Goal: Task Accomplishment & Management: Manage account settings

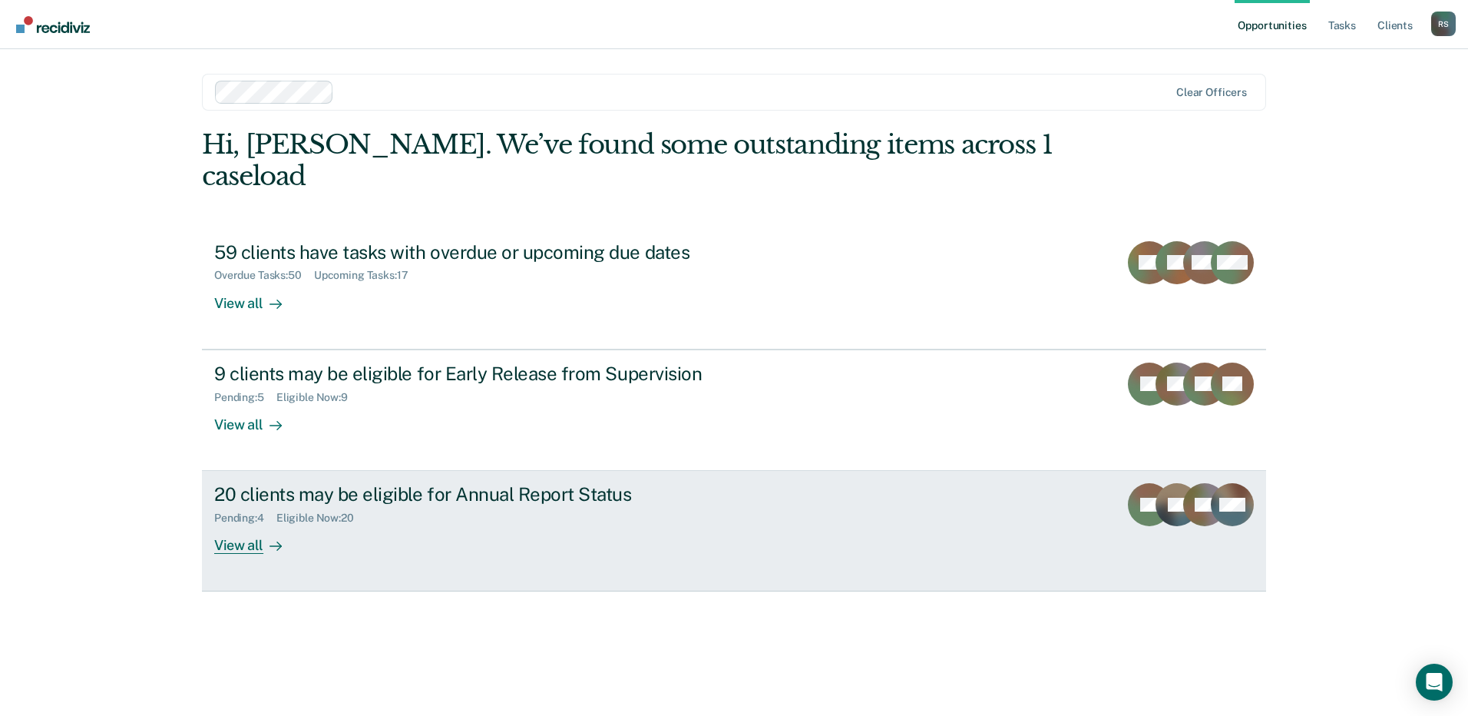
click at [401, 483] on div "20 clients may be eligible for Annual Report Status" at bounding box center [483, 494] width 539 height 22
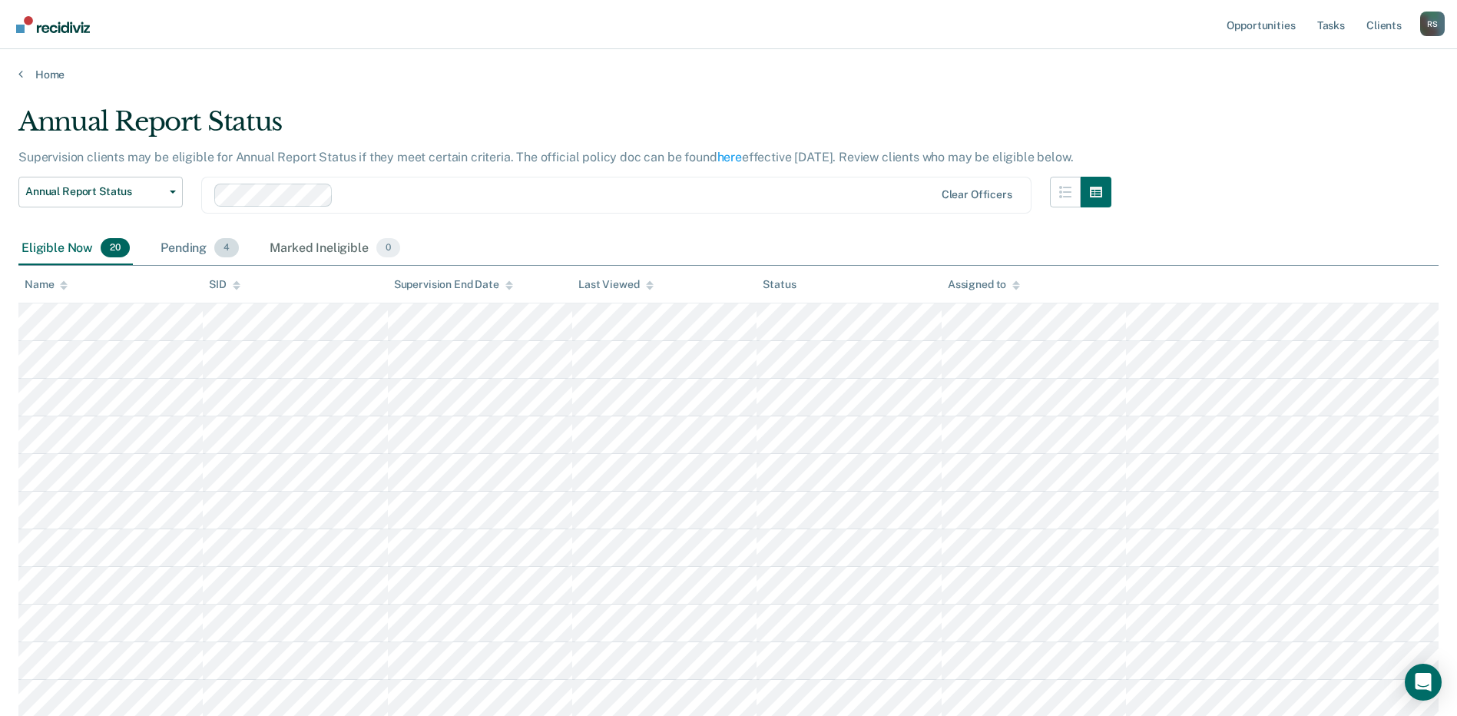
click at [191, 252] on div "Pending 4" at bounding box center [199, 249] width 84 height 34
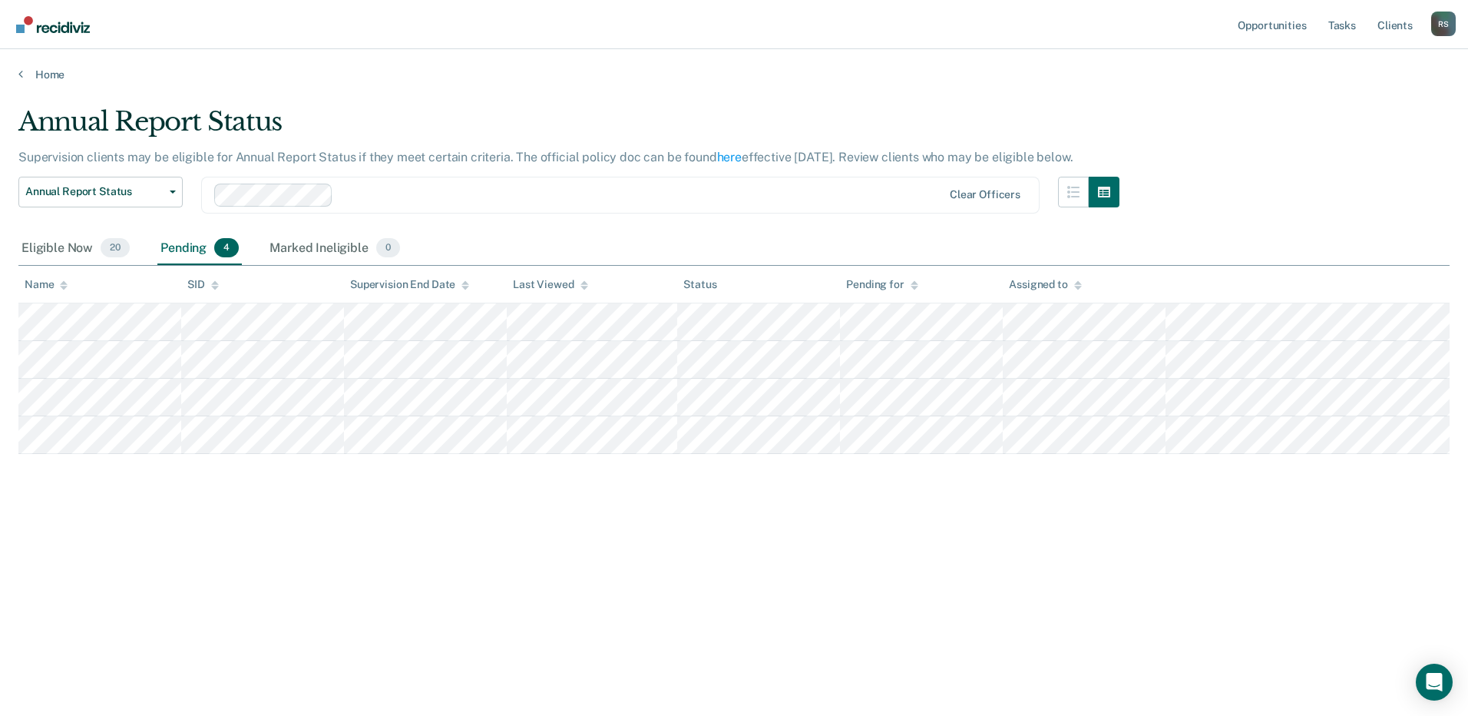
drag, startPoint x: 163, startPoint y: 303, endPoint x: 598, endPoint y: 471, distance: 466.5
click at [601, 505] on div "Annual Report Status Supervision clients may be eligible for Annual Report Stat…" at bounding box center [733, 353] width 1431 height 495
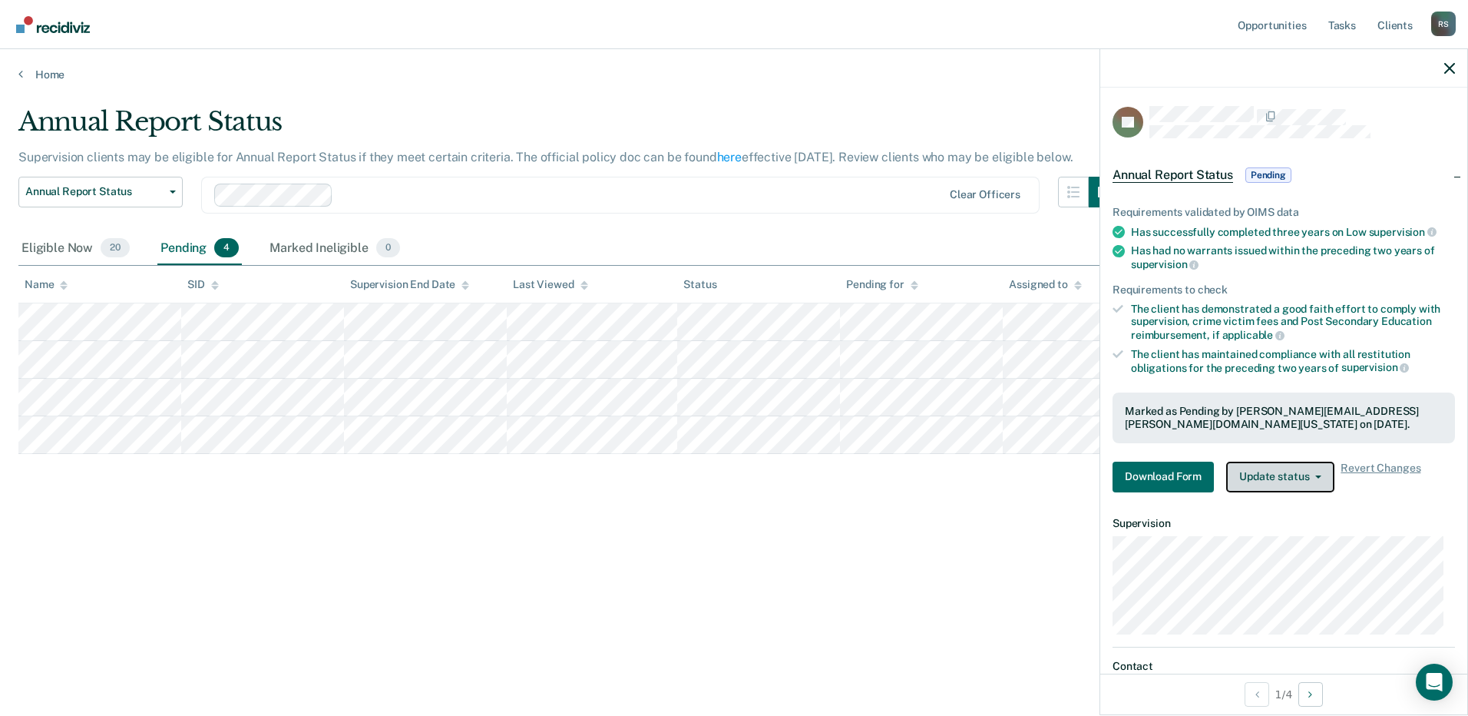
click at [1321, 468] on button "Update status" at bounding box center [1280, 477] width 108 height 31
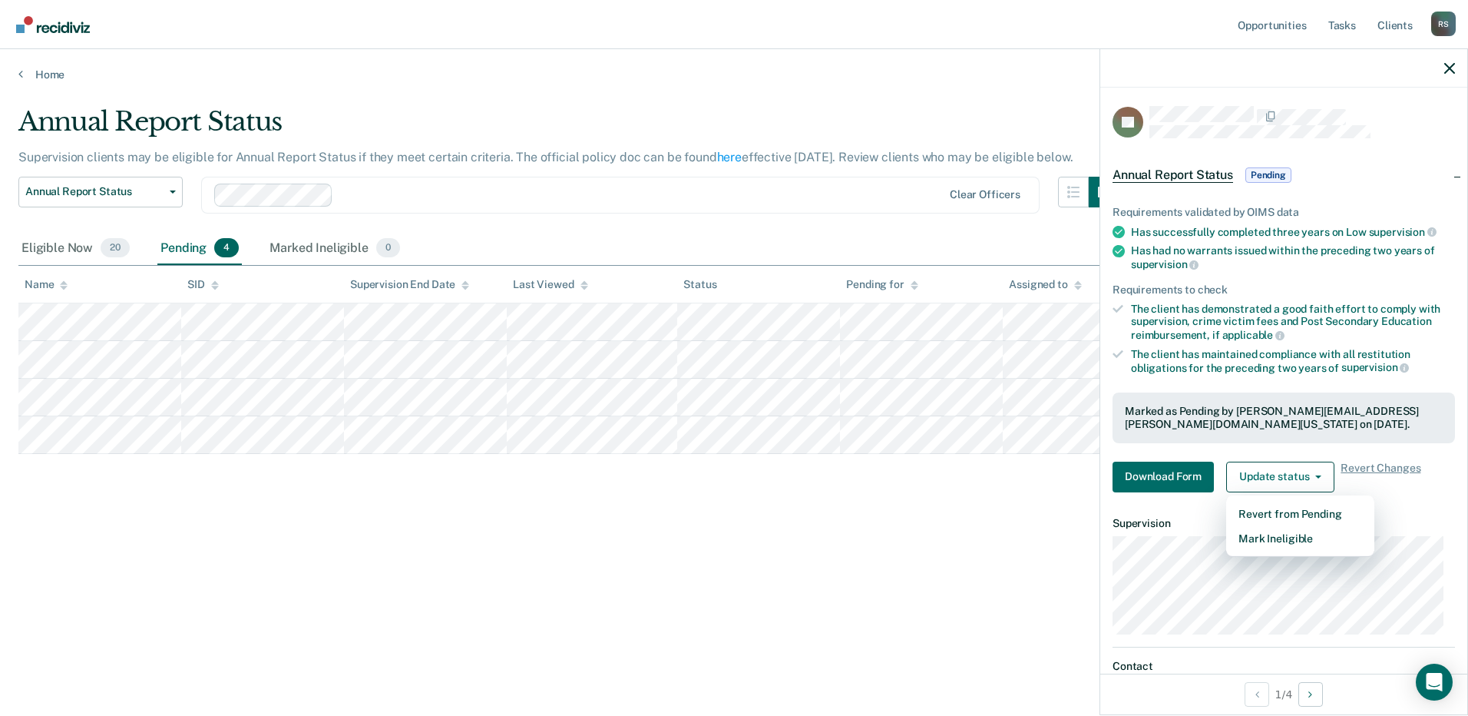
click at [925, 501] on div "Annual Report Status Supervision clients may be eligible for Annual Report Stat…" at bounding box center [733, 353] width 1431 height 495
drag, startPoint x: 336, startPoint y: 299, endPoint x: 256, endPoint y: 509, distance: 224.3
click at [240, 525] on div "Annual Report Status Supervision clients may be eligible for Annual Report Stat…" at bounding box center [733, 353] width 1431 height 495
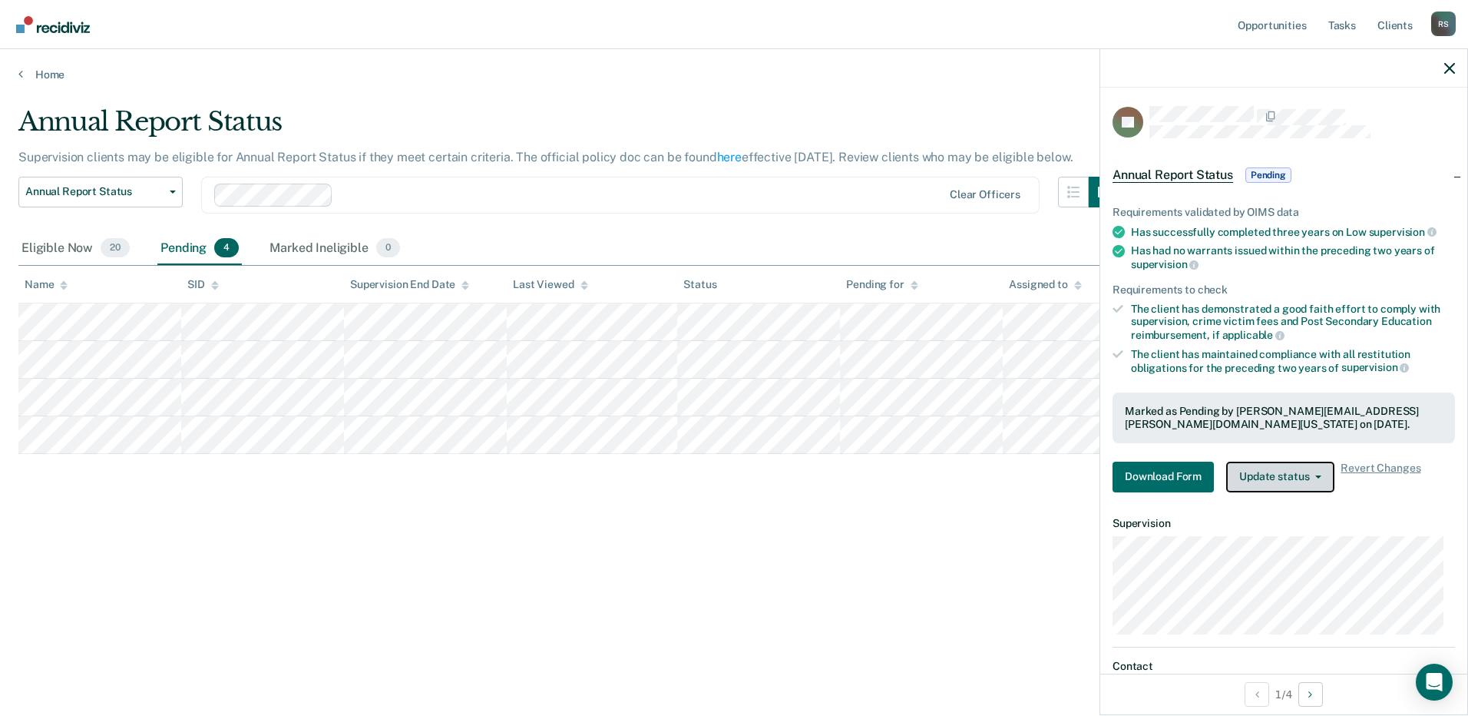
click at [1294, 482] on button "Update status" at bounding box center [1280, 477] width 108 height 31
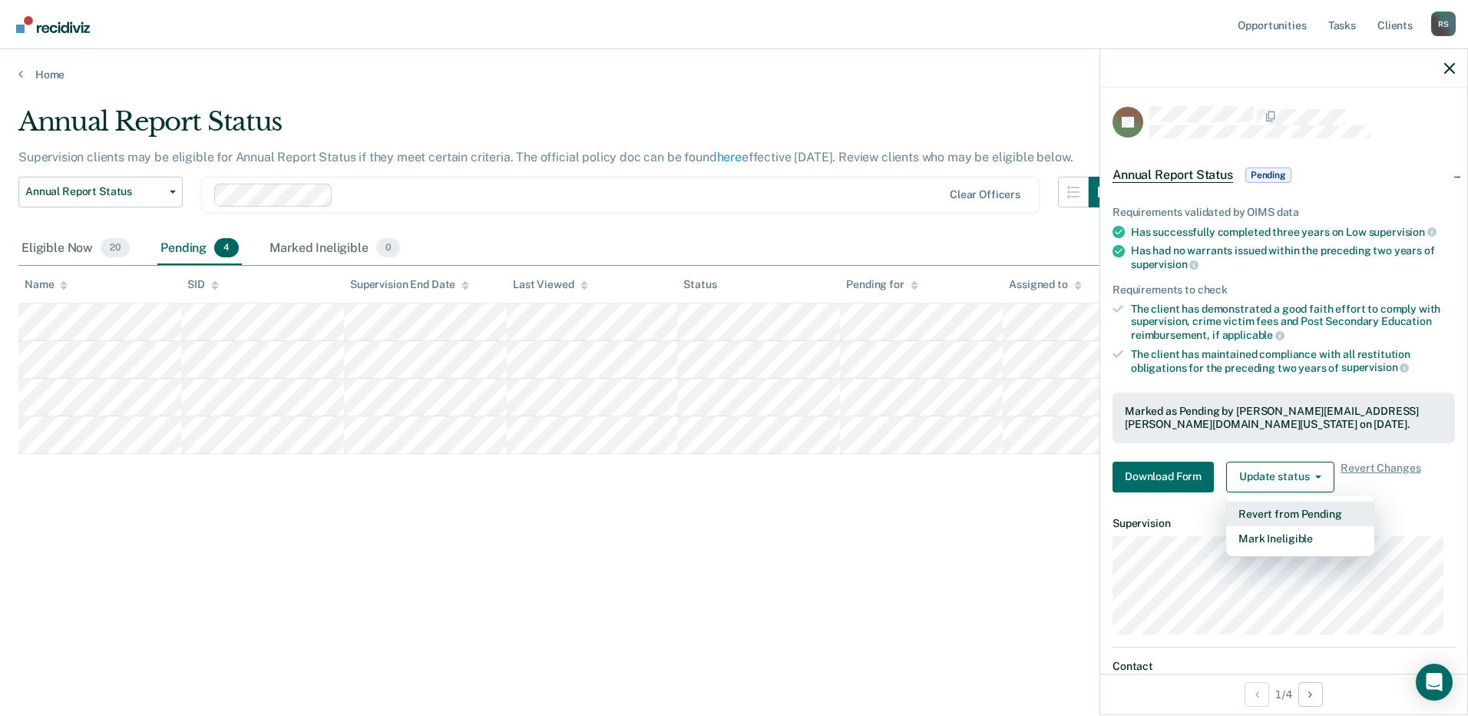
click at [1296, 508] on button "Revert from Pending" at bounding box center [1300, 513] width 148 height 25
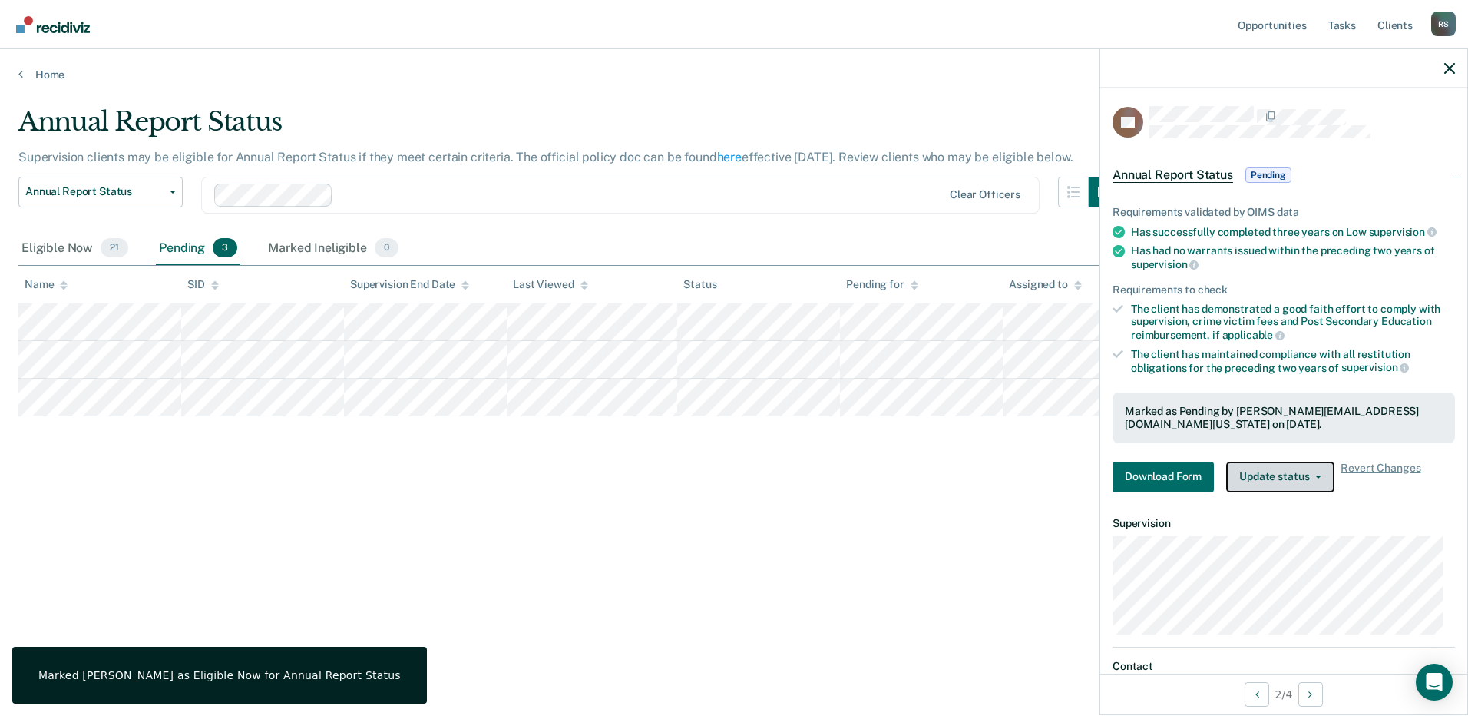
click at [1303, 482] on button "Update status" at bounding box center [1280, 477] width 108 height 31
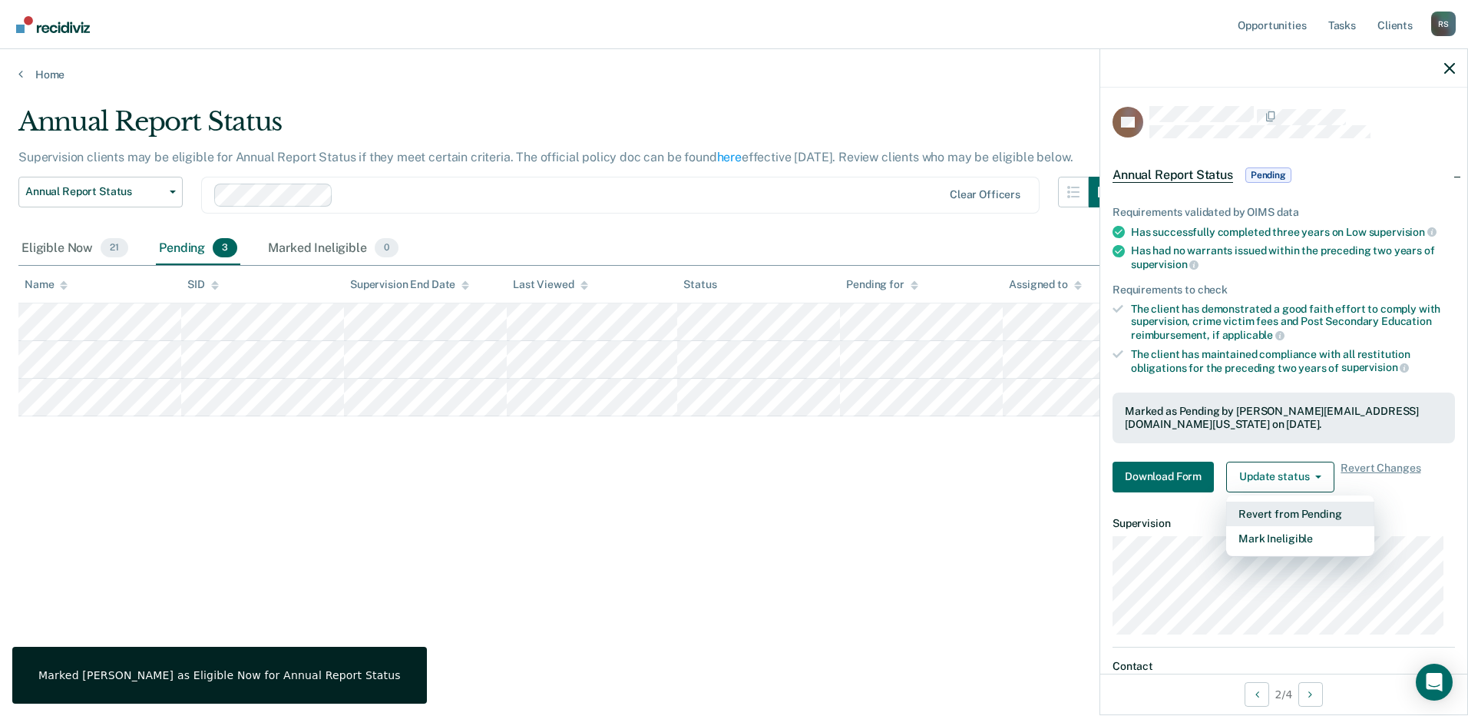
click at [1286, 512] on button "Revert from Pending" at bounding box center [1300, 513] width 148 height 25
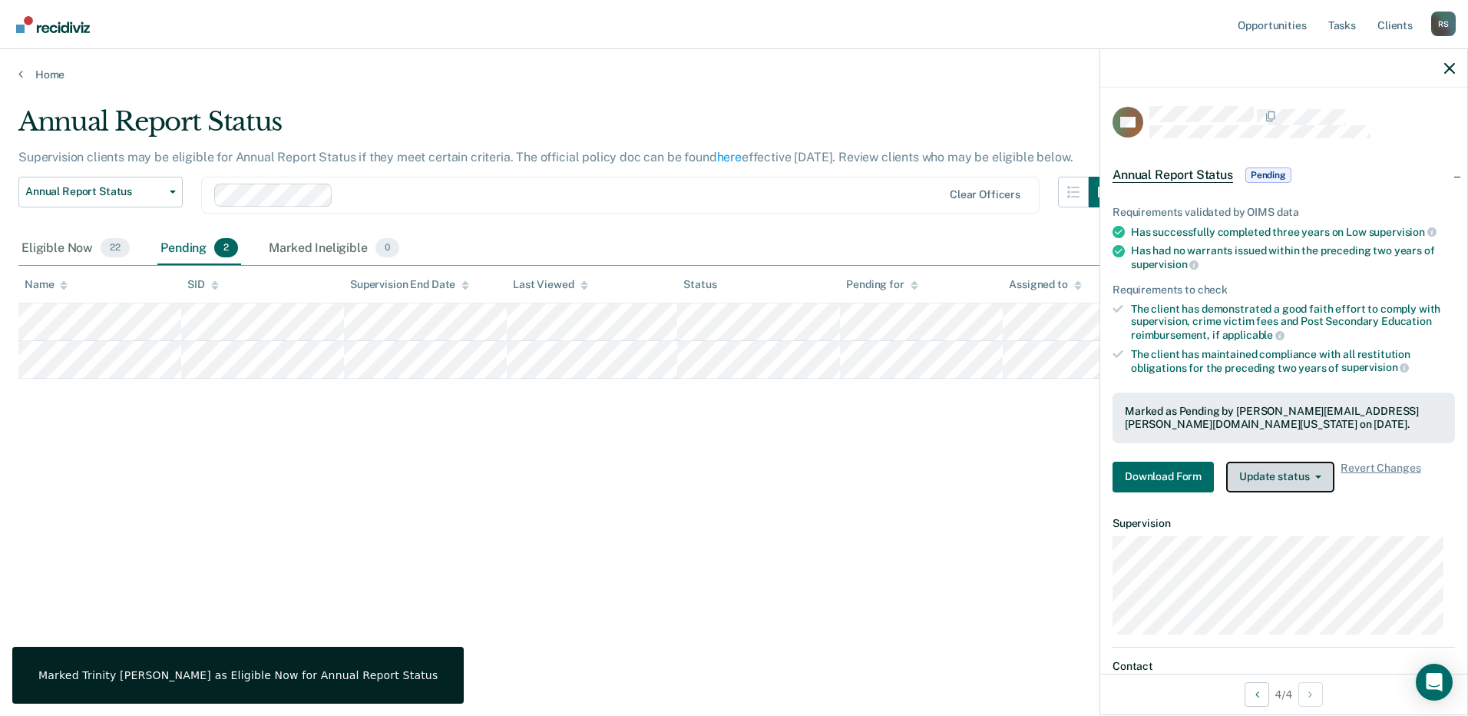
click at [1319, 480] on button "Update status" at bounding box center [1280, 477] width 108 height 31
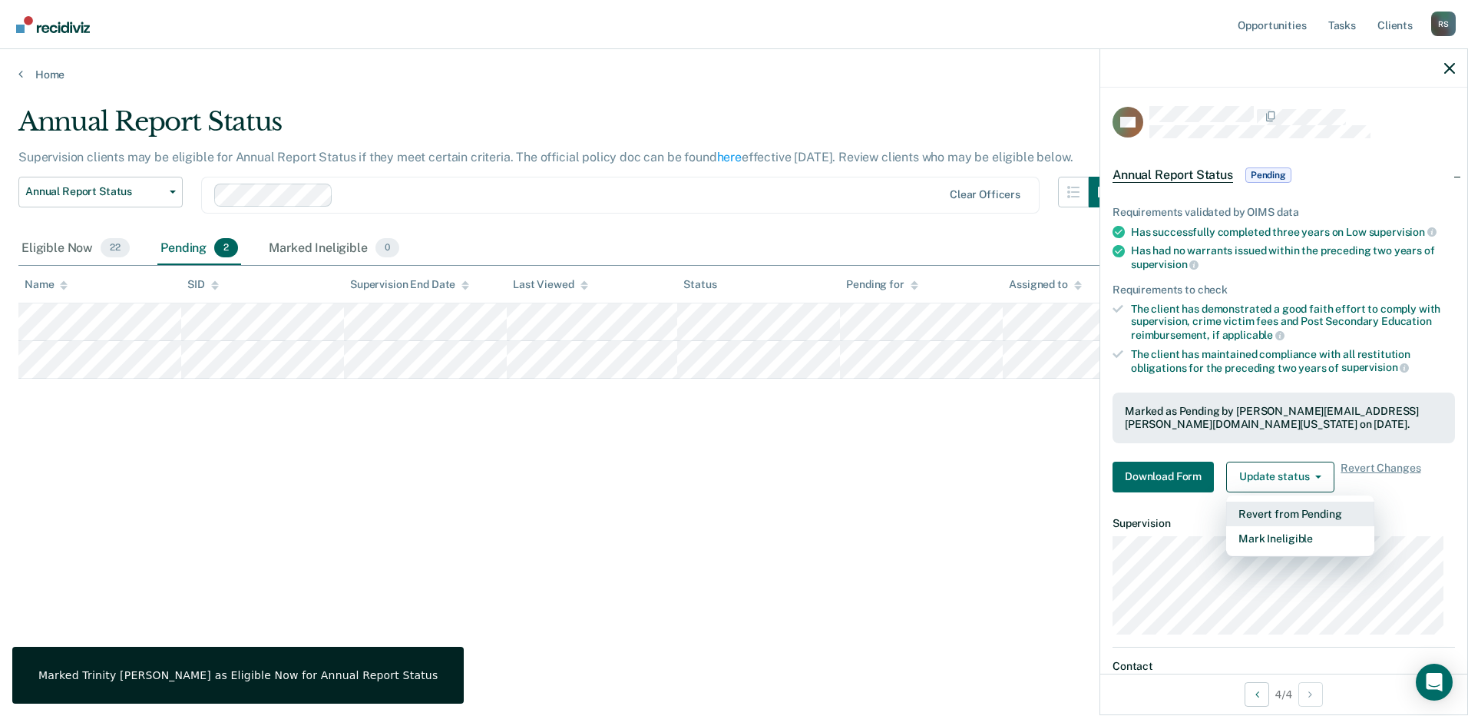
click at [1282, 516] on button "Revert from Pending" at bounding box center [1300, 513] width 148 height 25
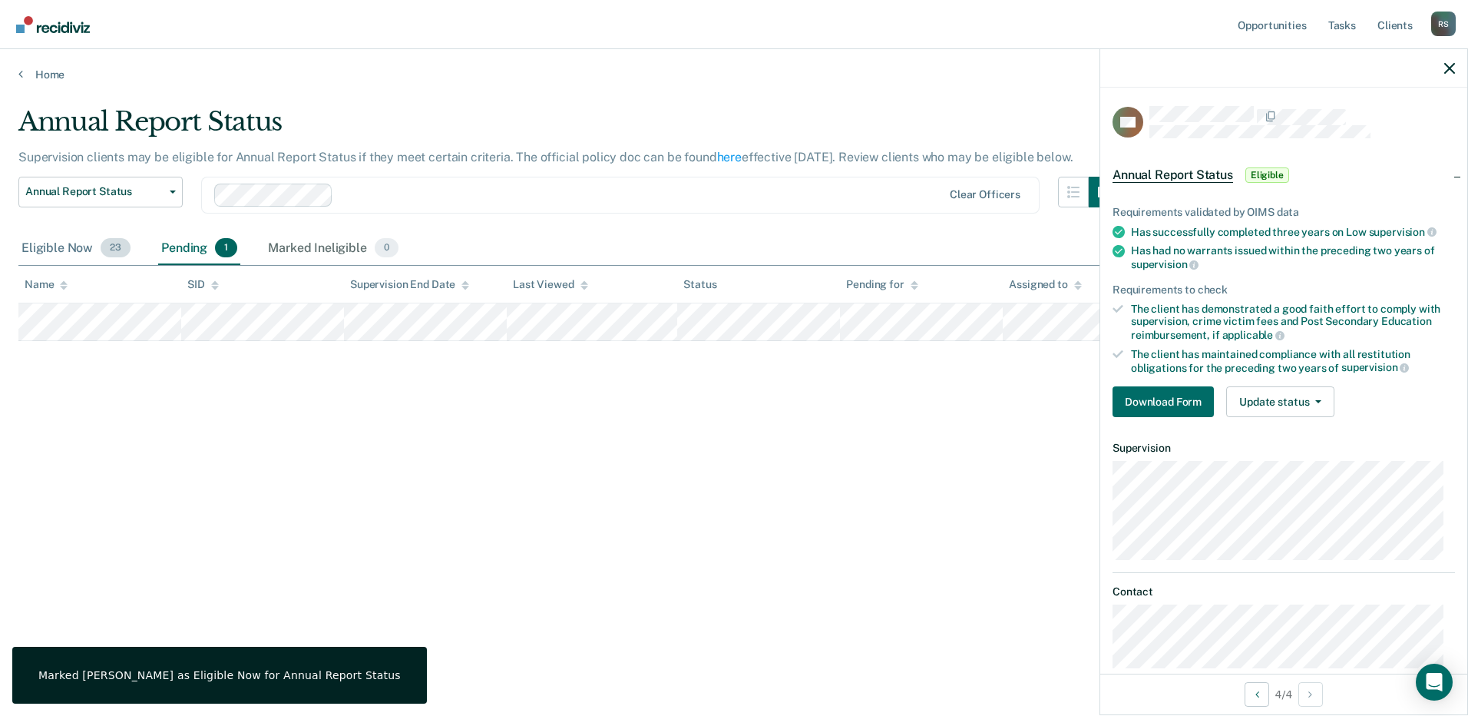
click at [65, 253] on div "Eligible Now 23" at bounding box center [75, 249] width 115 height 34
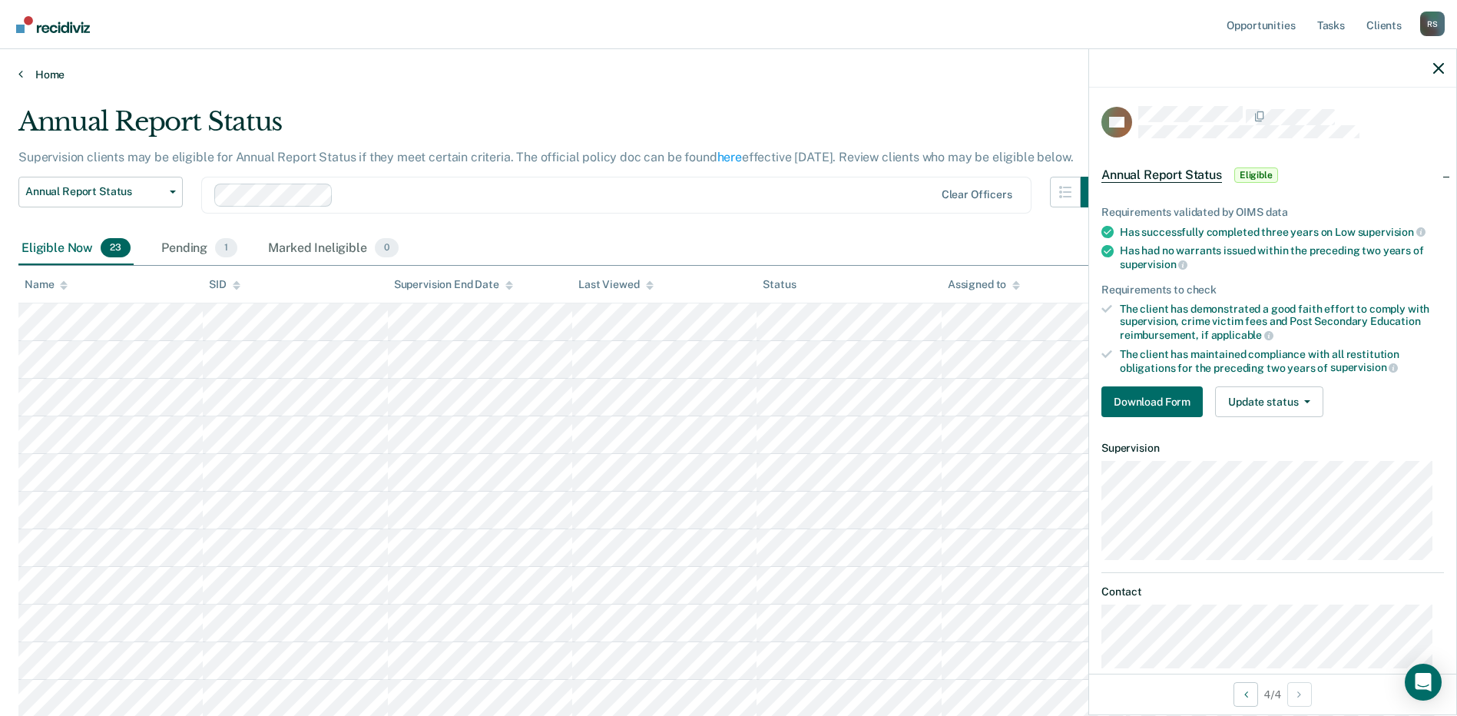
click at [45, 74] on link "Home" at bounding box center [728, 75] width 1420 height 14
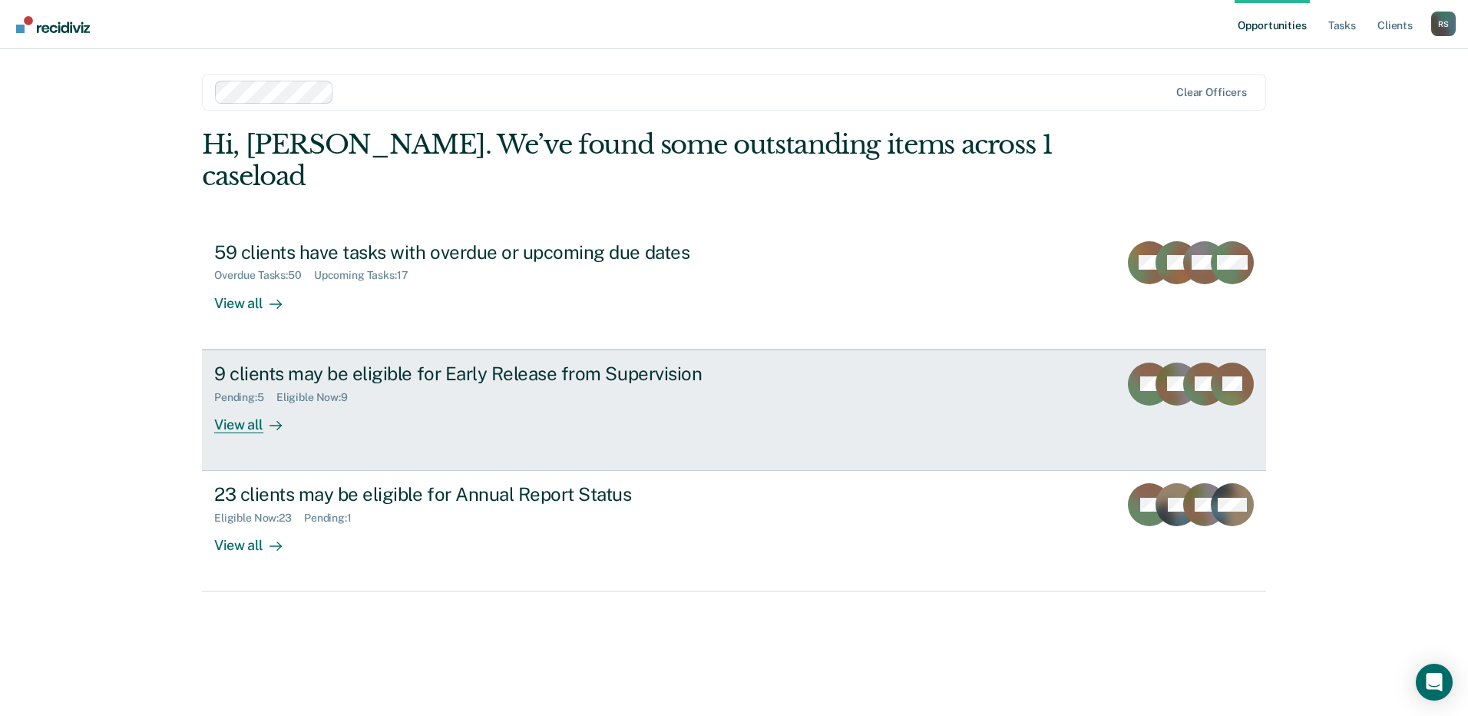
click at [290, 391] on div "Eligible Now : 9" at bounding box center [318, 397] width 84 height 13
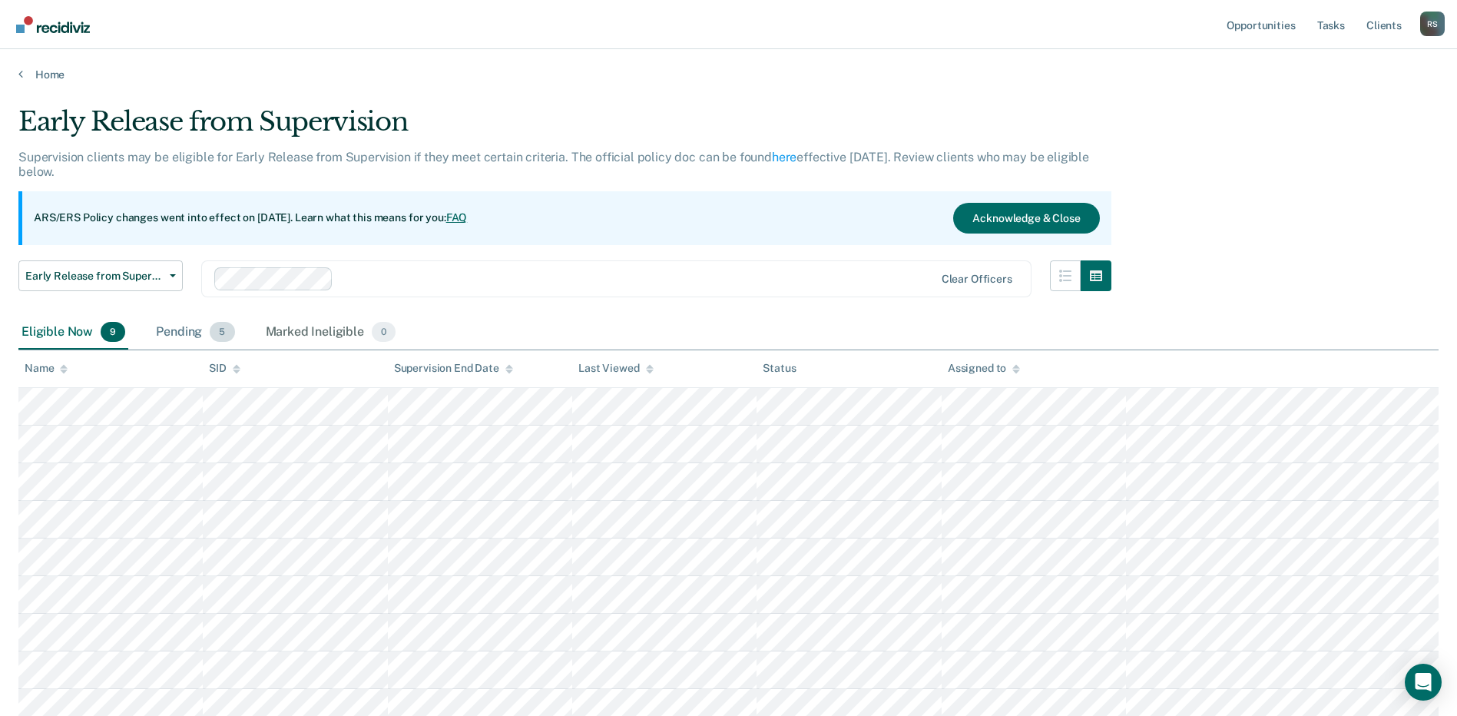
click at [176, 335] on div "Pending 5" at bounding box center [195, 333] width 84 height 34
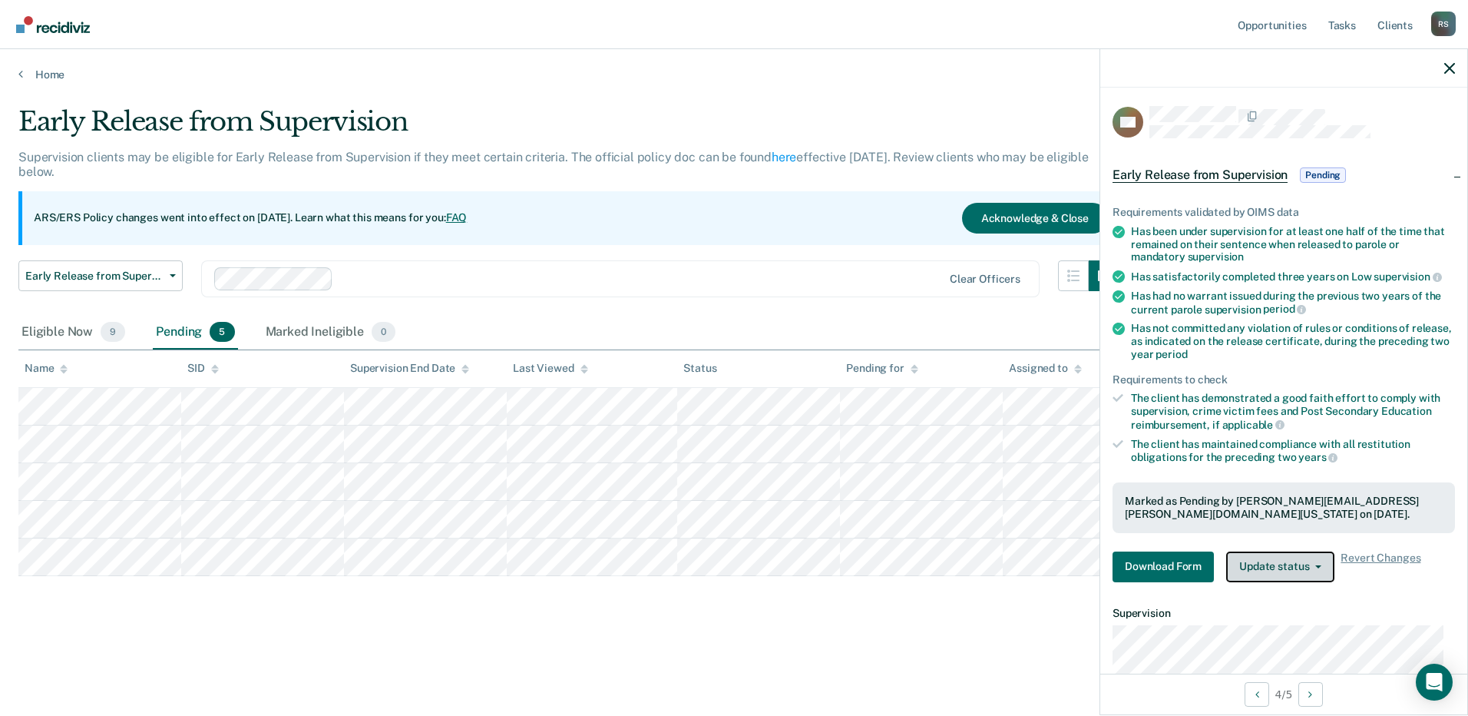
click at [1287, 555] on button "Update status" at bounding box center [1280, 566] width 108 height 31
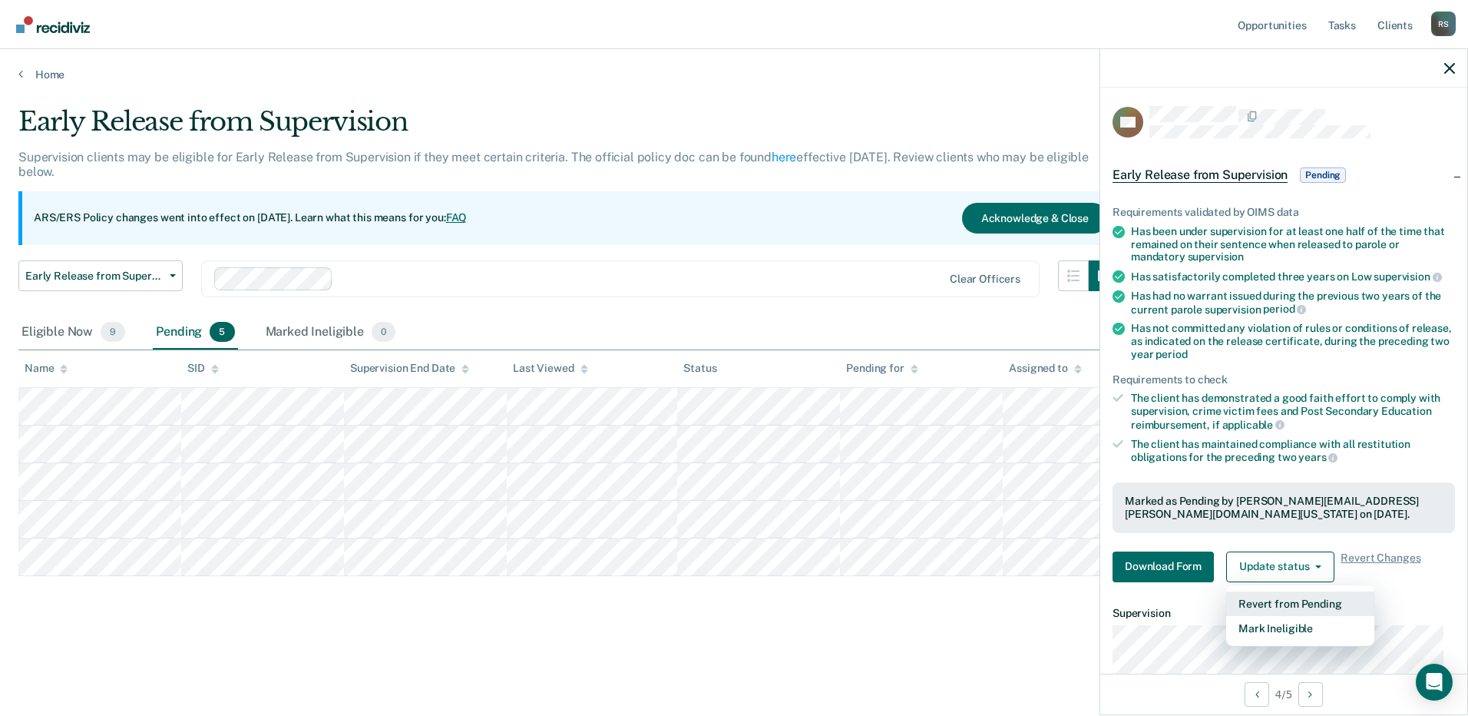
click at [1292, 600] on button "Revert from Pending" at bounding box center [1300, 603] width 148 height 25
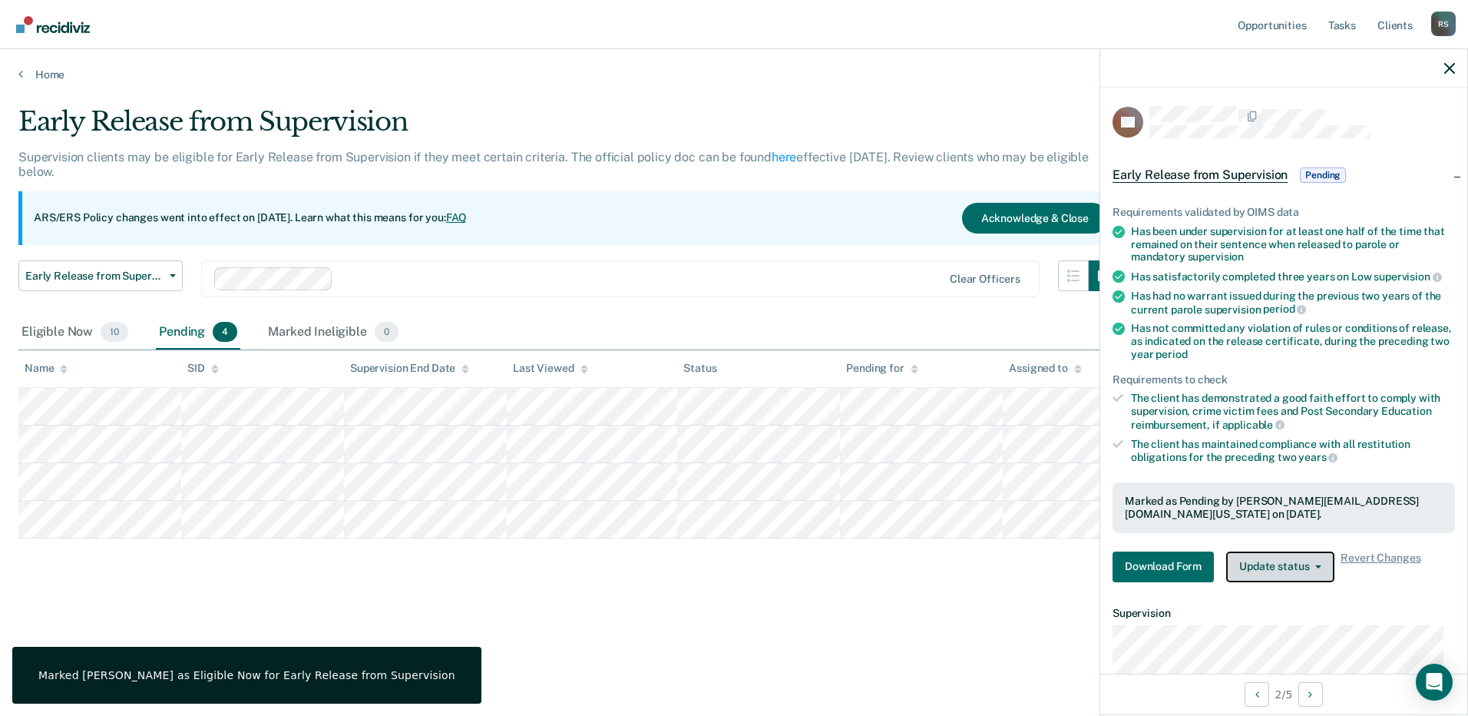
click at [1289, 560] on button "Update status" at bounding box center [1280, 566] width 108 height 31
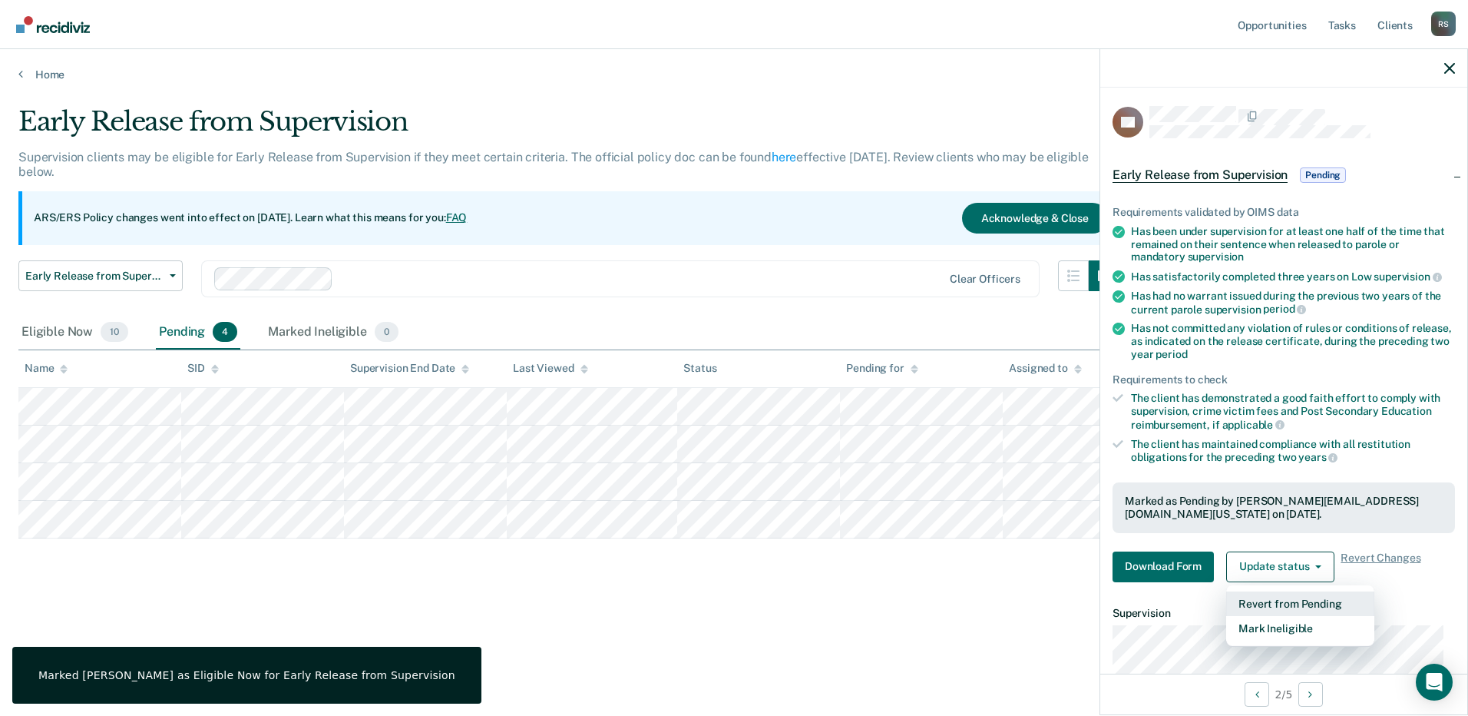
click at [1278, 591] on button "Revert from Pending" at bounding box center [1300, 603] width 148 height 25
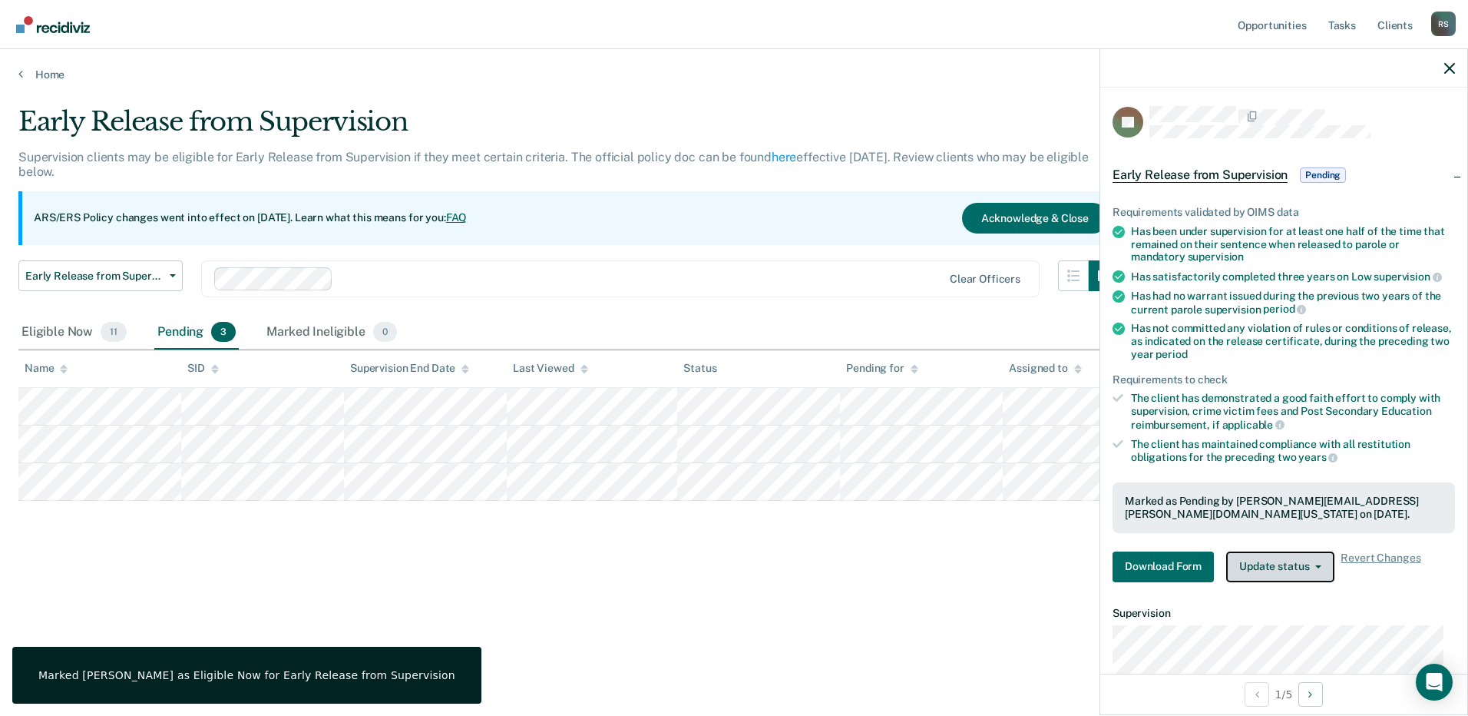
click at [1282, 558] on button "Update status" at bounding box center [1280, 566] width 108 height 31
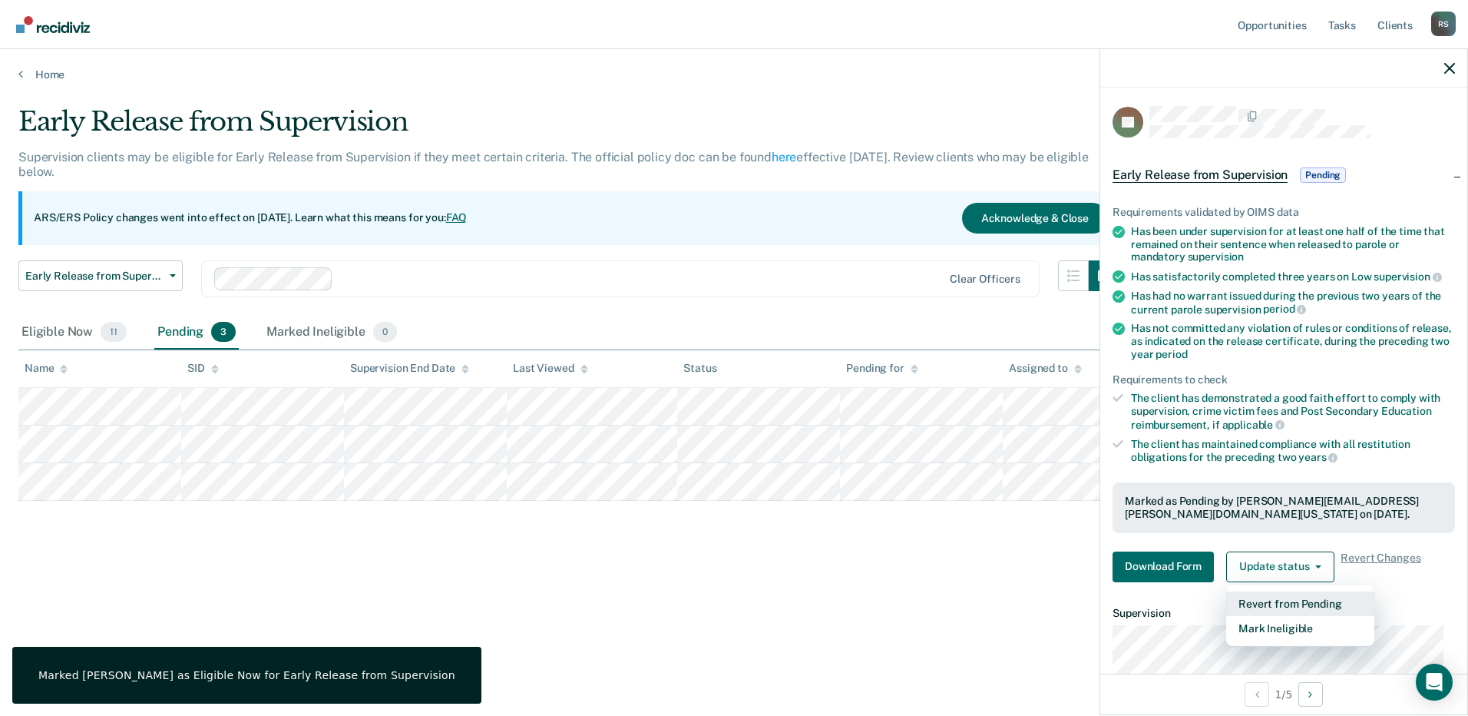
click at [1274, 594] on button "Revert from Pending" at bounding box center [1300, 603] width 148 height 25
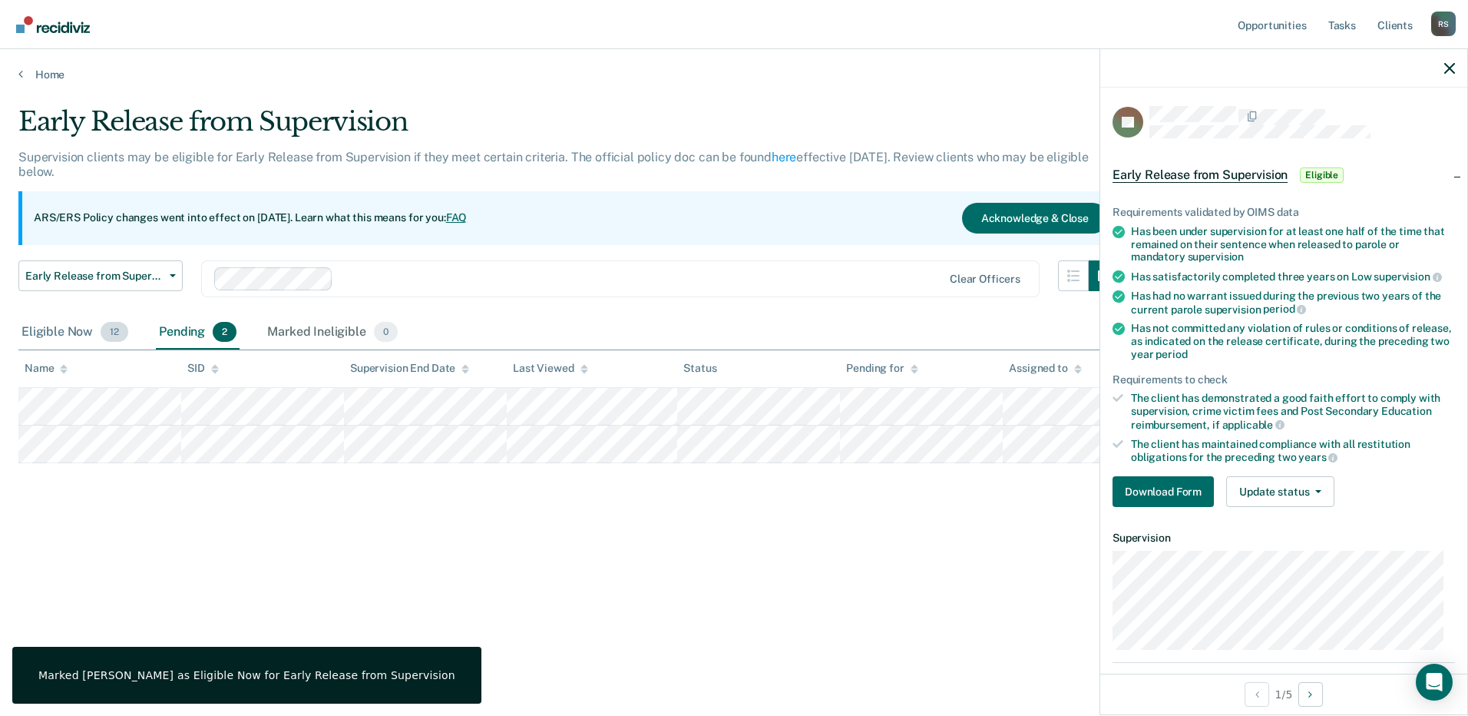
click at [59, 327] on div "Eligible Now 12" at bounding box center [74, 333] width 113 height 34
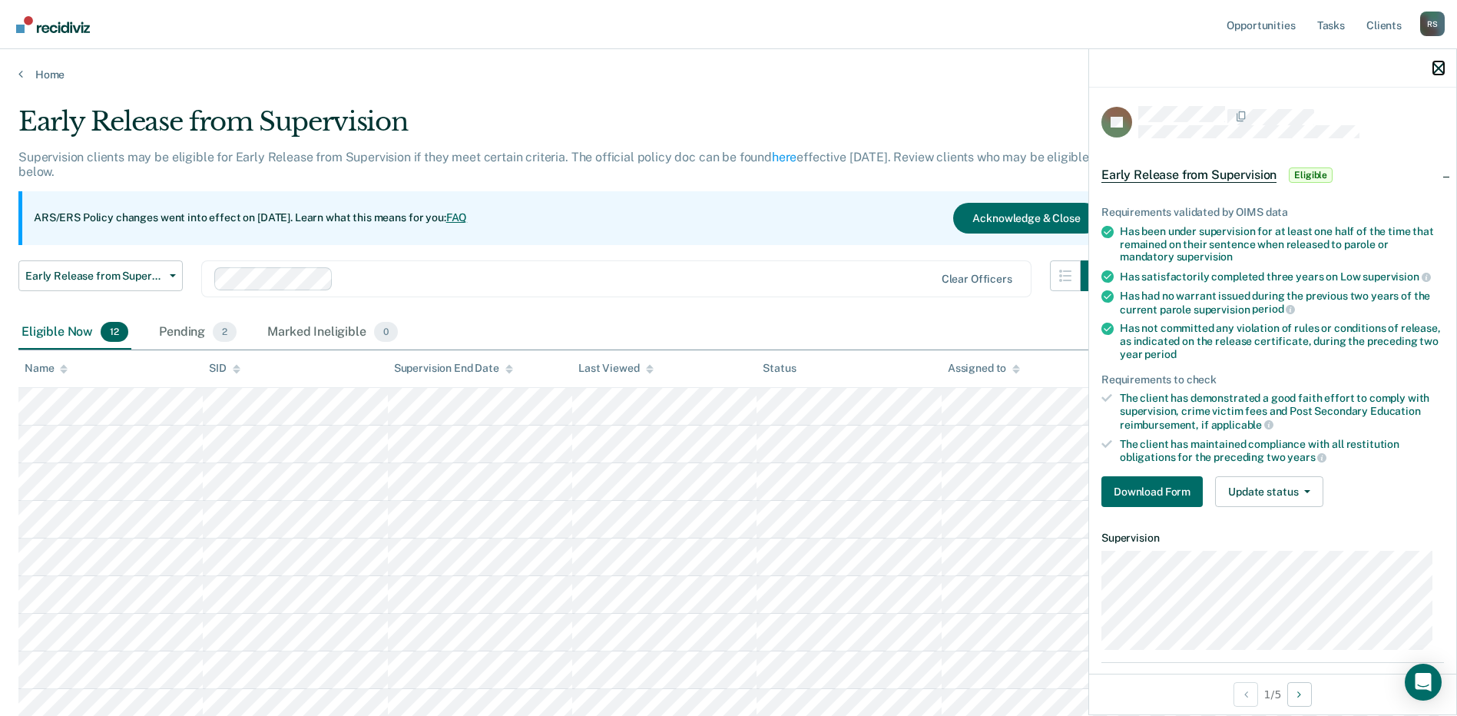
click at [1433, 68] on icon "button" at bounding box center [1438, 68] width 11 height 11
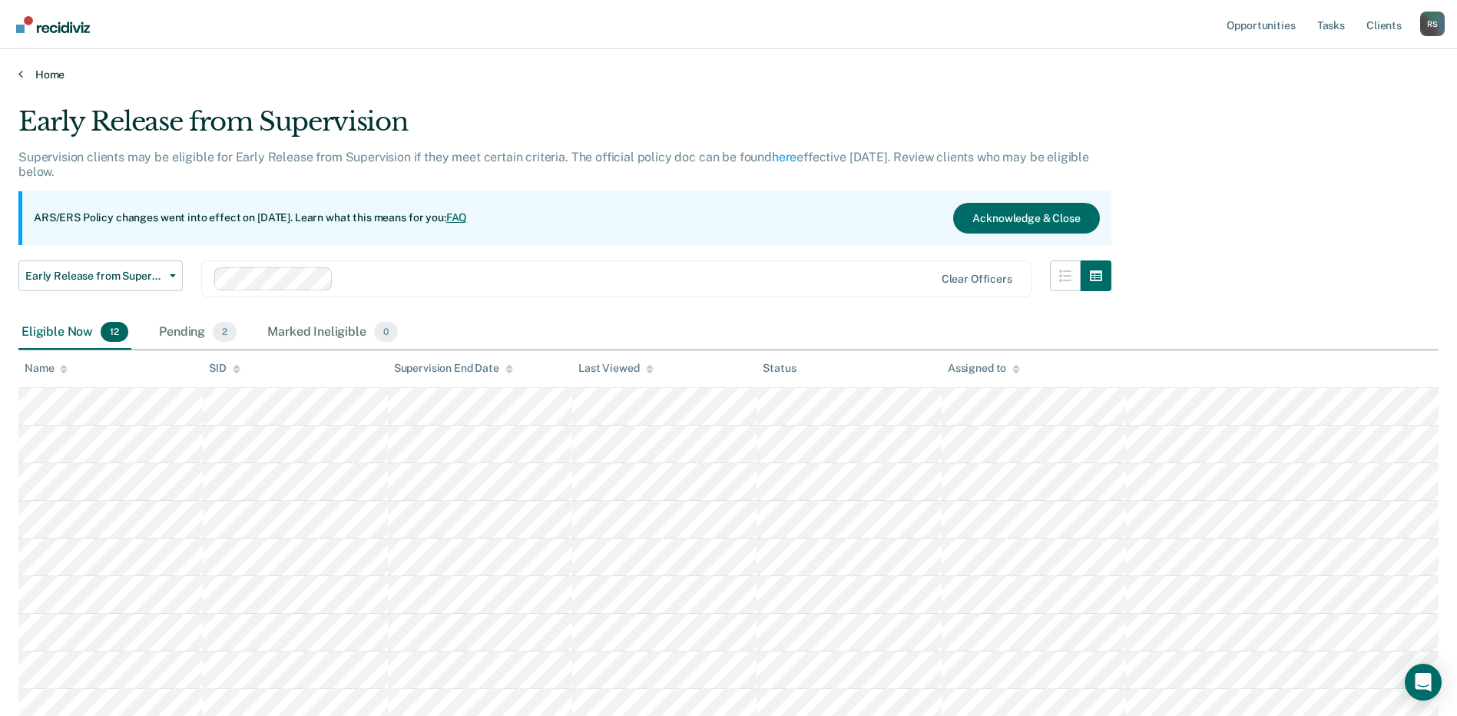
click at [47, 70] on link "Home" at bounding box center [728, 75] width 1420 height 14
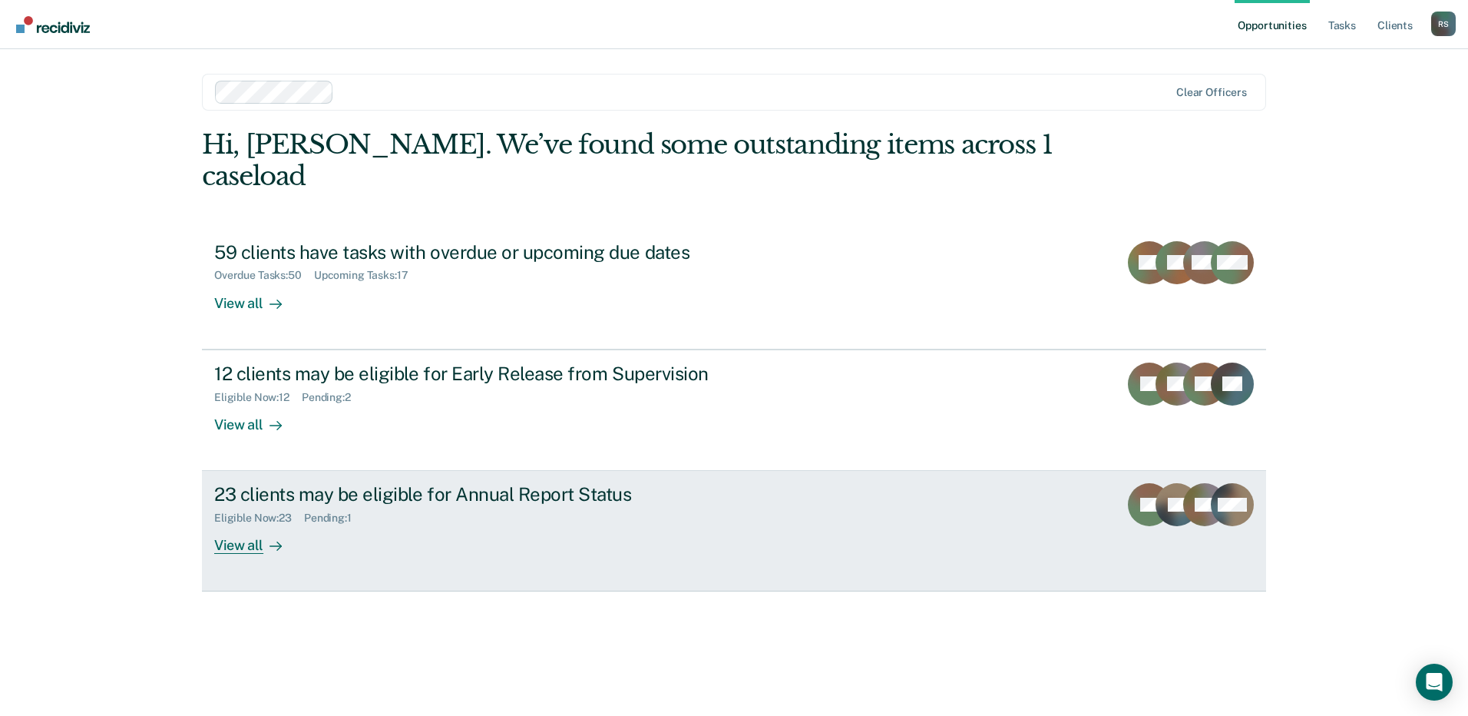
click at [340, 483] on div "23 clients may be eligible for Annual Report Status" at bounding box center [483, 494] width 539 height 22
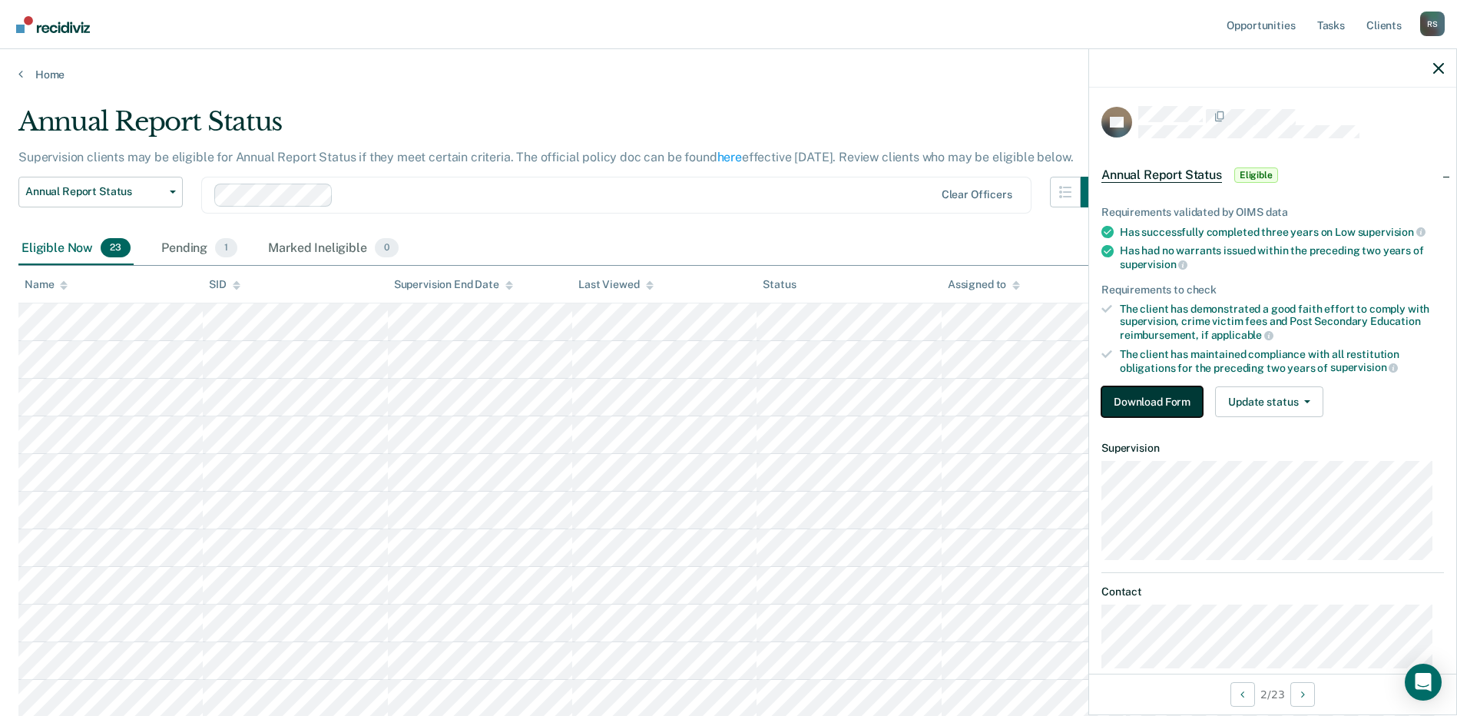
click at [1151, 394] on button "Download Form" at bounding box center [1151, 401] width 101 height 31
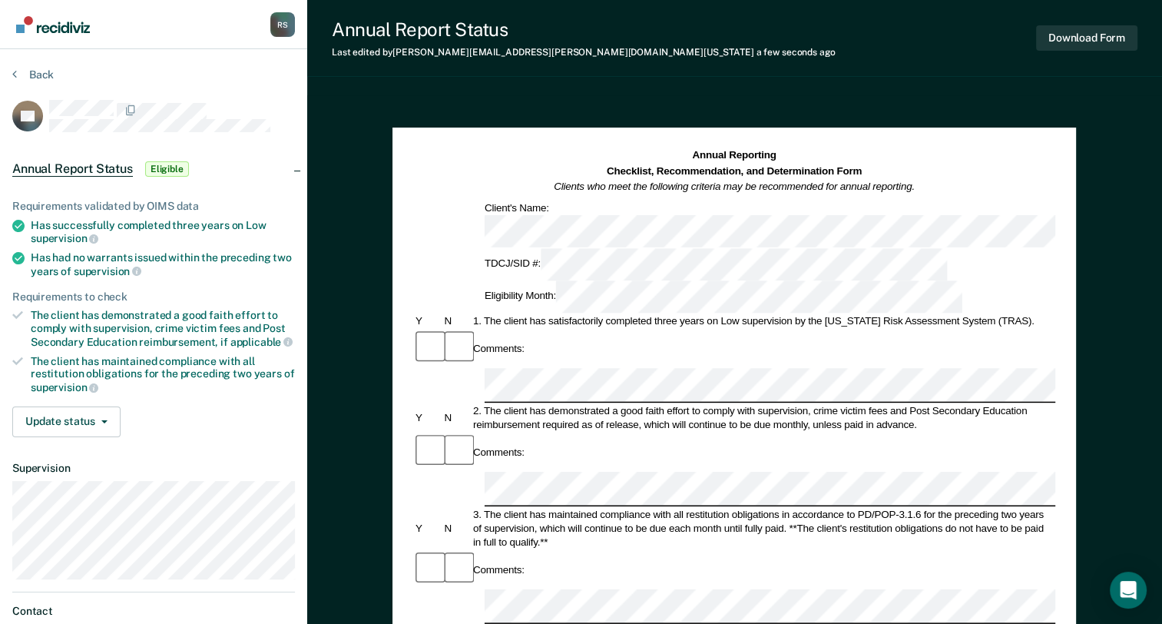
click at [330, 91] on div "Annual Report Status Last edited by [PERSON_NAME][EMAIL_ADDRESS][PERSON_NAME][D…" at bounding box center [734, 533] width 855 height 1067
click at [299, 162] on div "Annual Report Status Eligible" at bounding box center [153, 168] width 307 height 49
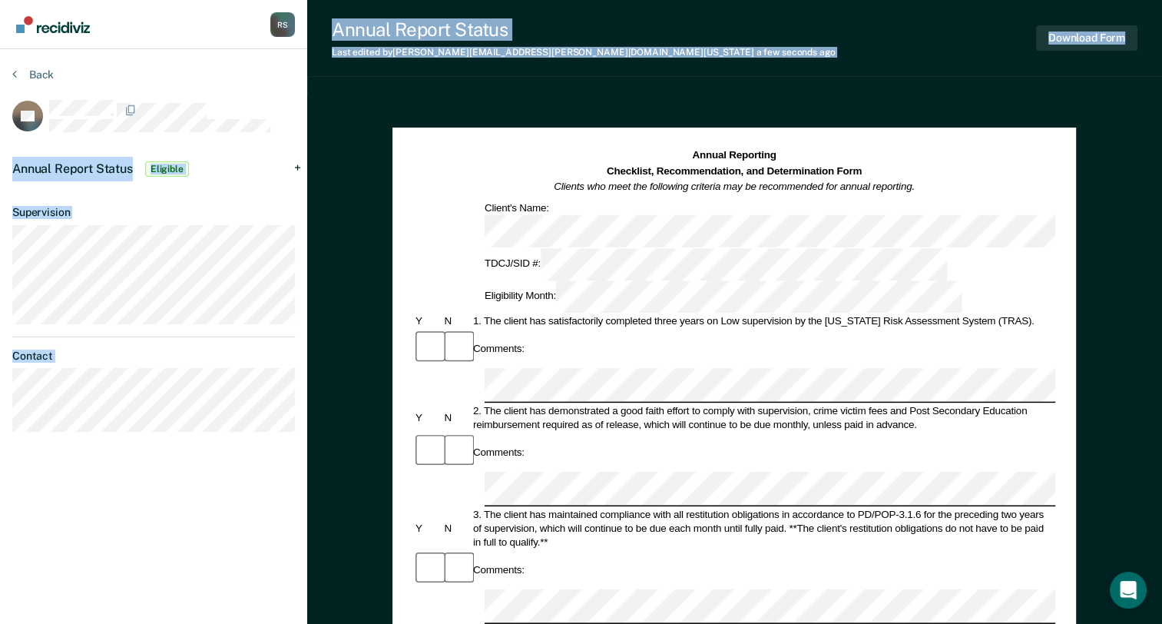
drag, startPoint x: 307, startPoint y: 108, endPoint x: 256, endPoint y: 108, distance: 51.5
click at [256, 108] on div "[PERSON_NAME] R S Profile How it works Log Out Back KF Annual Report Status Eli…" at bounding box center [581, 533] width 1162 height 1067
drag, startPoint x: 256, startPoint y: 108, endPoint x: 344, endPoint y: 111, distance: 88.4
click at [344, 111] on div "Annual Reporting Checklist, Recommendation, and Determination Form Clients who …" at bounding box center [734, 616] width 855 height 1043
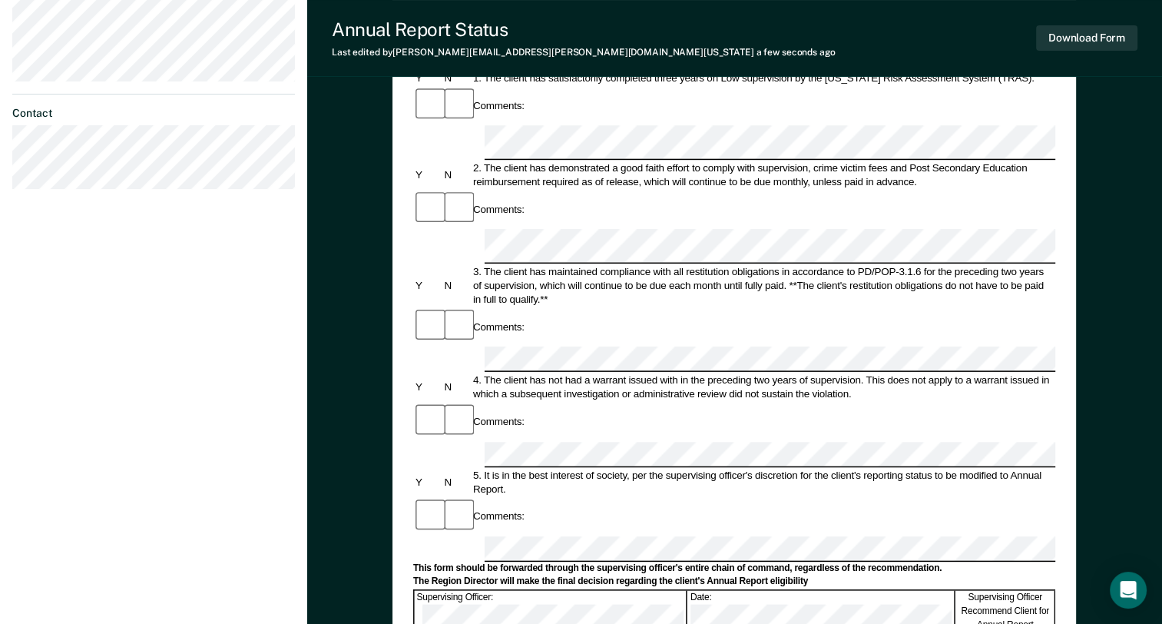
scroll to position [514, 0]
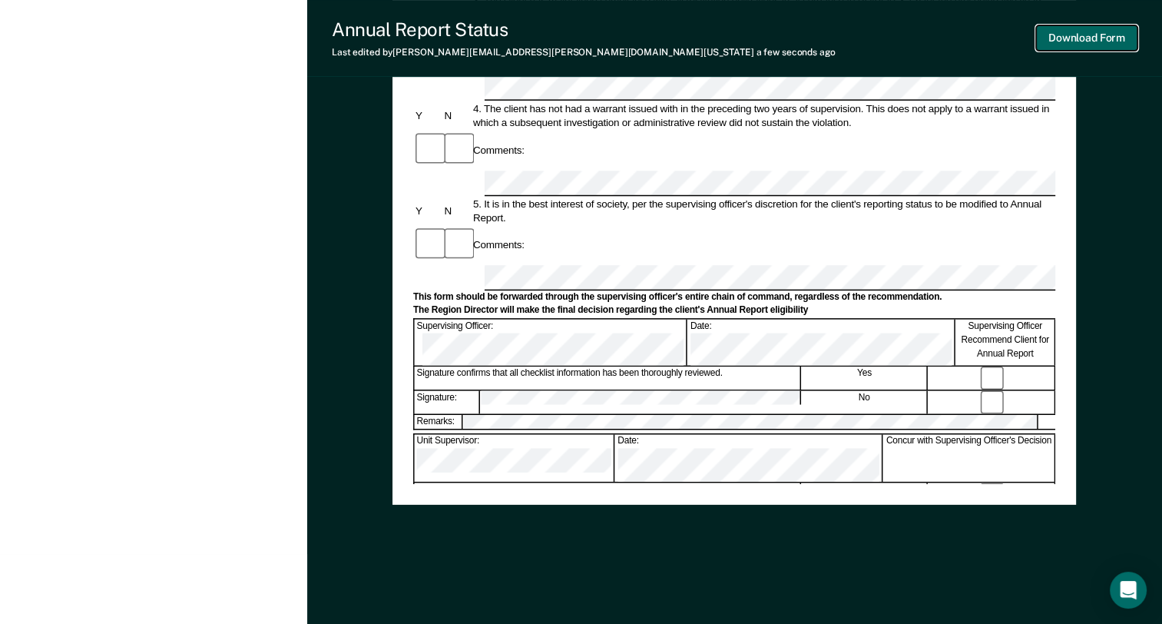
click at [1082, 40] on button "Download Form" at bounding box center [1086, 37] width 101 height 25
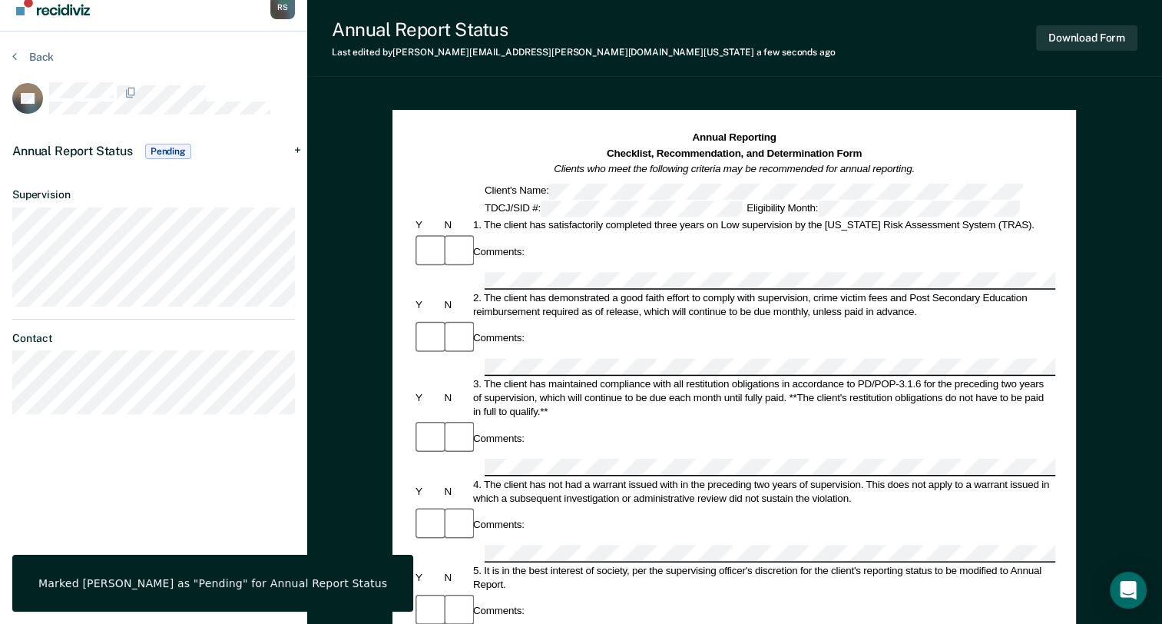
scroll to position [0, 0]
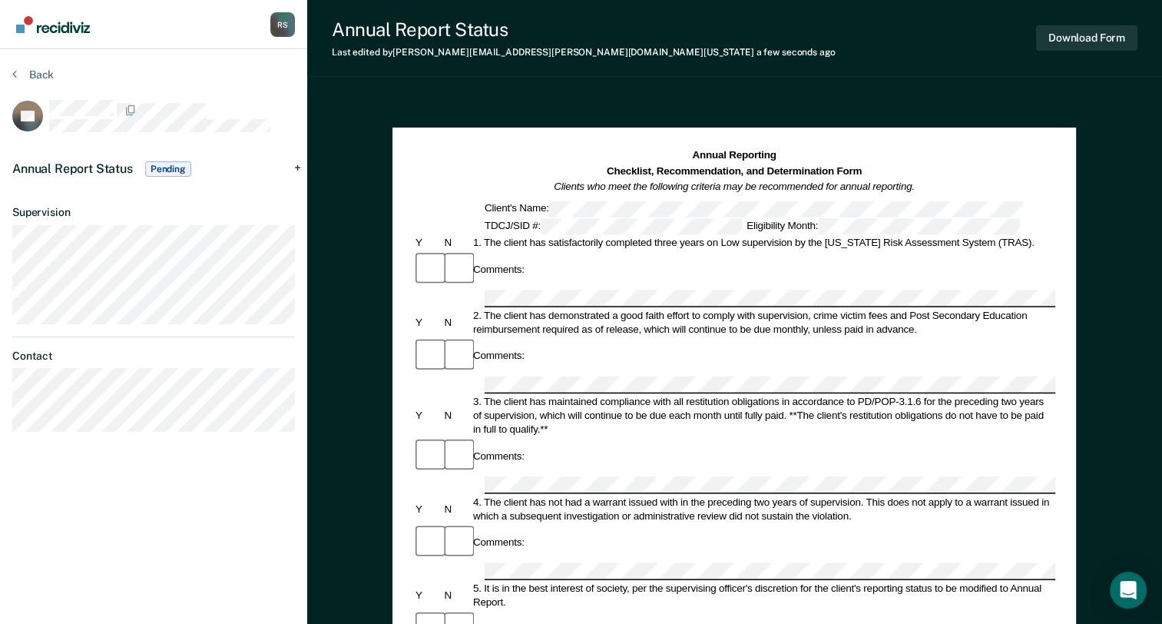
click at [1081, 103] on div "Annual Reporting Checklist, Recommendation, and Determination Form Clients who …" at bounding box center [734, 616] width 855 height 1043
click at [43, 71] on button "Back" at bounding box center [32, 75] width 41 height 14
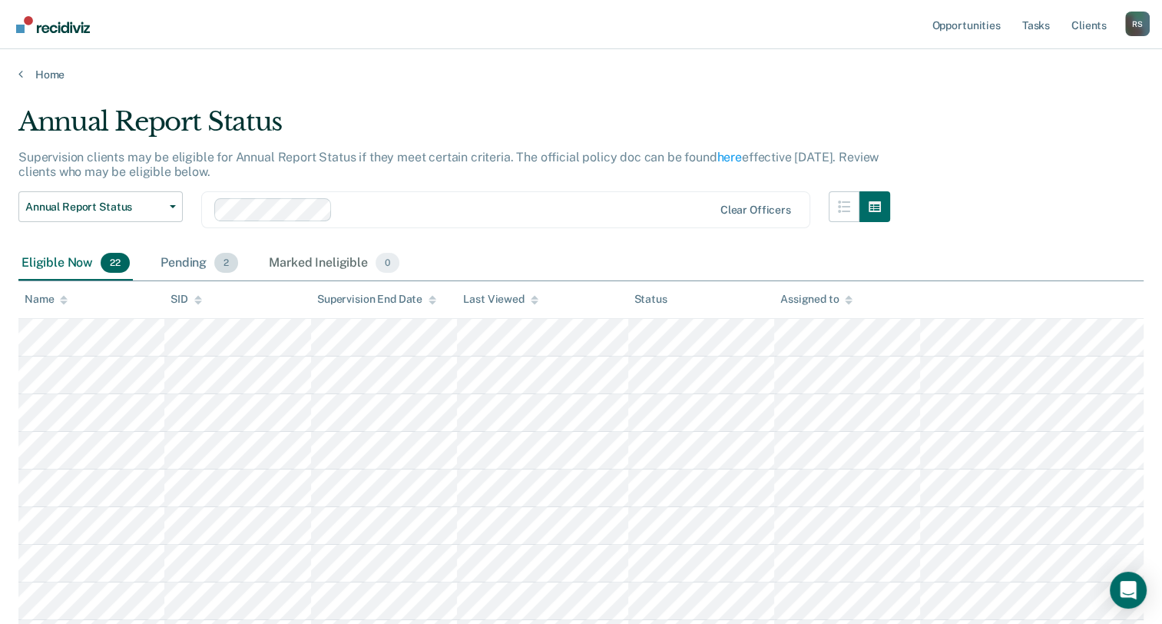
click at [183, 266] on div "Pending 2" at bounding box center [199, 264] width 84 height 34
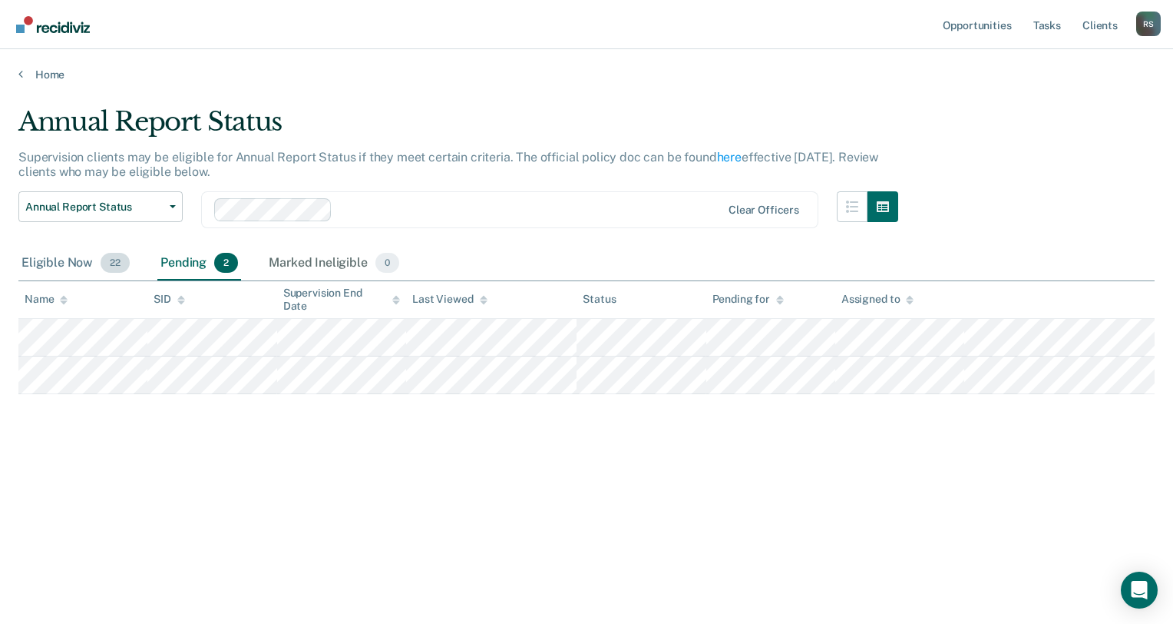
click at [50, 267] on div "Eligible Now 22" at bounding box center [75, 264] width 114 height 34
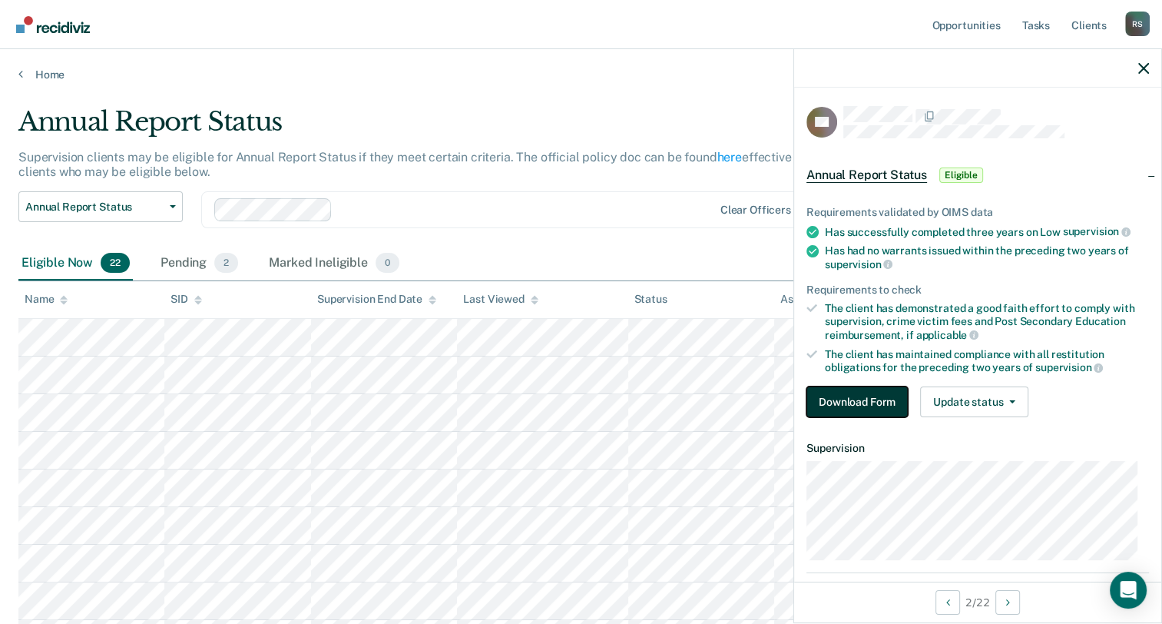
click at [873, 386] on button "Download Form" at bounding box center [856, 401] width 101 height 31
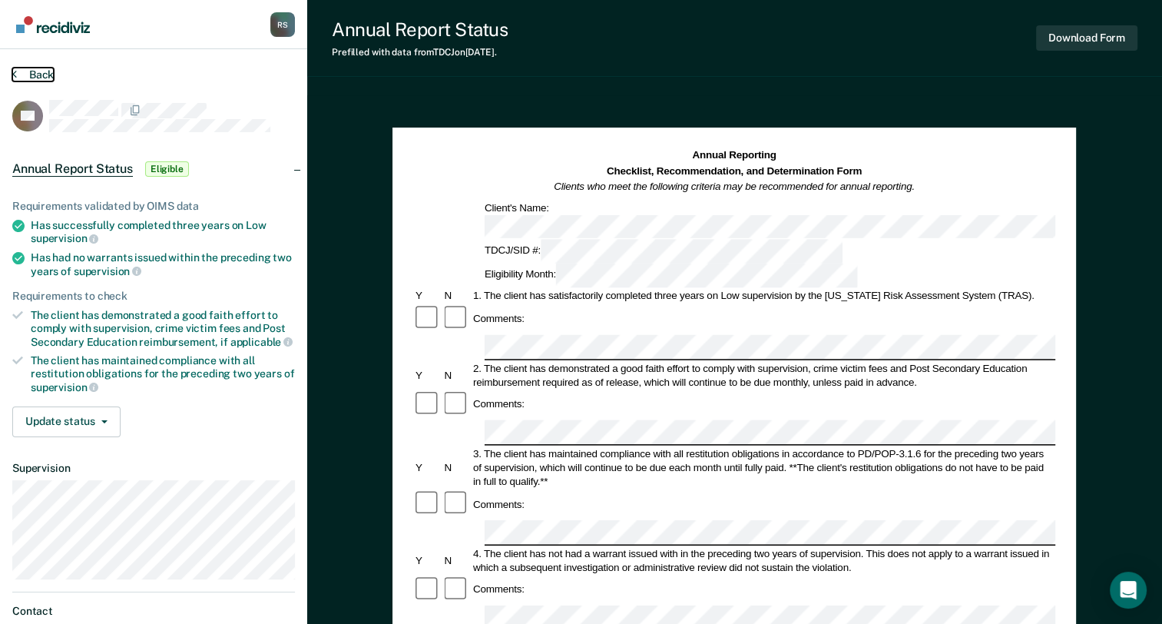
click at [28, 72] on button "Back" at bounding box center [32, 75] width 41 height 14
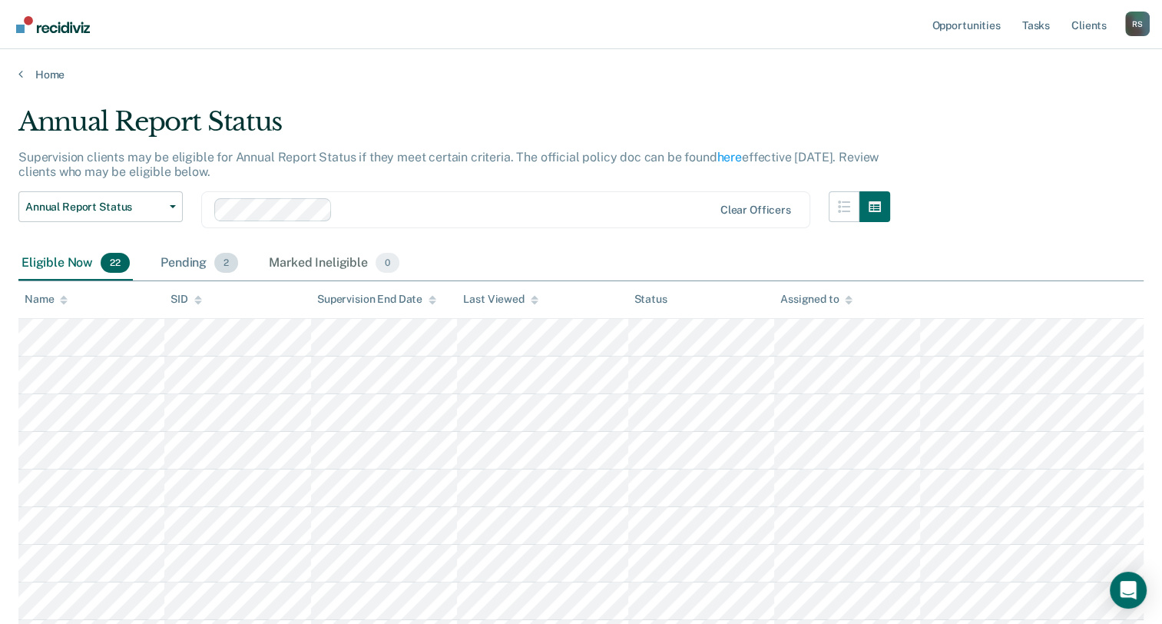
click at [197, 265] on div "Pending 2" at bounding box center [199, 264] width 84 height 34
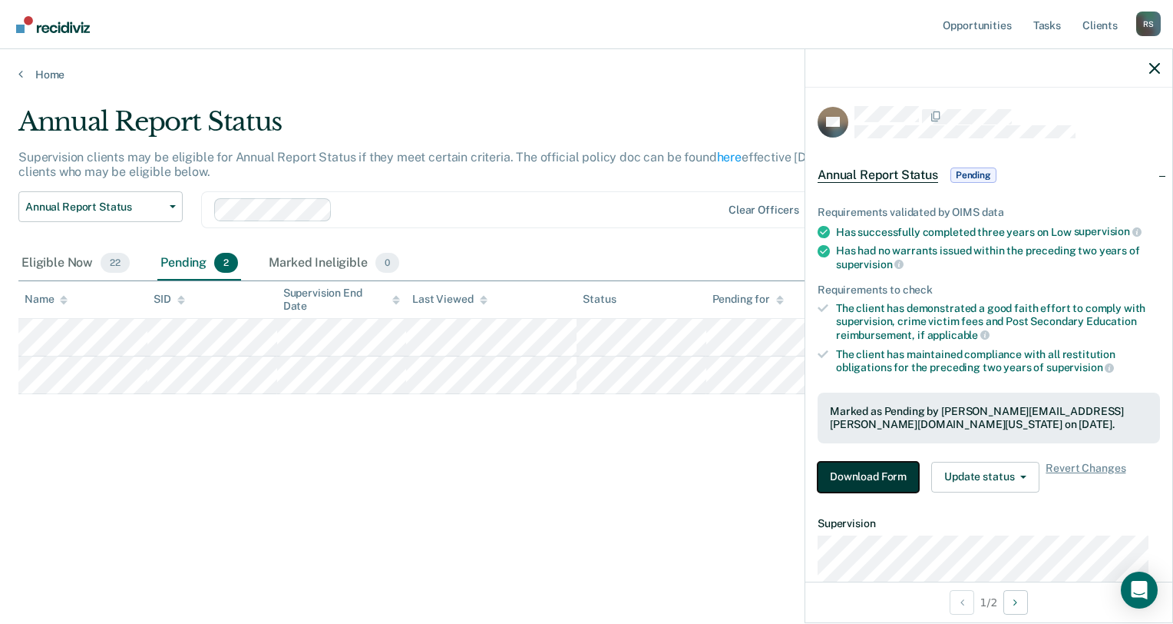
click at [892, 466] on button "Download Form" at bounding box center [868, 477] width 101 height 31
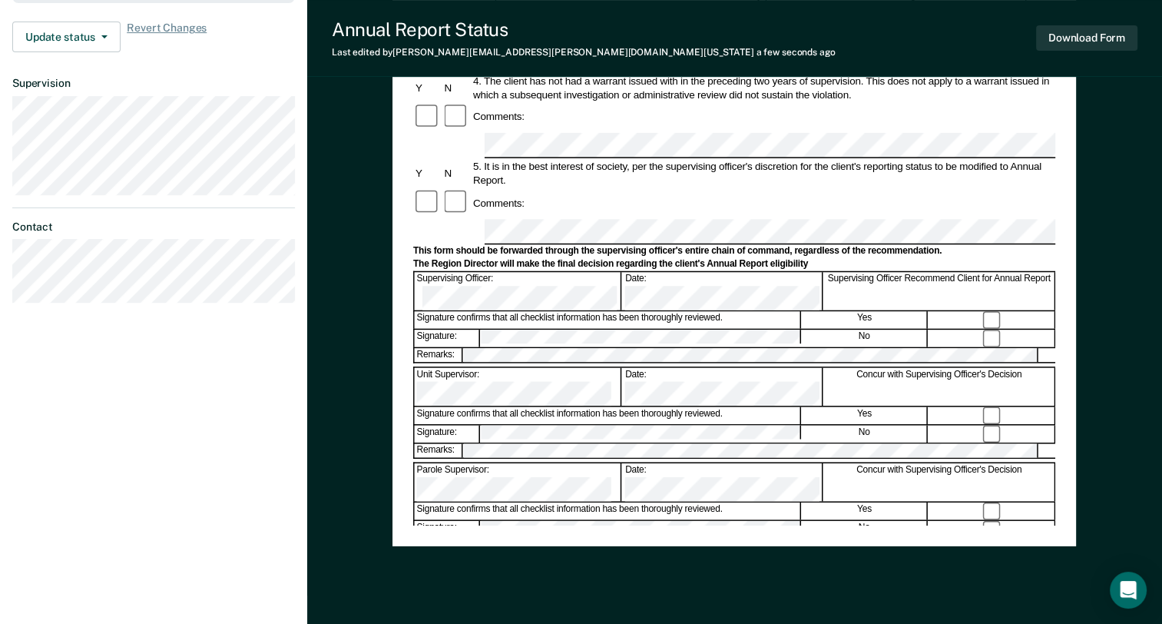
scroll to position [514, 0]
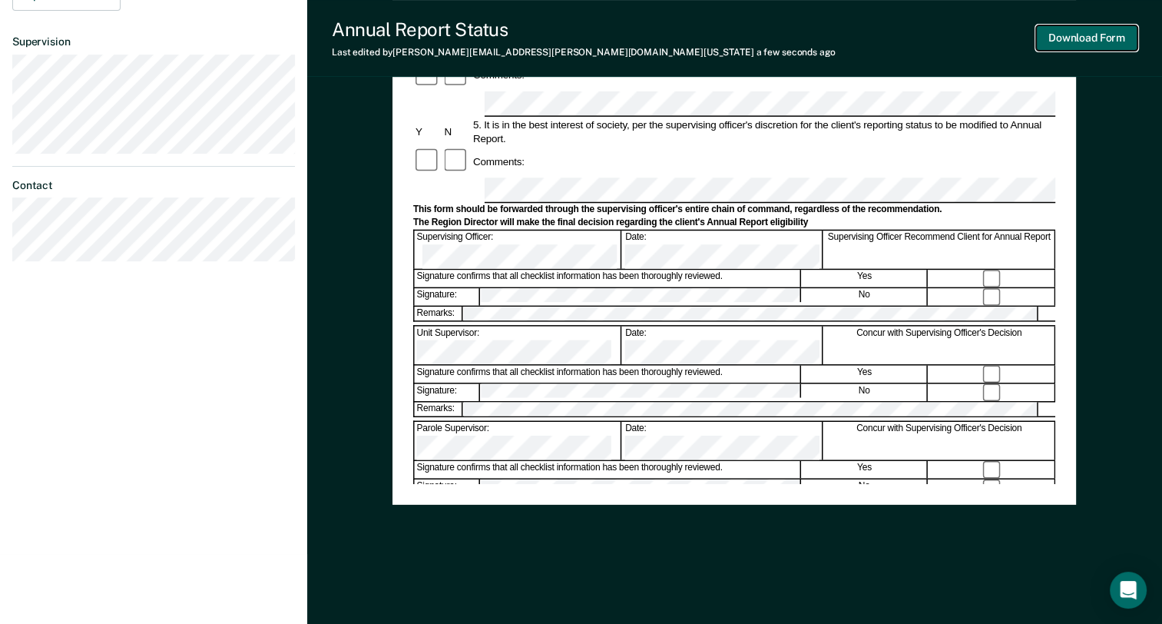
click at [1072, 38] on button "Download Form" at bounding box center [1086, 37] width 101 height 25
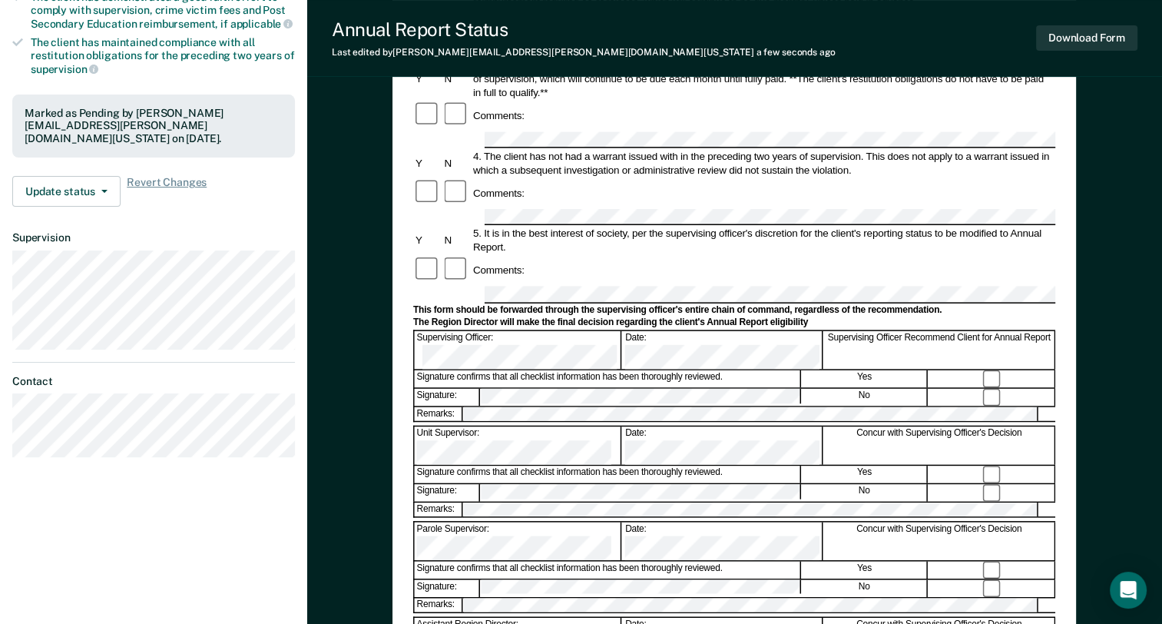
scroll to position [53, 0]
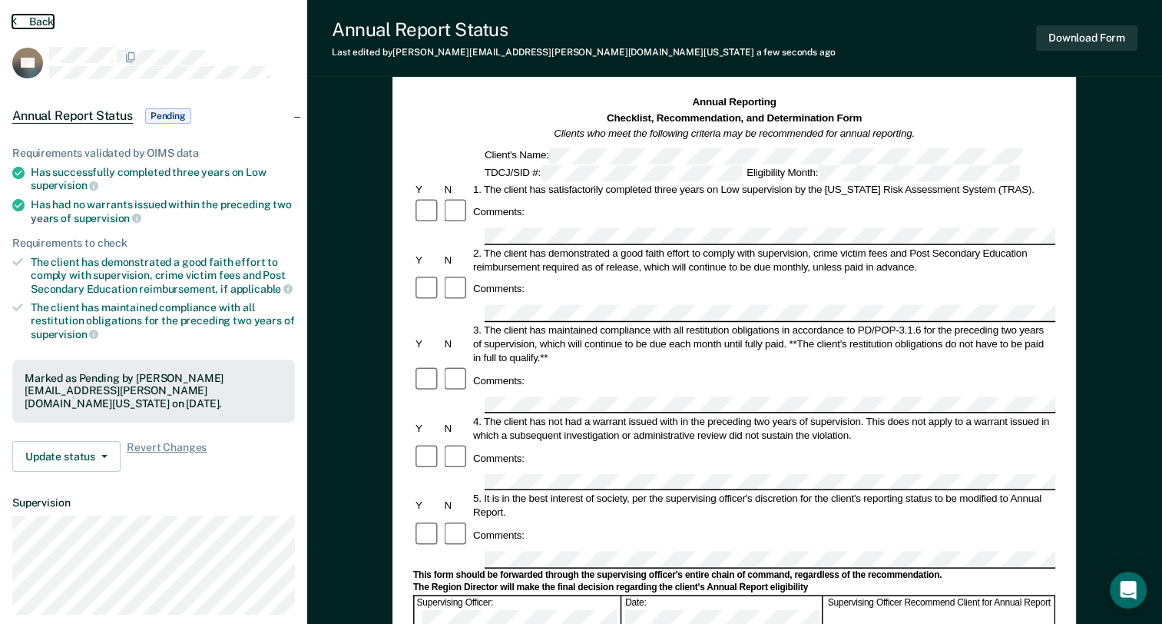
click at [31, 15] on button "Back" at bounding box center [32, 22] width 41 height 14
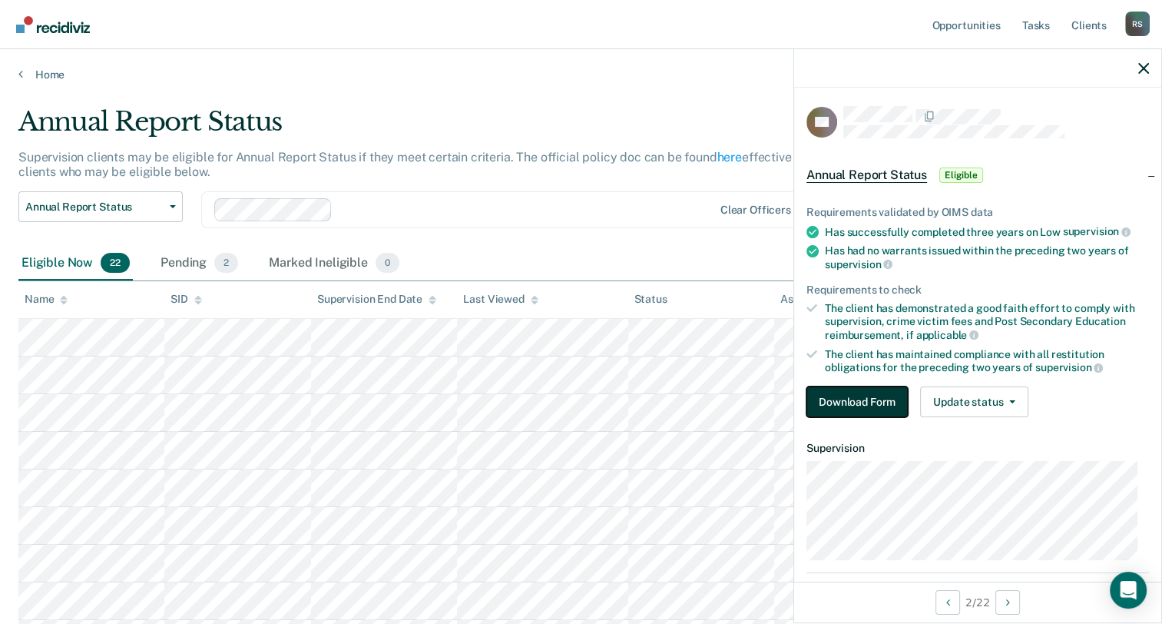
click at [867, 403] on button "Download Form" at bounding box center [856, 401] width 101 height 31
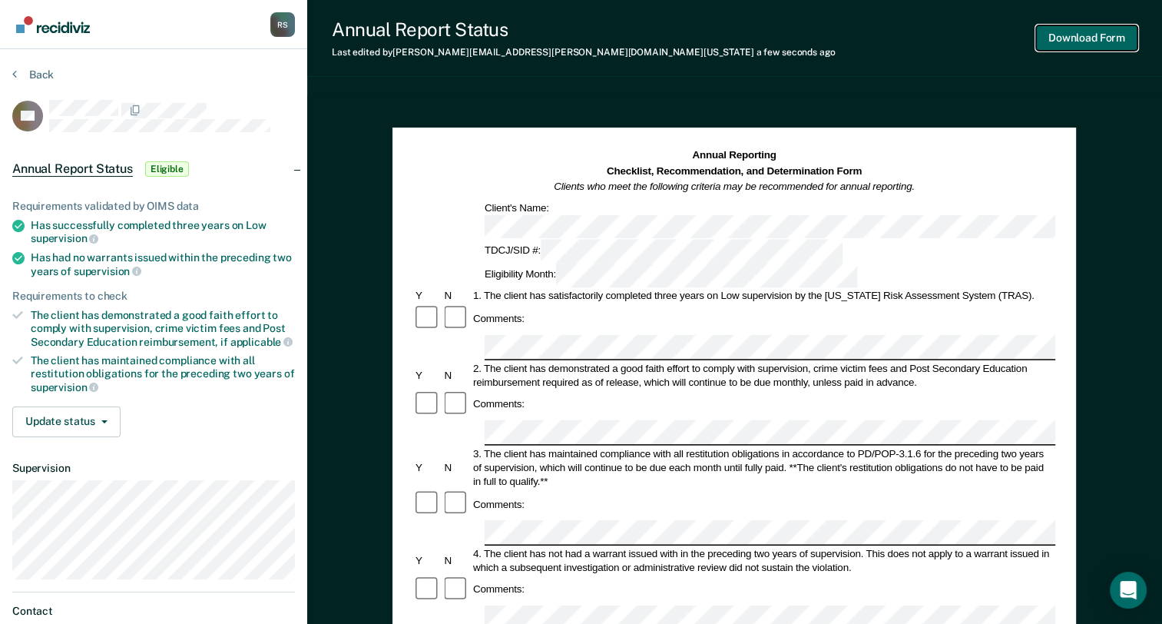
click at [1061, 42] on button "Download Form" at bounding box center [1086, 37] width 101 height 25
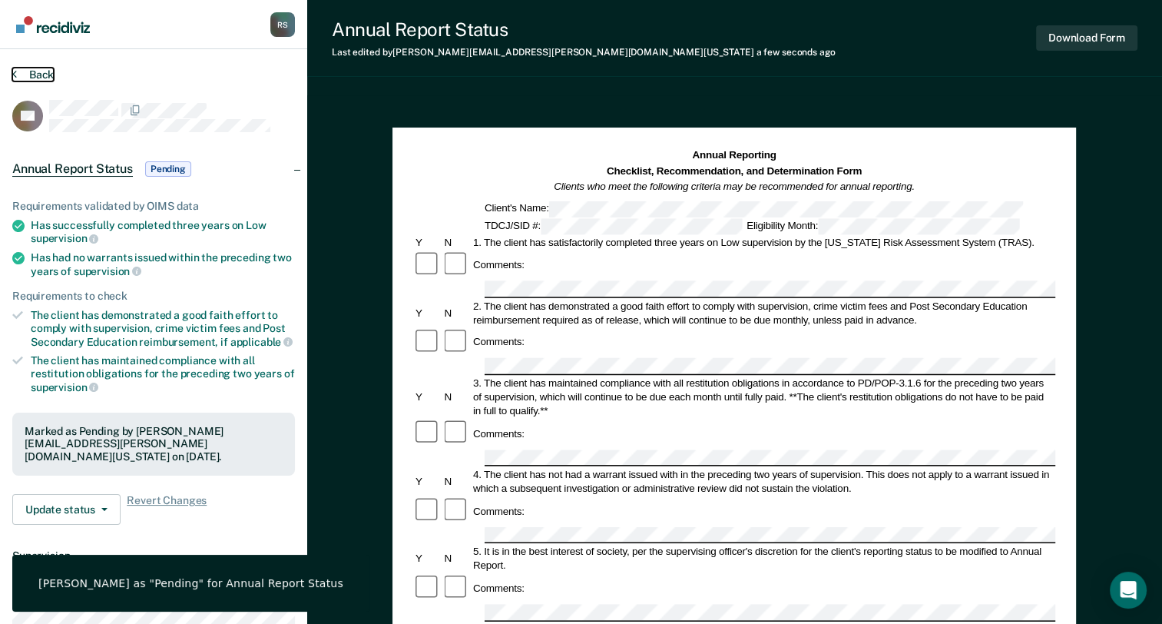
click at [44, 77] on button "Back" at bounding box center [32, 75] width 41 height 14
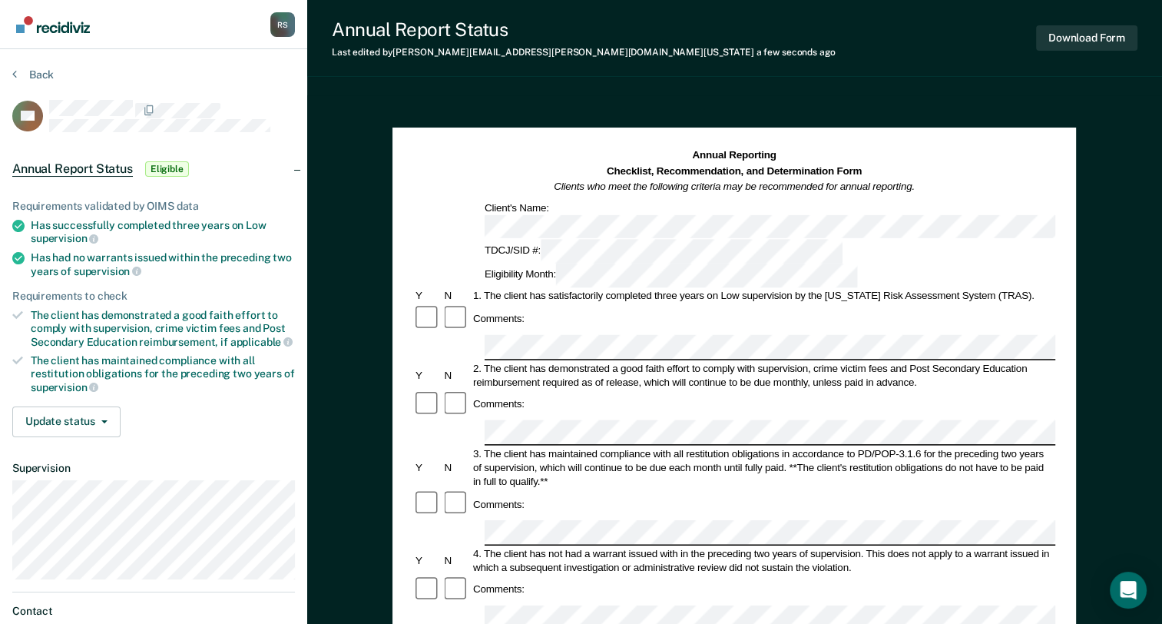
click at [1091, 167] on div "Annual Reporting Checklist, Recommendation, and Determination Form Clients who …" at bounding box center [734, 616] width 855 height 1043
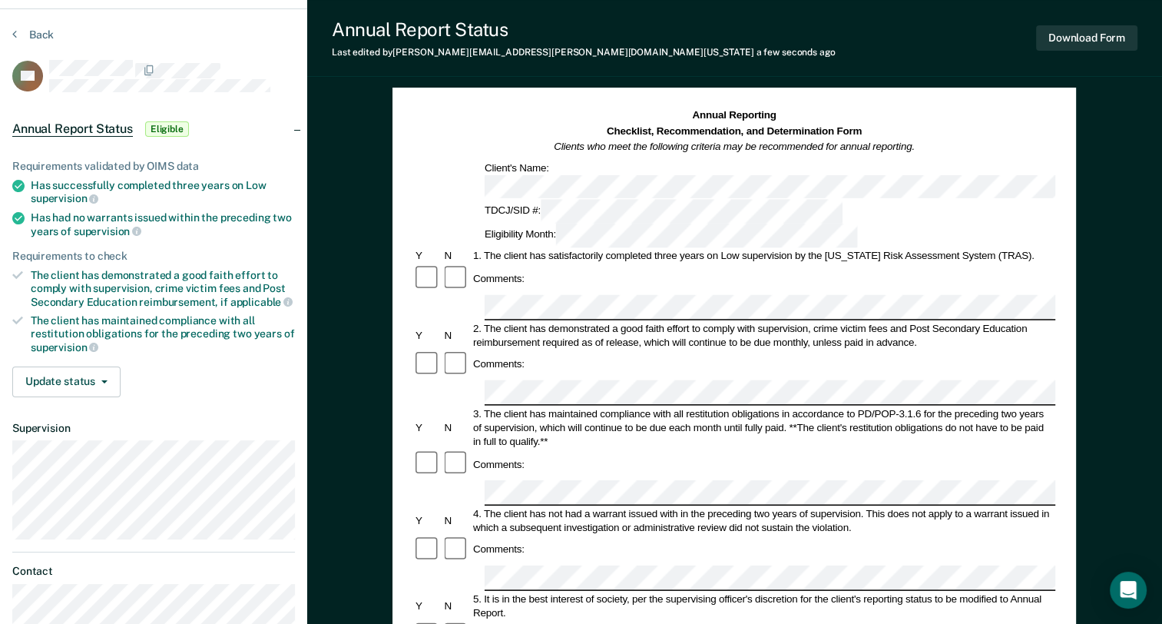
scroll to position [77, 0]
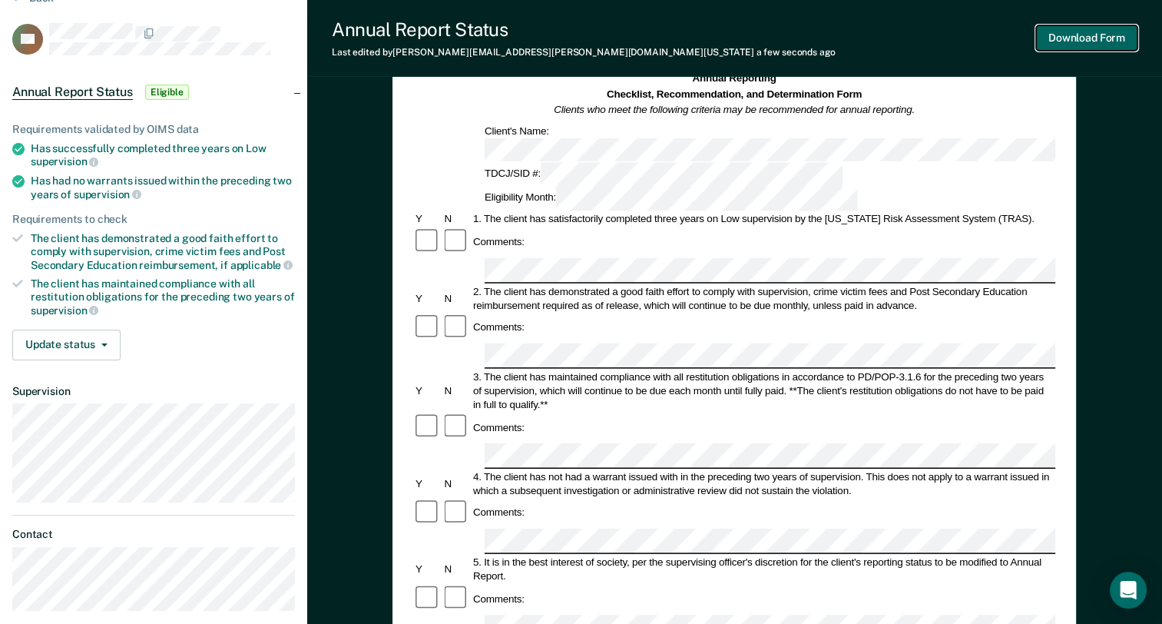
click at [1103, 42] on button "Download Form" at bounding box center [1086, 37] width 101 height 25
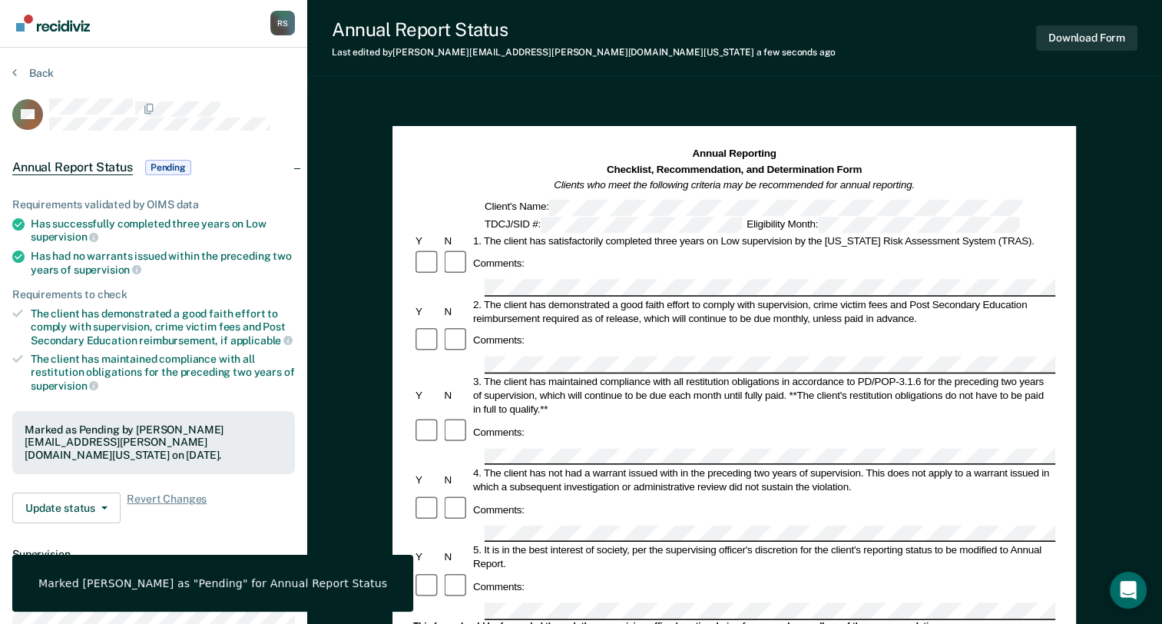
scroll to position [0, 0]
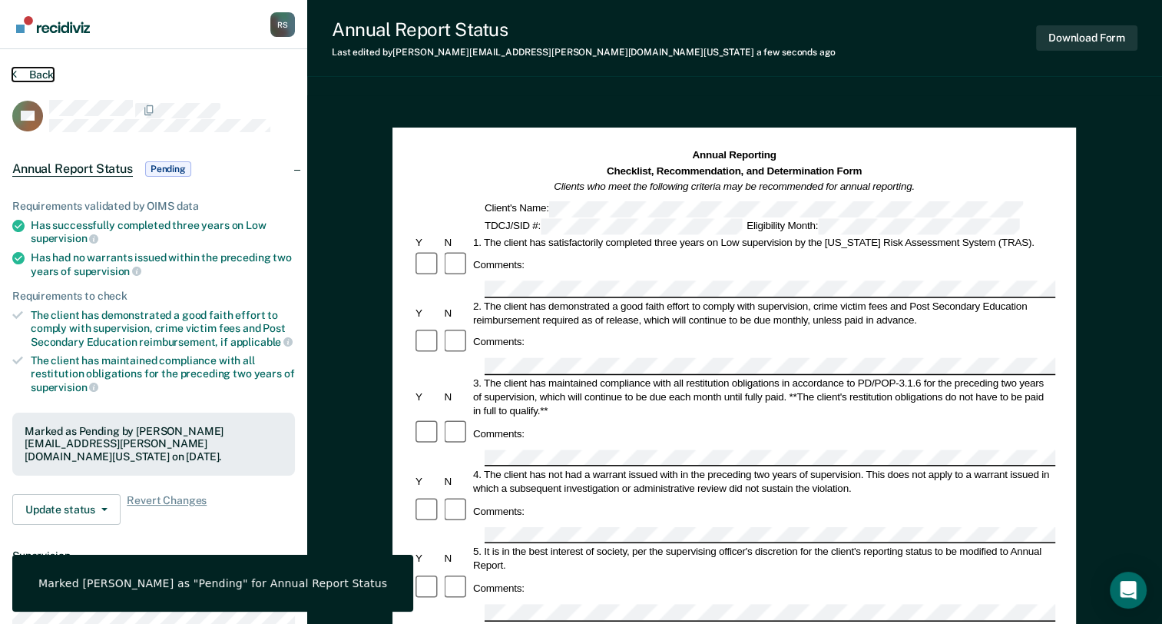
click at [43, 76] on button "Back" at bounding box center [32, 75] width 41 height 14
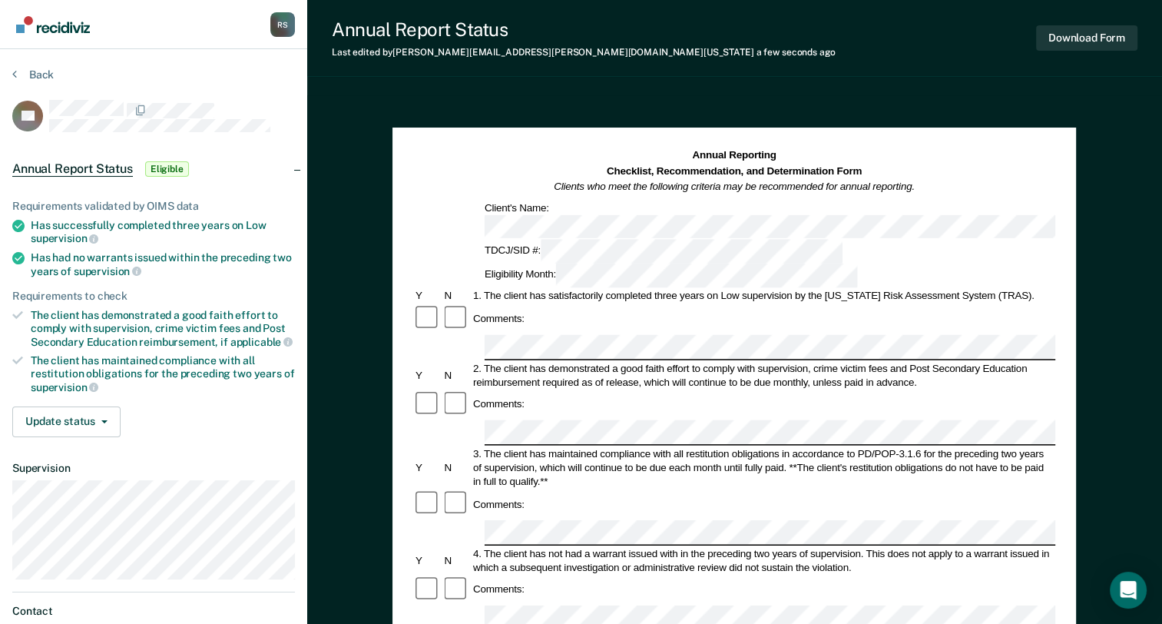
scroll to position [384, 0]
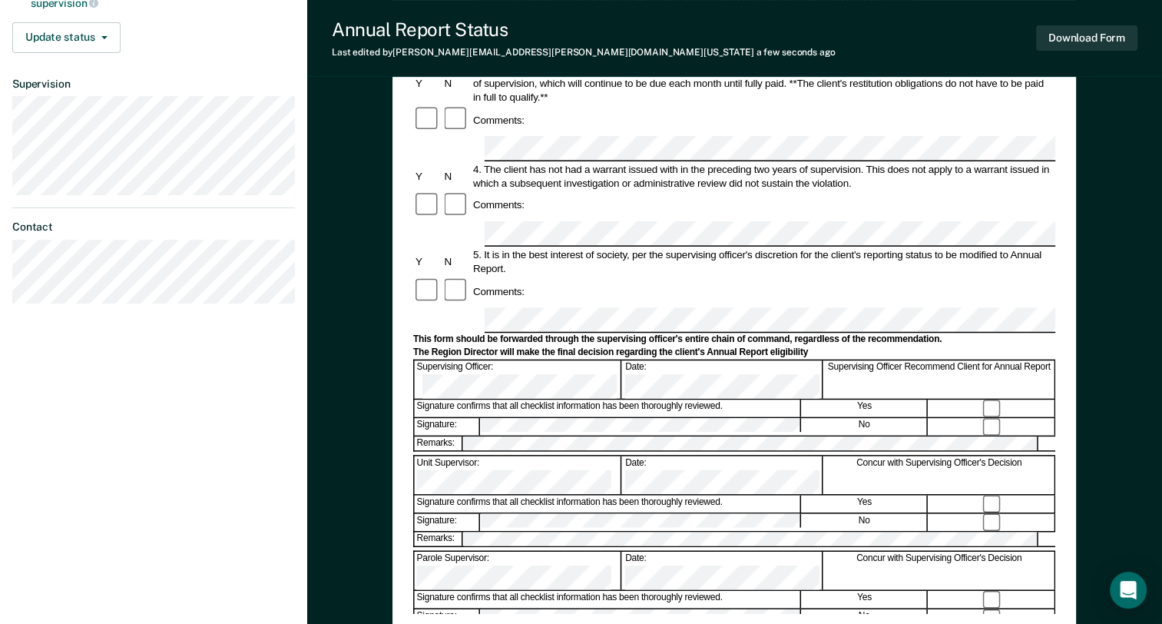
click at [1119, 115] on div "Annual Reporting Checklist, Recommendation, and Determination Form Clients who …" at bounding box center [734, 232] width 855 height 1043
click at [1076, 40] on button "Download Form" at bounding box center [1086, 37] width 101 height 25
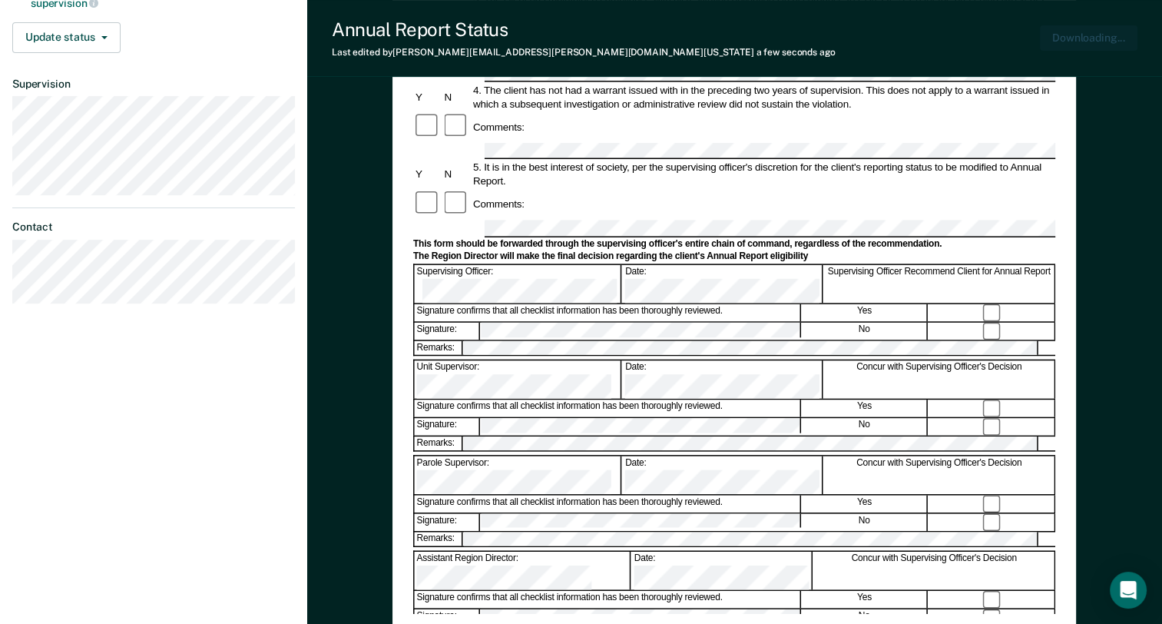
scroll to position [0, 0]
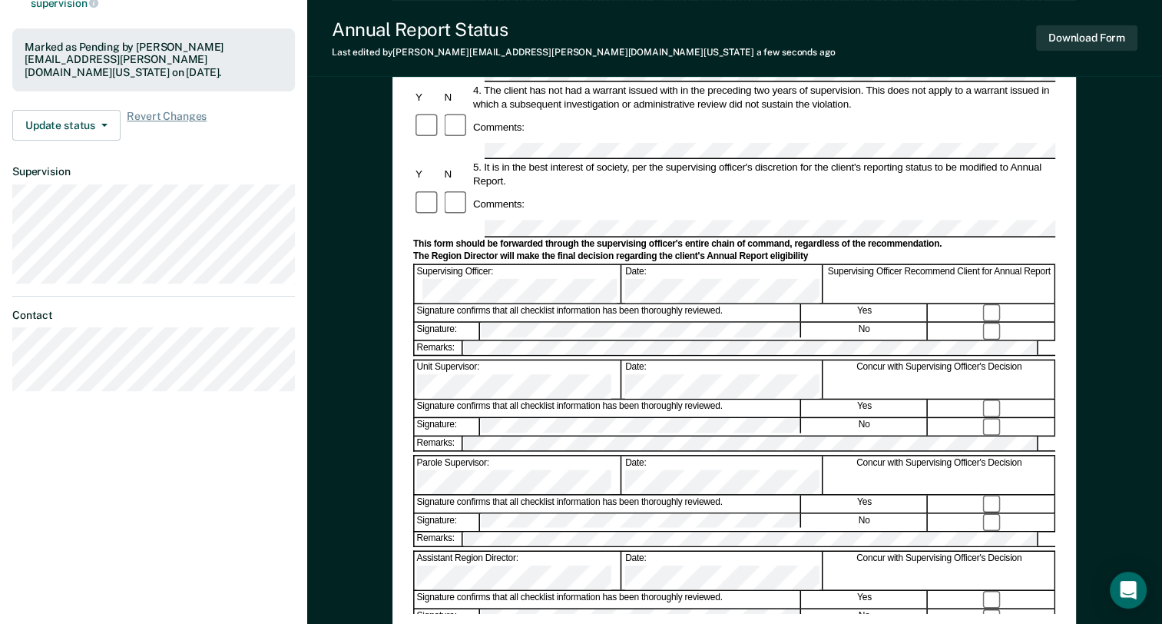
click at [1110, 117] on div "Annual Reporting Checklist, Recommendation, and Determination Form Clients who …" at bounding box center [734, 232] width 855 height 1043
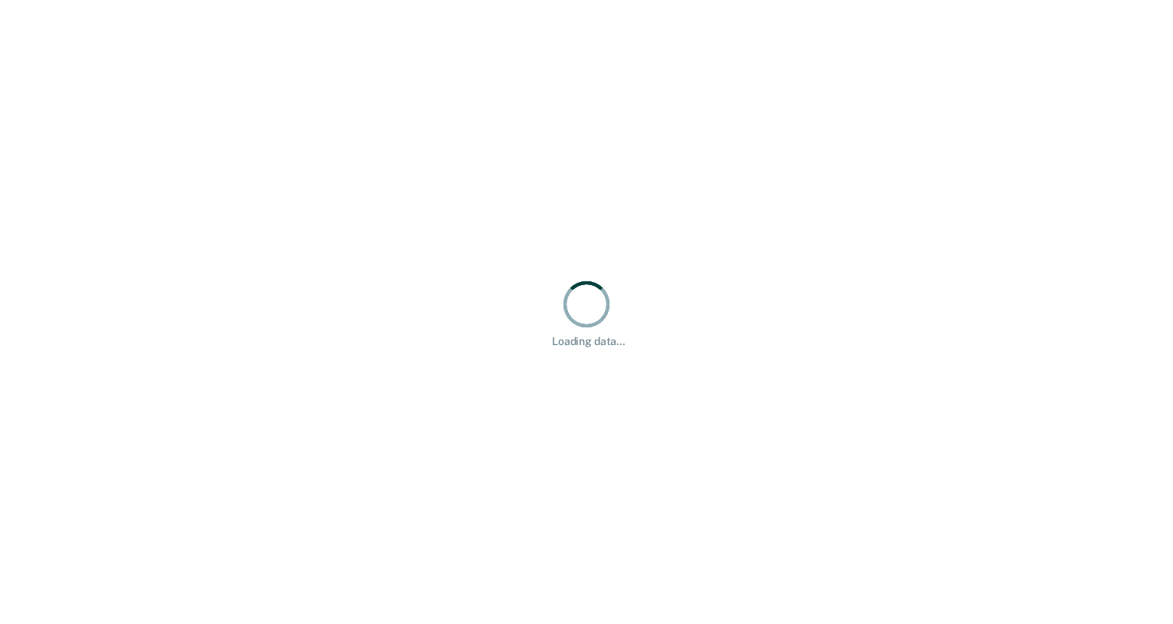
drag, startPoint x: 0, startPoint y: 0, endPoint x: 1054, endPoint y: 271, distance: 1088.7
click at [1054, 271] on div "Loading data..." at bounding box center [586, 312] width 1173 height 624
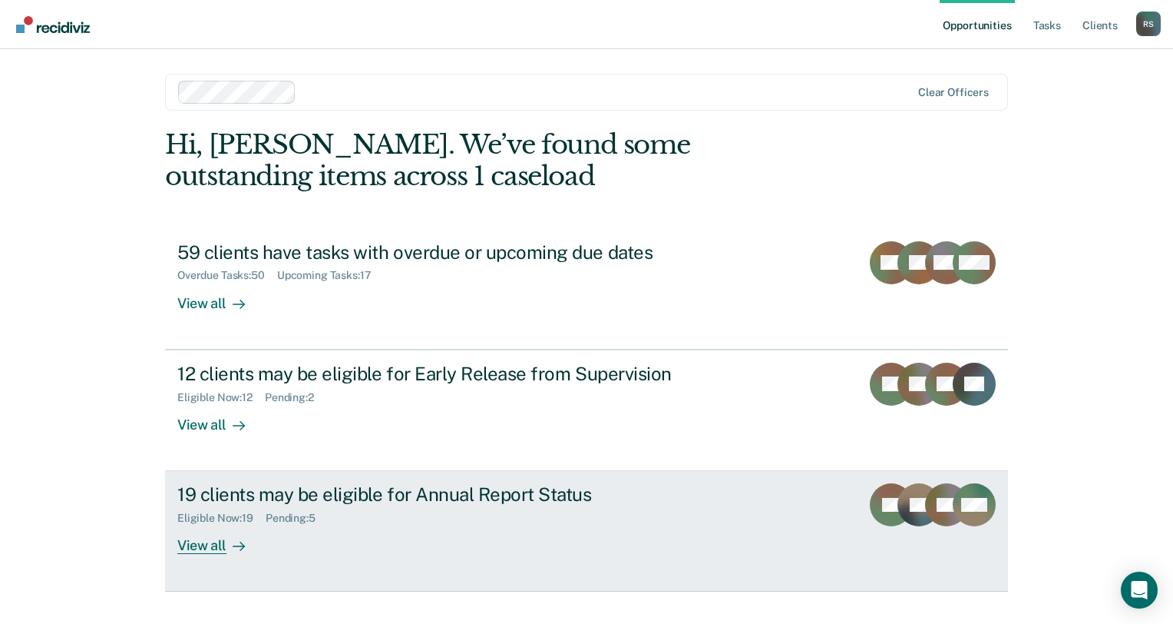
click at [399, 523] on div "Eligible Now : 19 Pending : 5" at bounding box center [446, 514] width 539 height 19
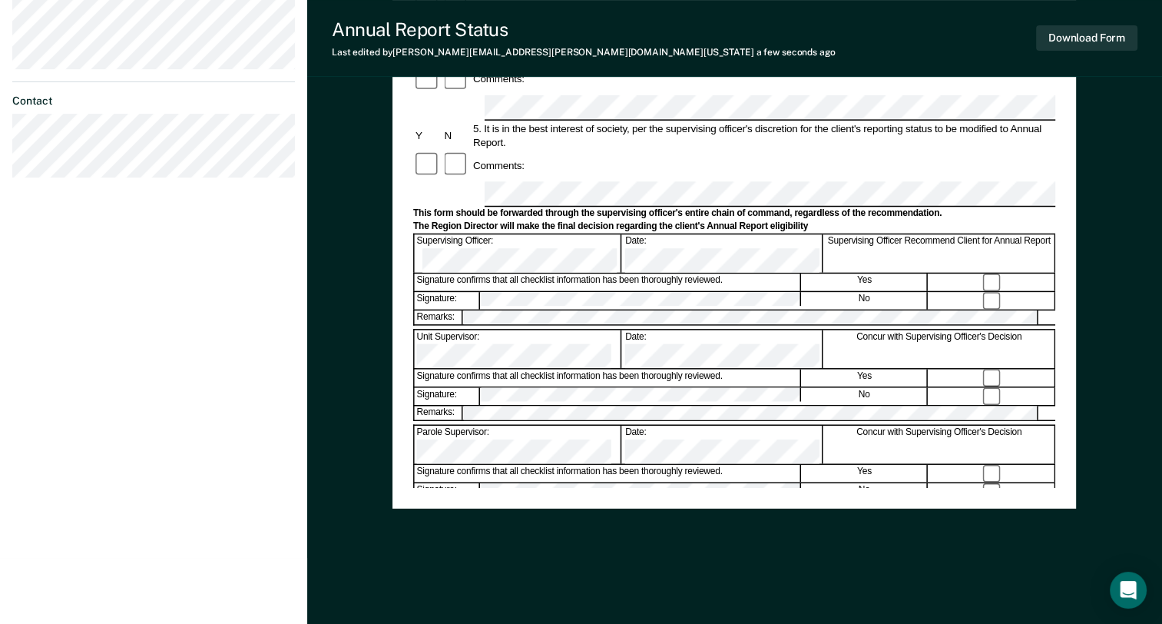
scroll to position [514, 0]
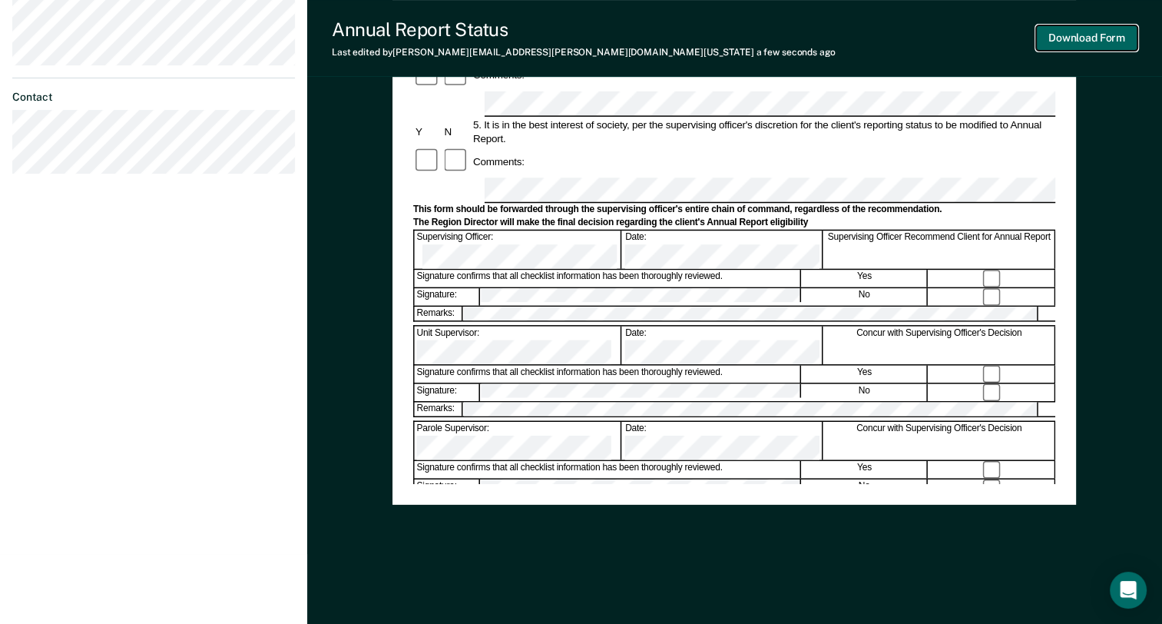
click at [1070, 34] on button "Download Form" at bounding box center [1086, 37] width 101 height 25
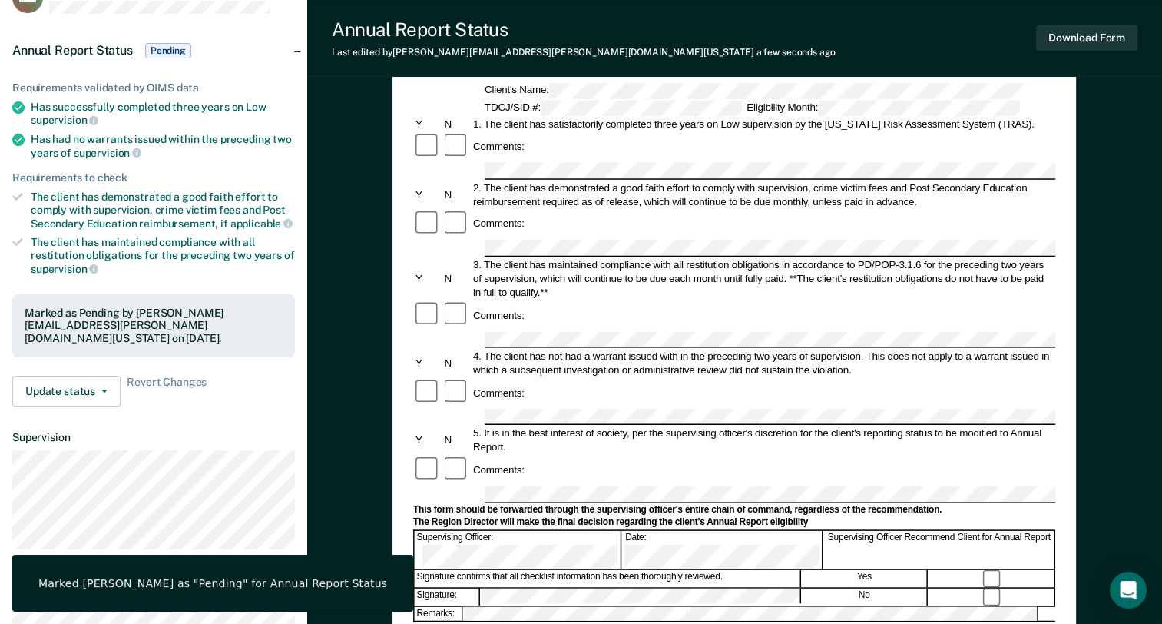
scroll to position [53, 0]
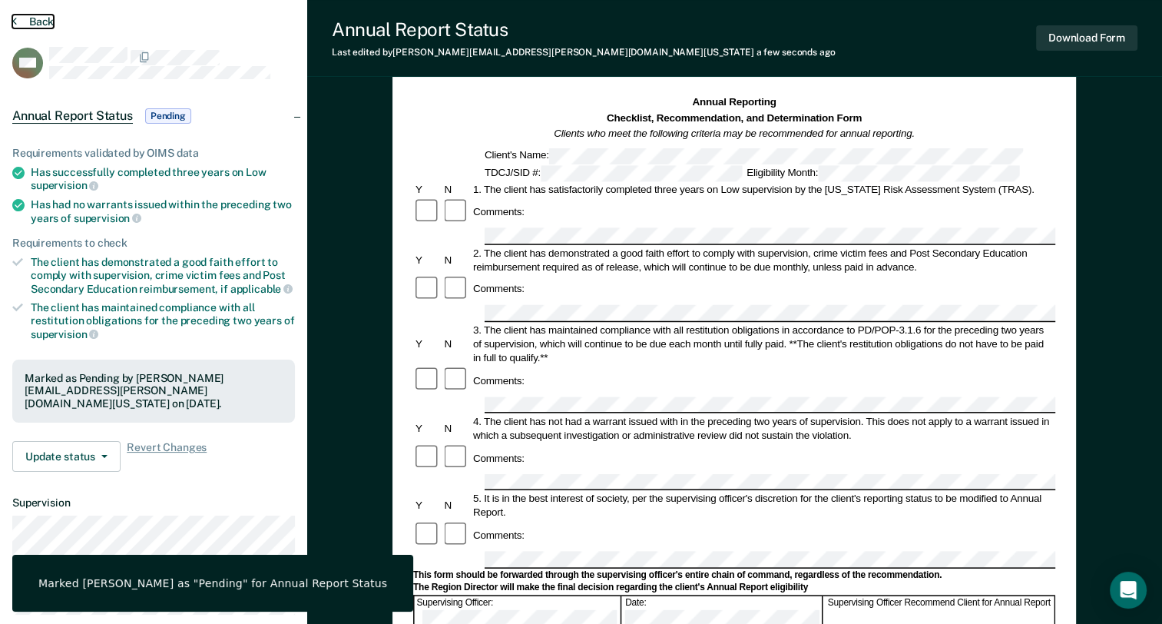
click at [50, 19] on button "Back" at bounding box center [32, 22] width 41 height 14
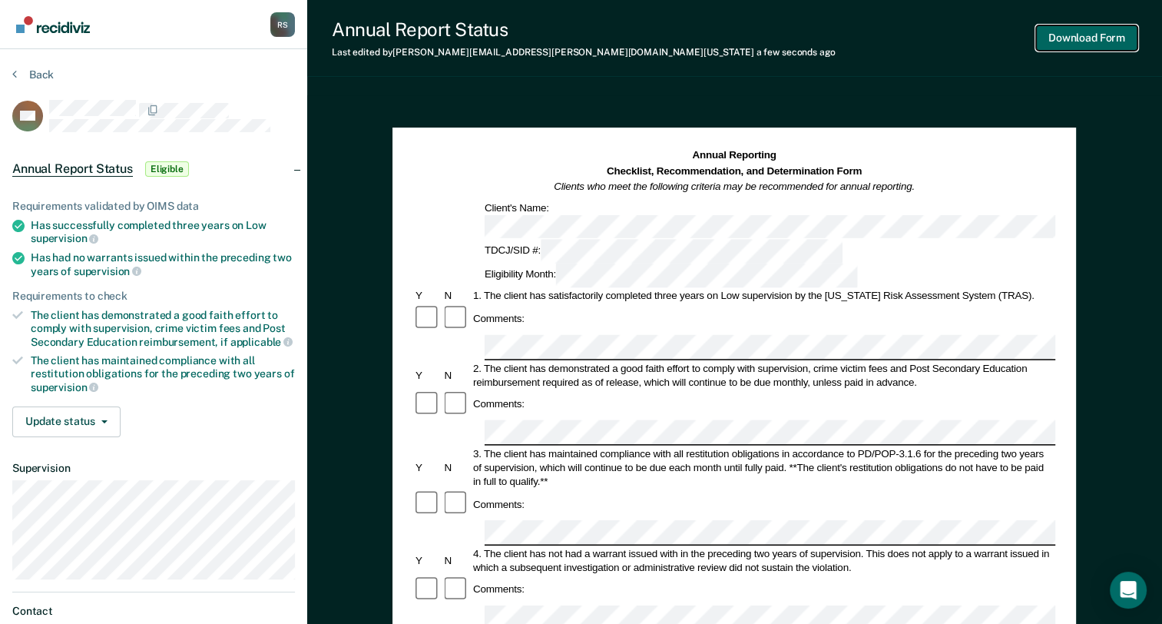
click at [1041, 43] on button "Download Form" at bounding box center [1086, 37] width 101 height 25
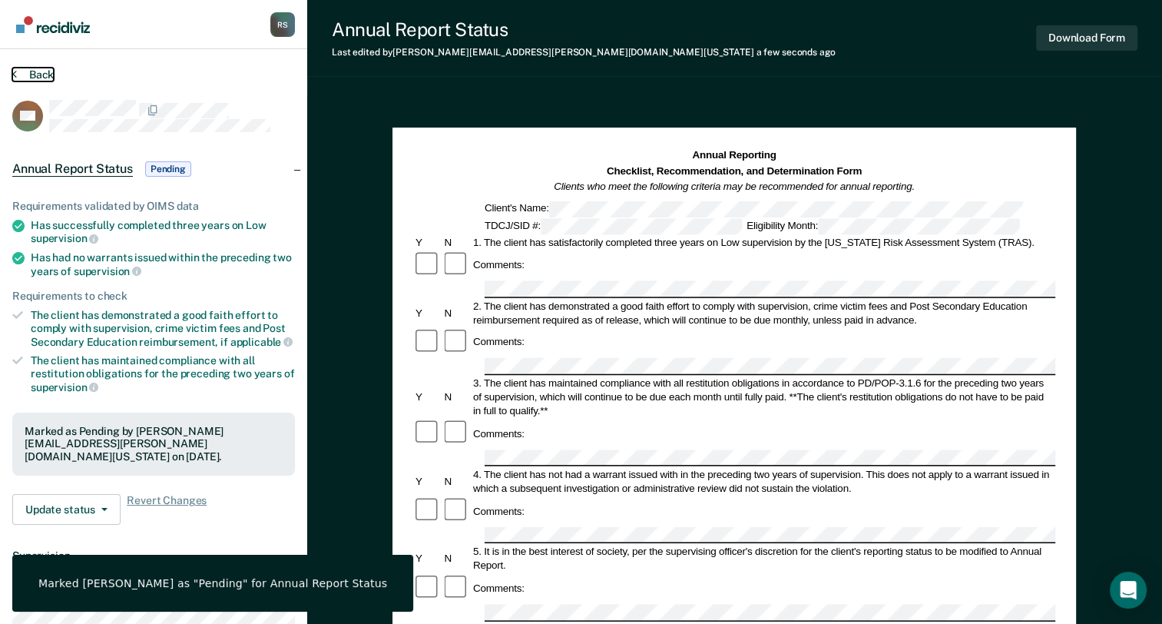
click at [42, 77] on button "Back" at bounding box center [32, 75] width 41 height 14
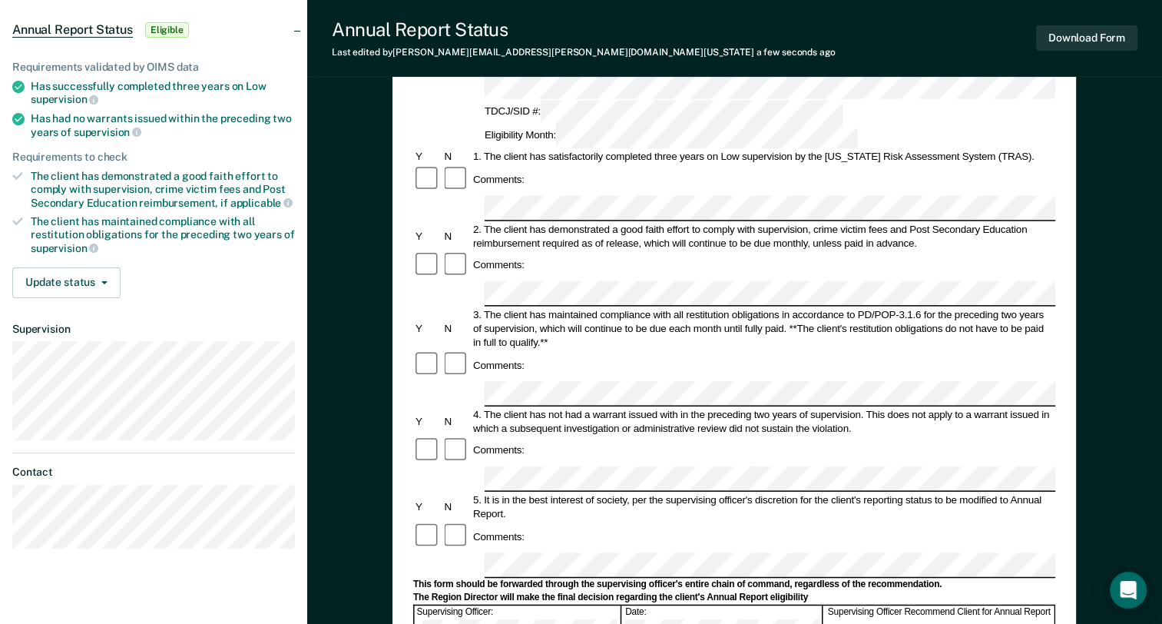
scroll to position [461, 0]
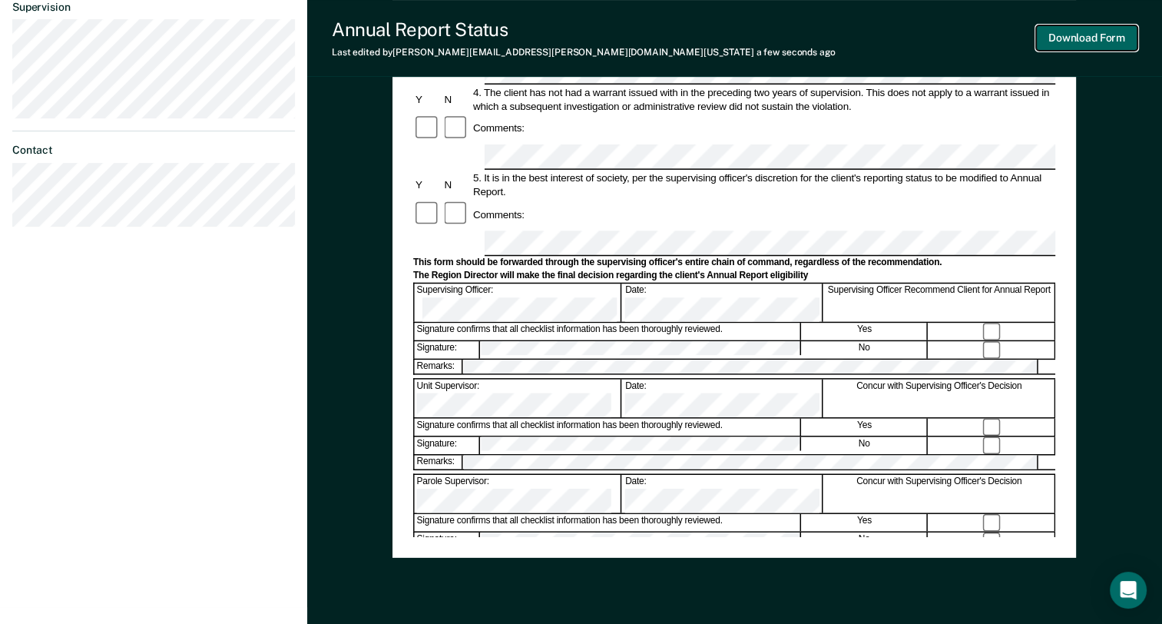
click at [1055, 34] on button "Download Form" at bounding box center [1086, 37] width 101 height 25
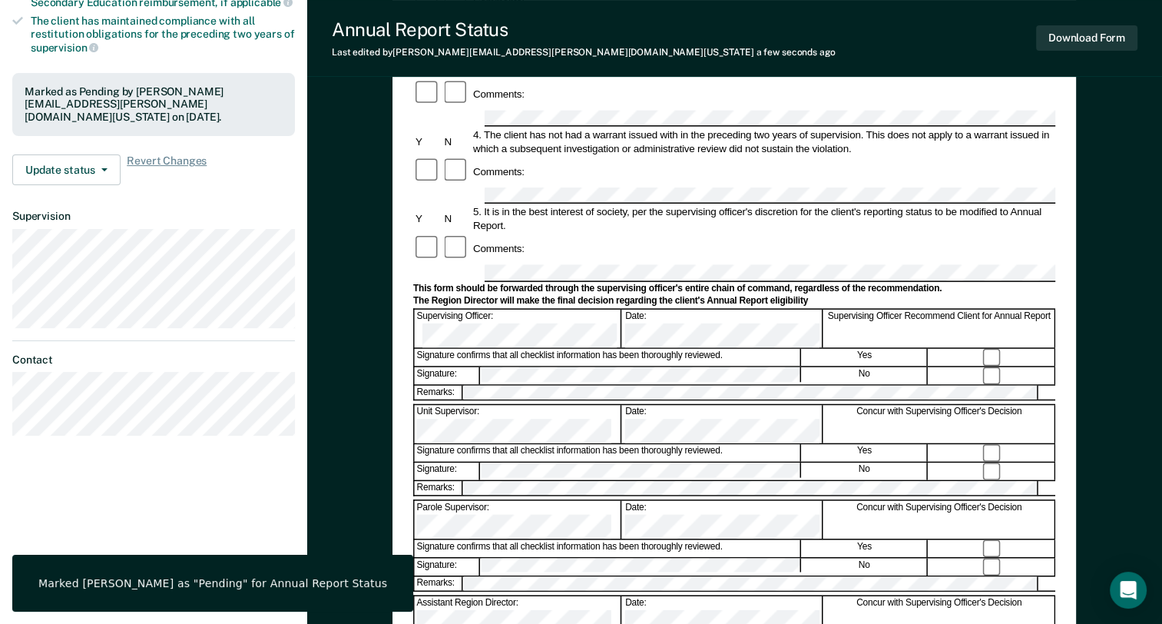
scroll to position [0, 0]
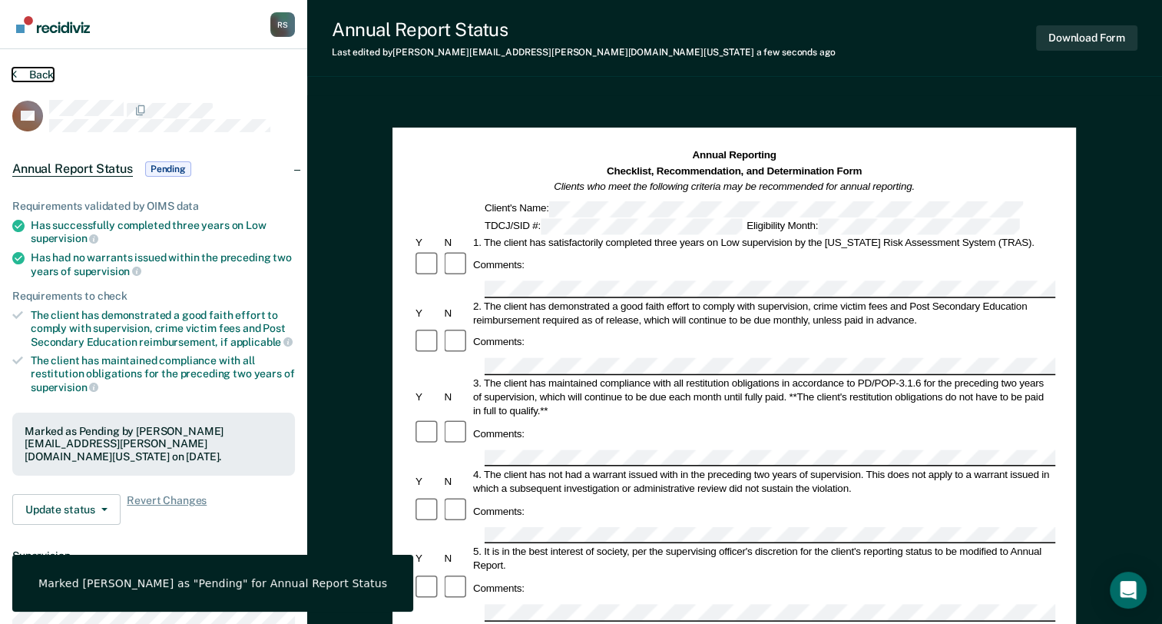
click at [48, 71] on button "Back" at bounding box center [32, 75] width 41 height 14
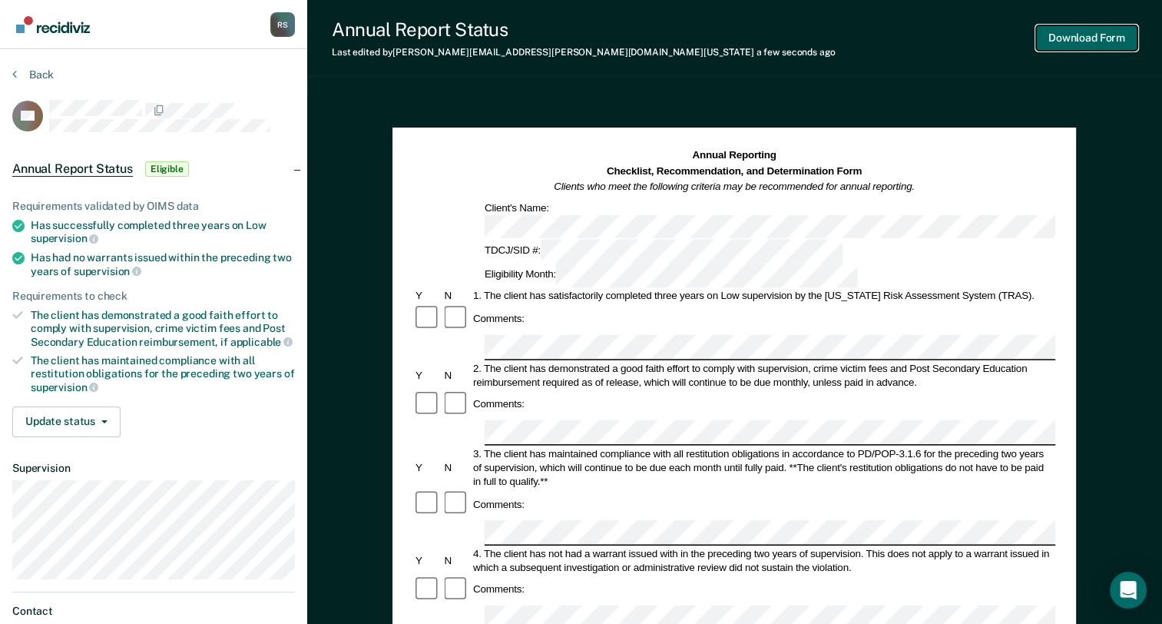
click at [1069, 31] on button "Download Form" at bounding box center [1086, 37] width 101 height 25
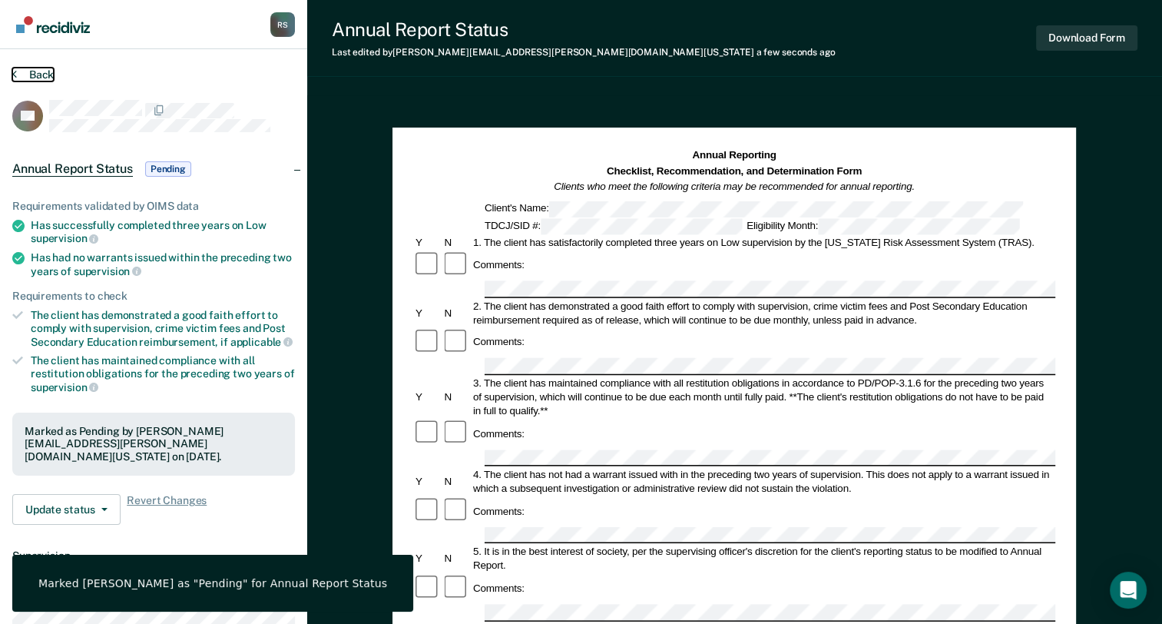
click at [47, 77] on button "Back" at bounding box center [32, 75] width 41 height 14
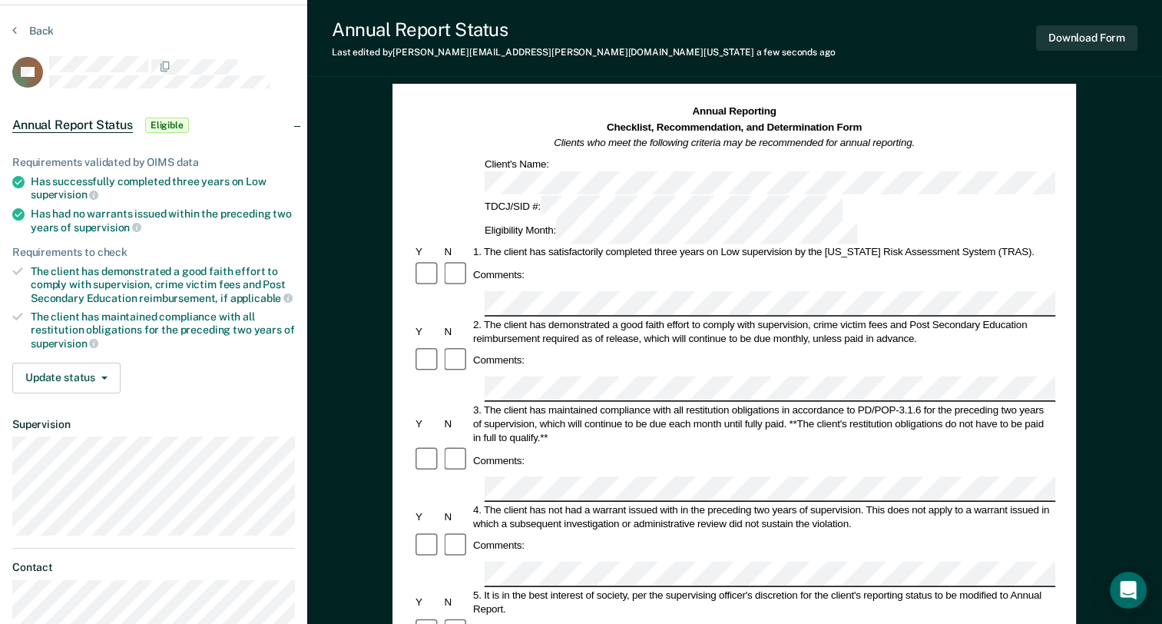
scroll to position [461, 0]
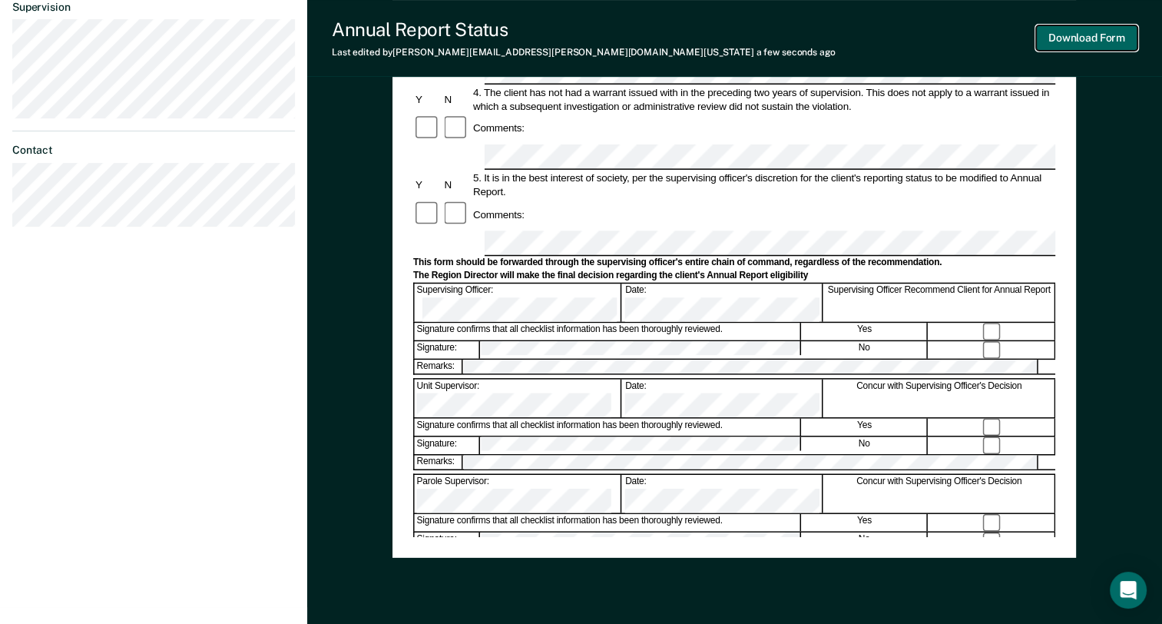
click at [1053, 46] on button "Download Form" at bounding box center [1086, 37] width 101 height 25
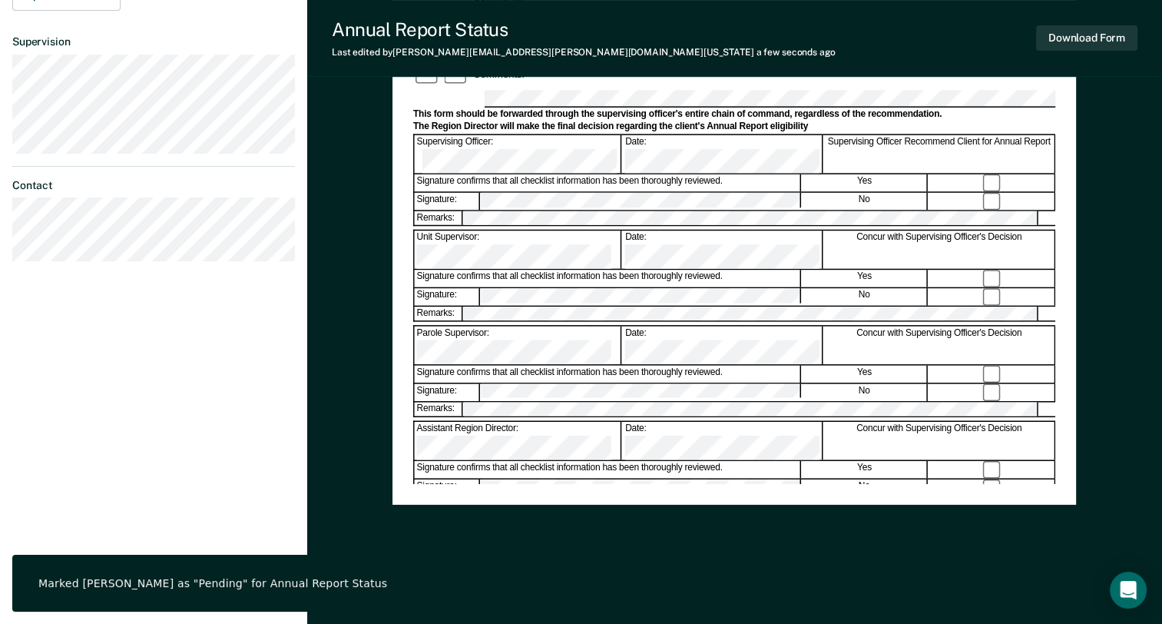
scroll to position [53, 0]
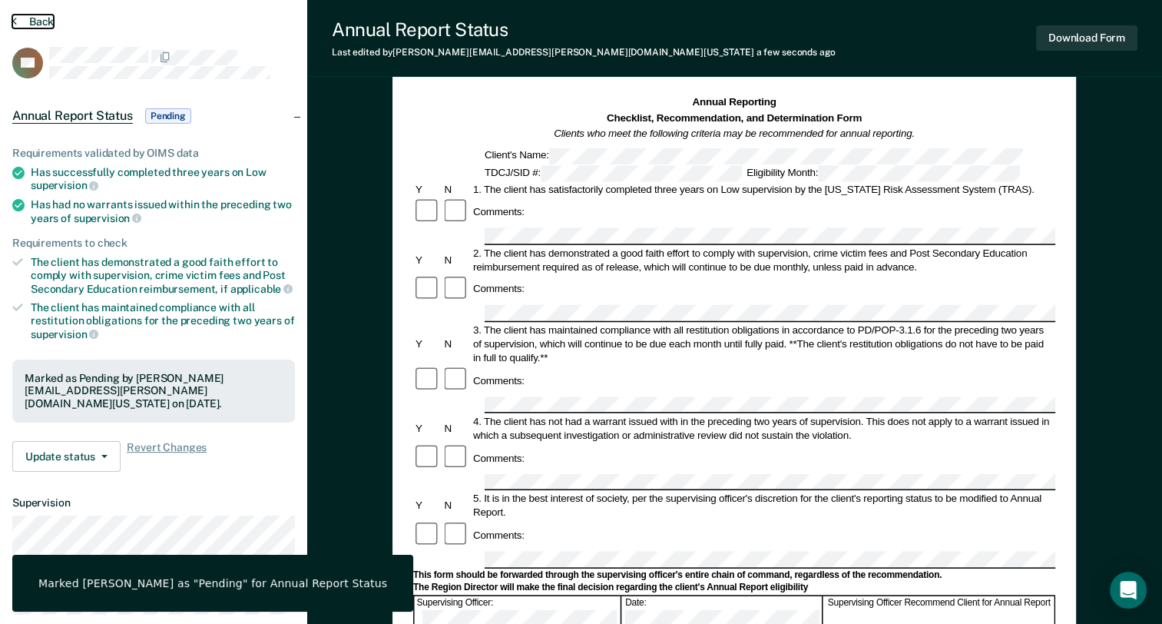
click at [33, 17] on button "Back" at bounding box center [32, 22] width 41 height 14
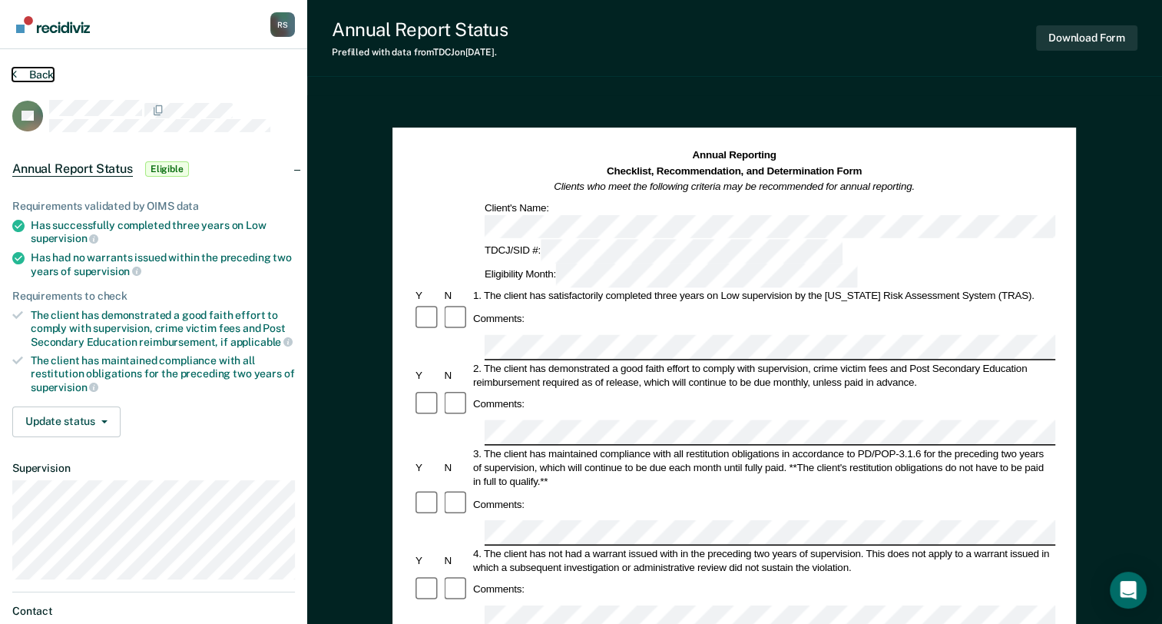
click at [35, 71] on button "Back" at bounding box center [32, 75] width 41 height 14
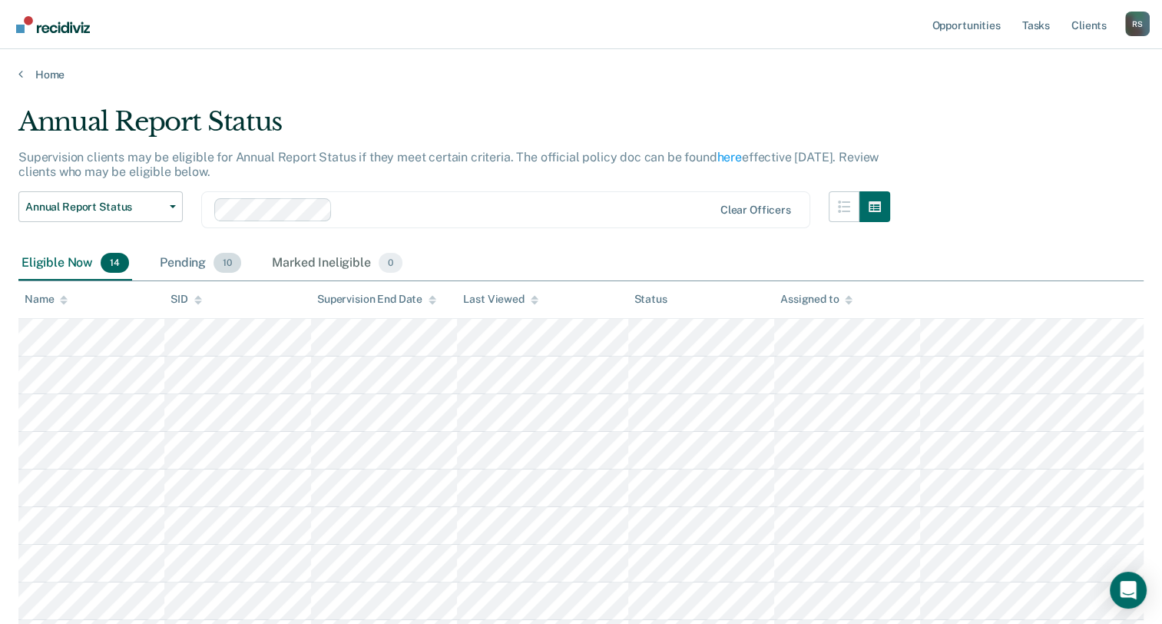
click at [188, 266] on div "Pending 10" at bounding box center [201, 264] width 88 height 34
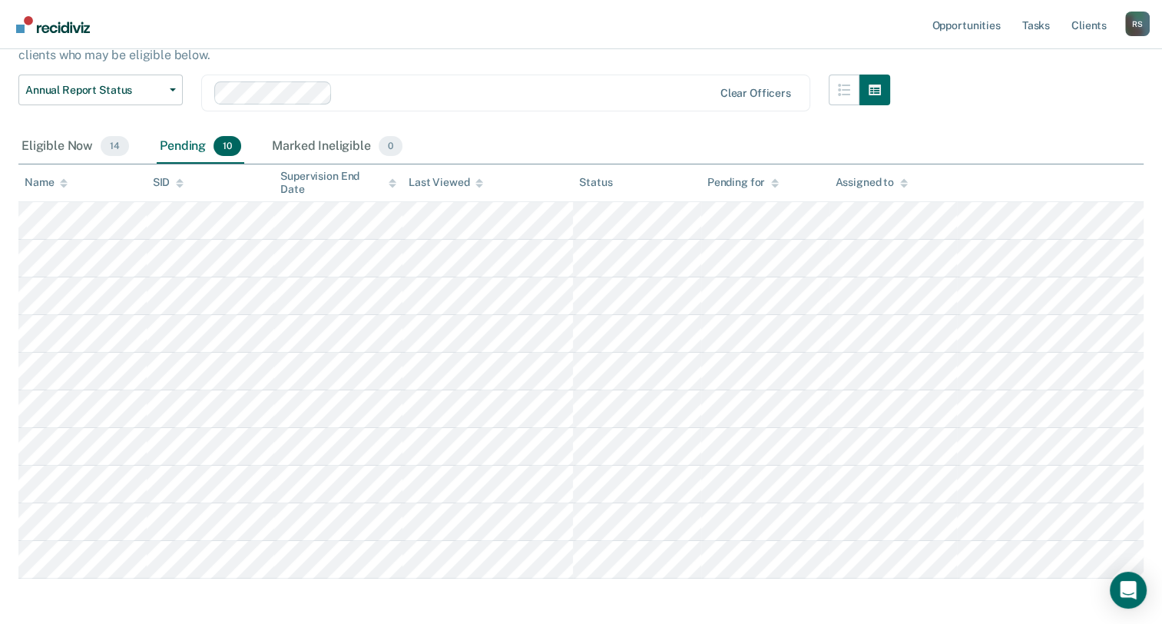
scroll to position [154, 0]
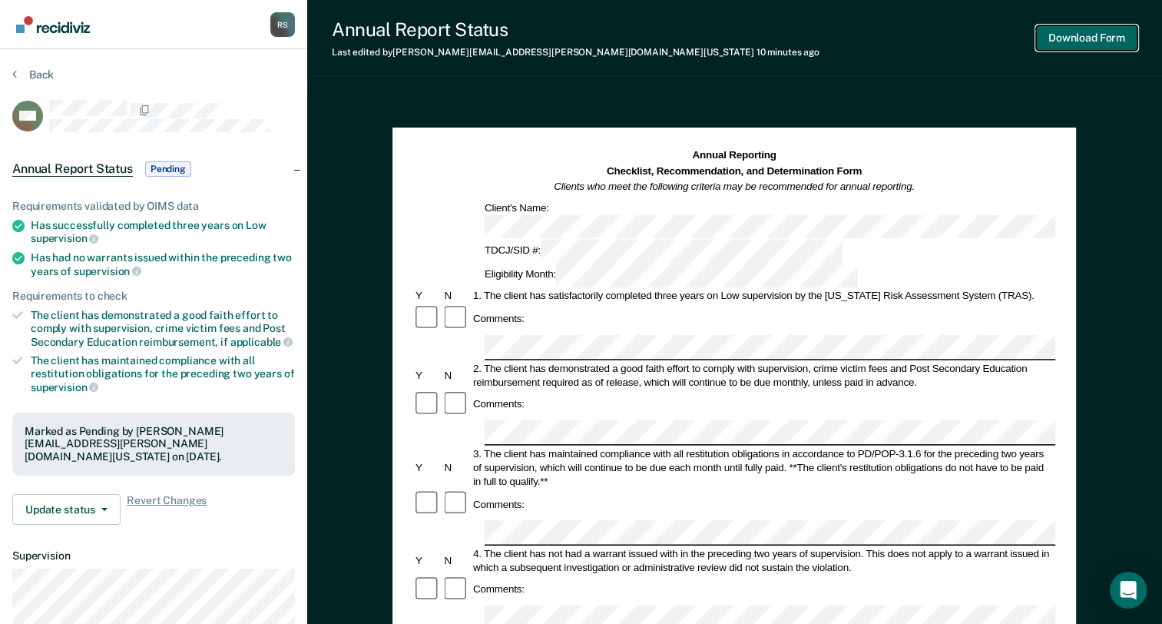
click at [1092, 38] on button "Download Form" at bounding box center [1086, 37] width 101 height 25
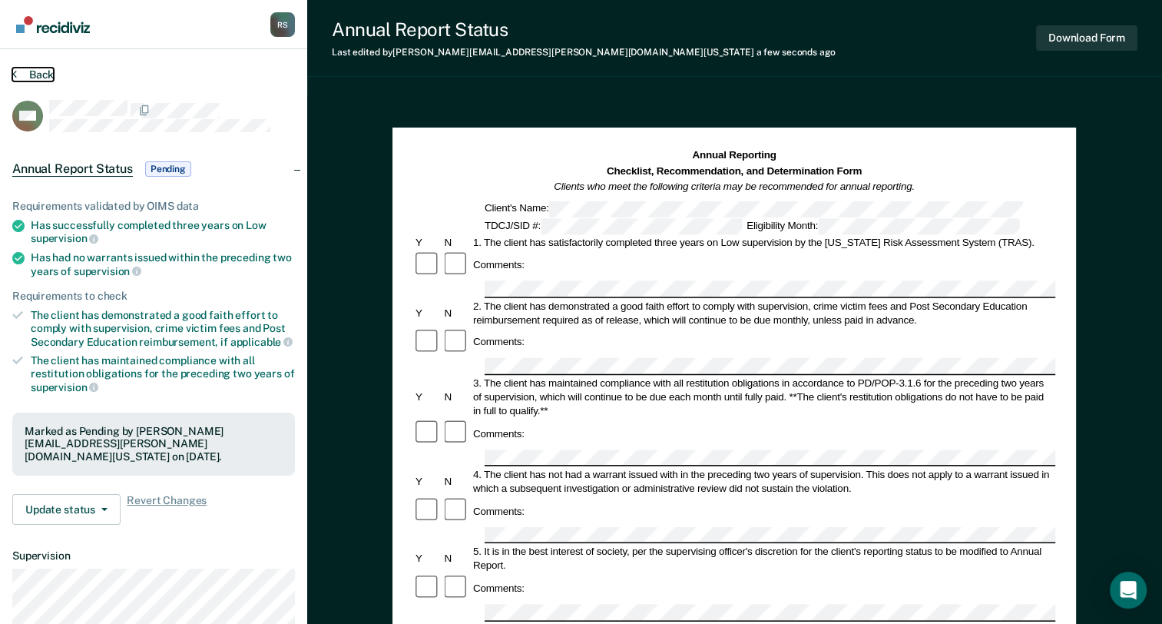
click at [40, 70] on button "Back" at bounding box center [32, 75] width 41 height 14
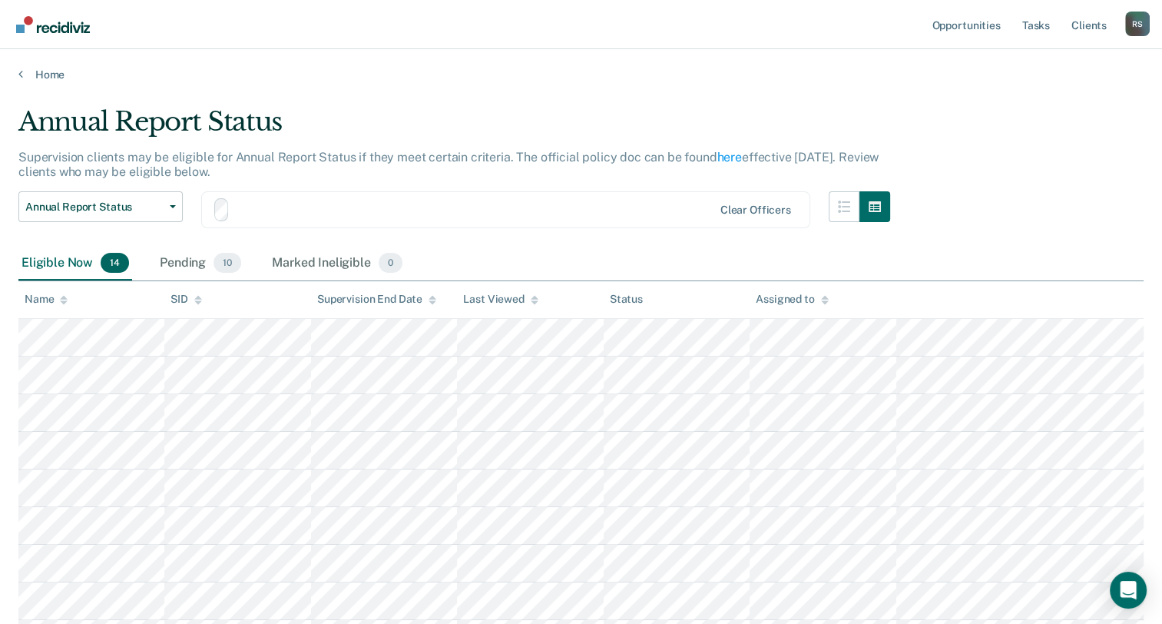
scroll to position [154, 0]
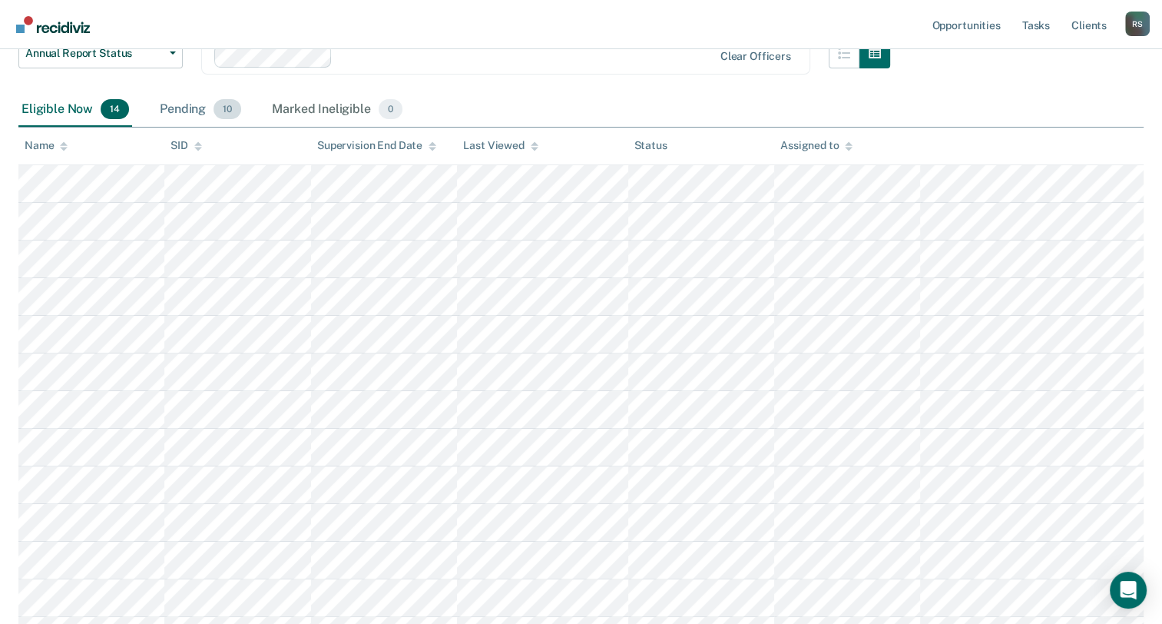
click at [188, 104] on div "Pending 10" at bounding box center [201, 110] width 88 height 34
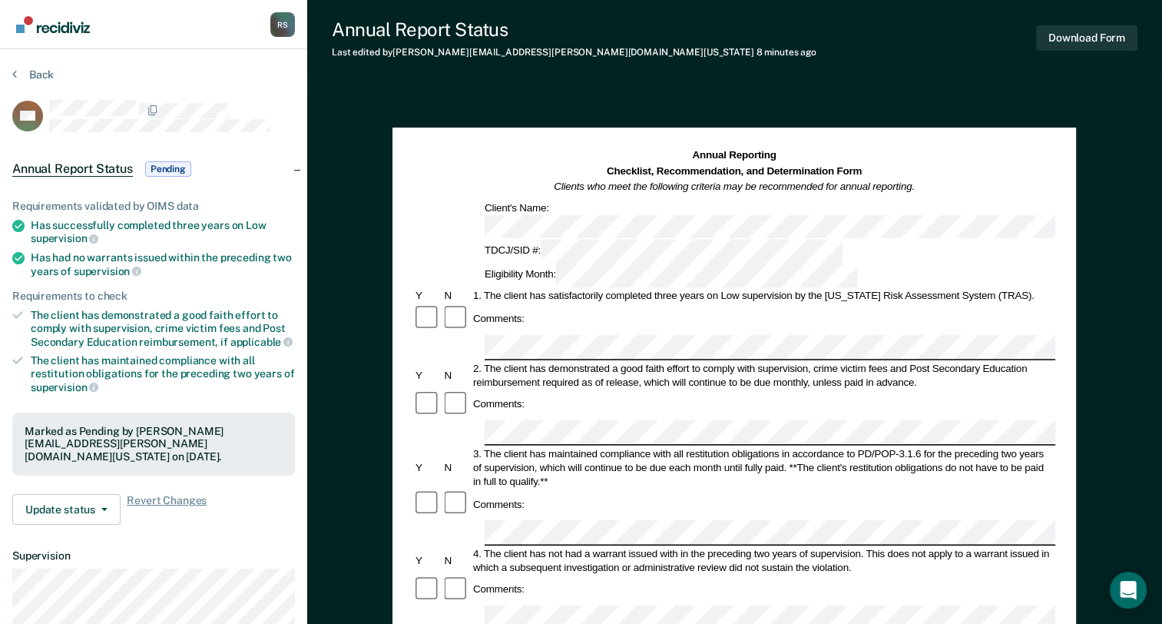
click at [1130, 153] on div "Annual Reporting Checklist, Recommendation, and Determination Form Clients who …" at bounding box center [734, 616] width 855 height 1043
click at [1101, 35] on button "Download Form" at bounding box center [1086, 37] width 101 height 25
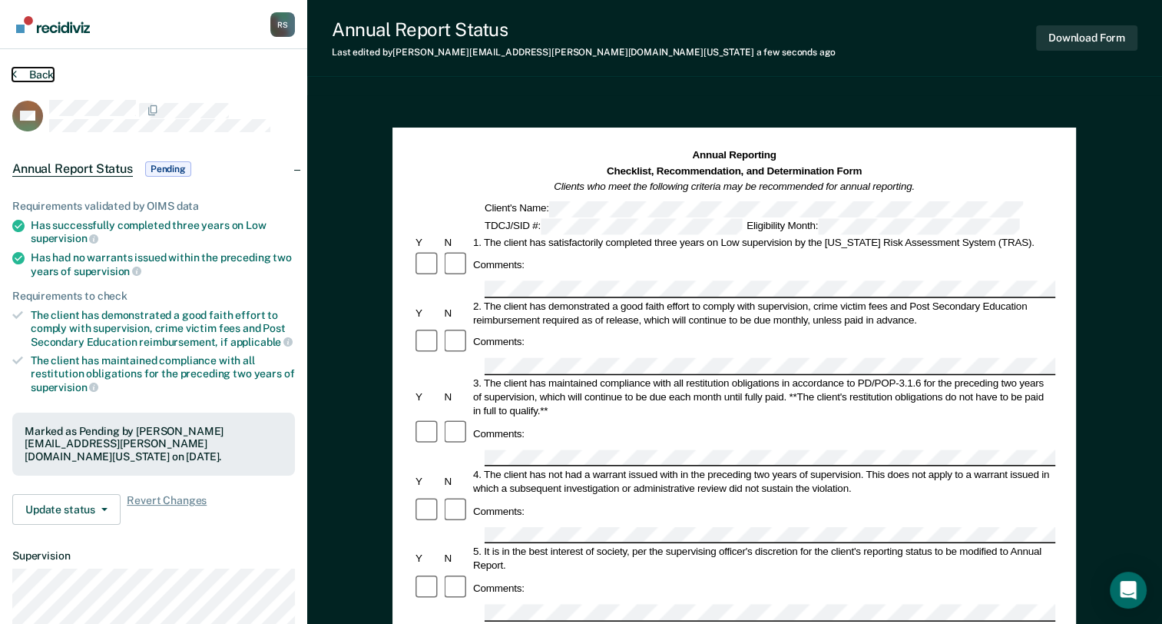
click at [49, 71] on button "Back" at bounding box center [32, 75] width 41 height 14
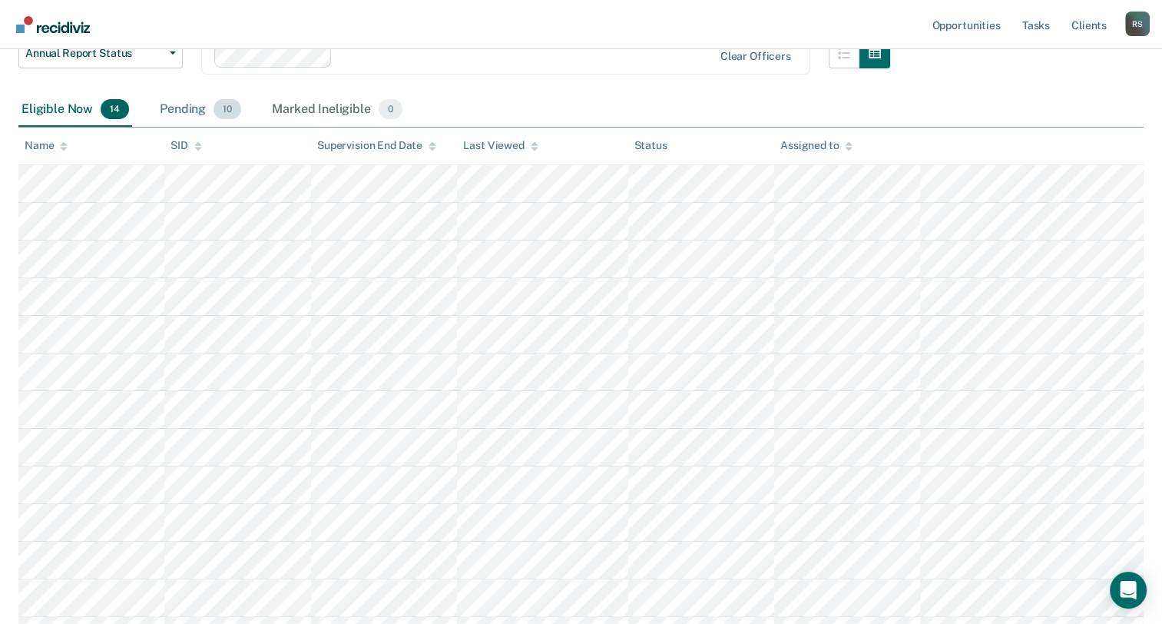
click at [181, 111] on div "Pending 10" at bounding box center [201, 110] width 88 height 34
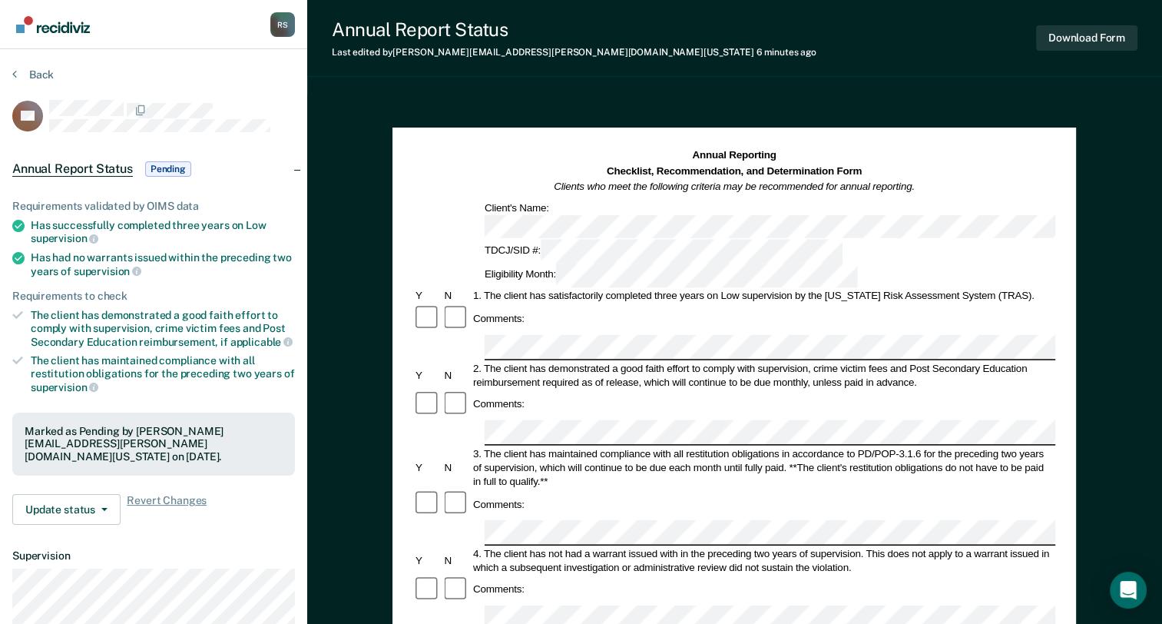
click at [1100, 141] on div "Annual Reporting Checklist, Recommendation, and Determination Form Clients who …" at bounding box center [734, 616] width 855 height 1043
click at [1112, 40] on button "Download Form" at bounding box center [1086, 37] width 101 height 25
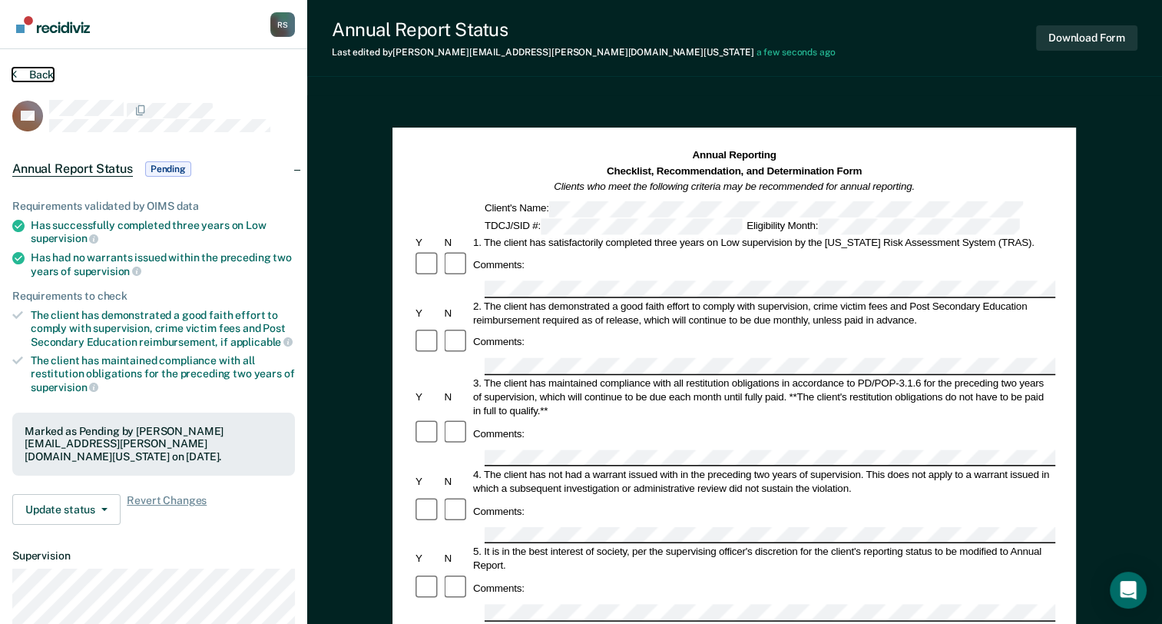
click at [34, 68] on button "Back" at bounding box center [32, 75] width 41 height 14
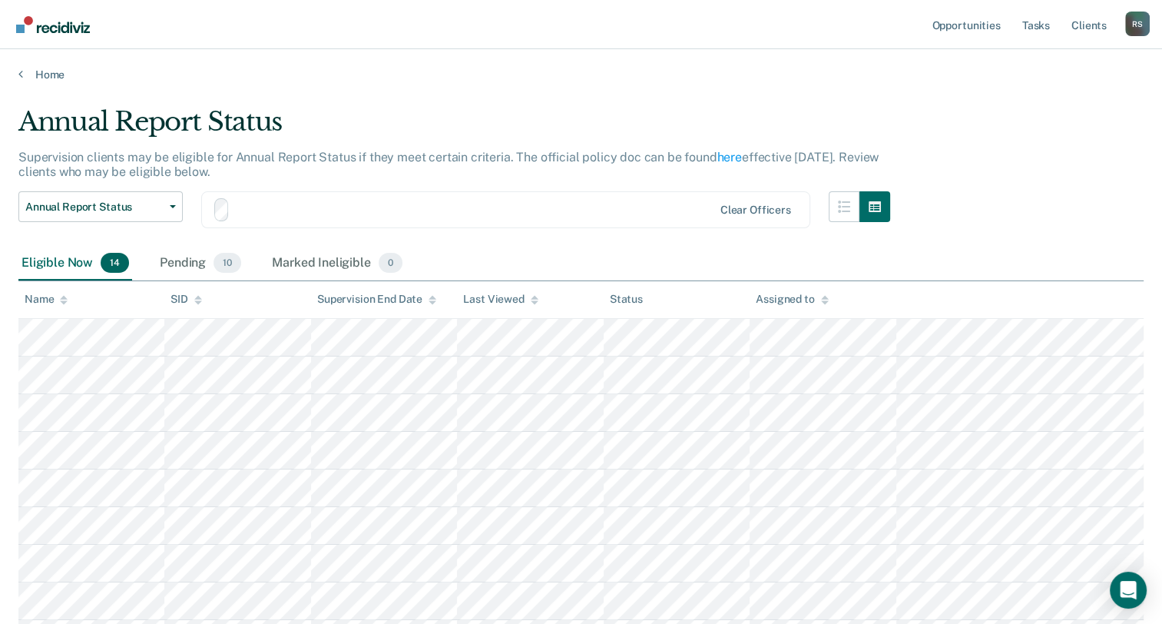
scroll to position [154, 0]
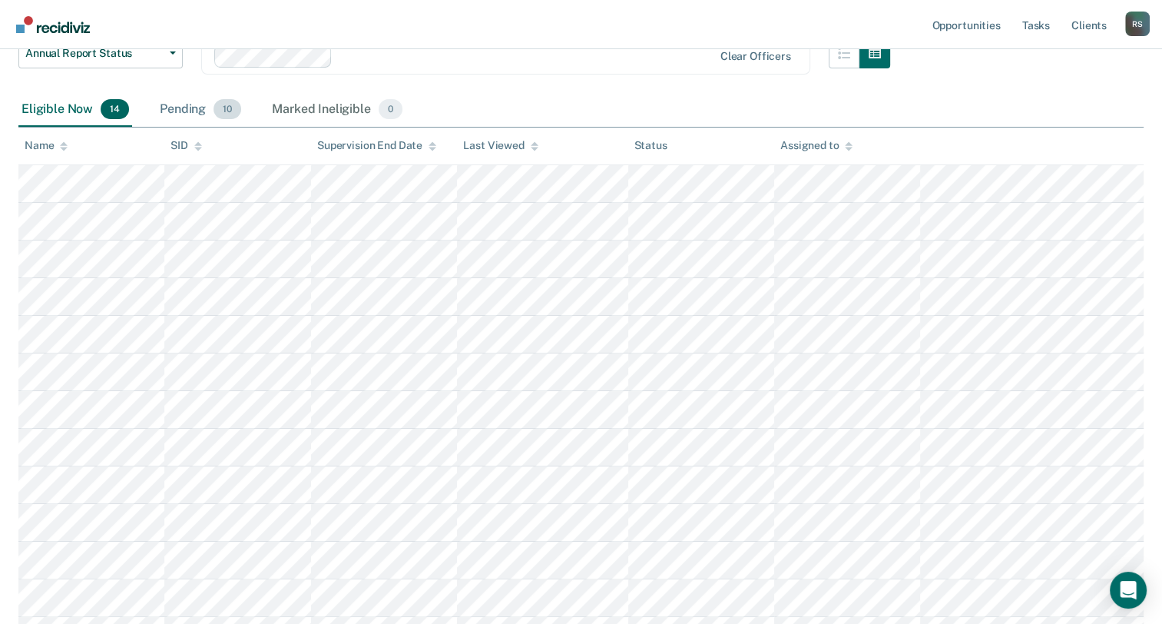
click at [166, 102] on div "Pending 10" at bounding box center [201, 110] width 88 height 34
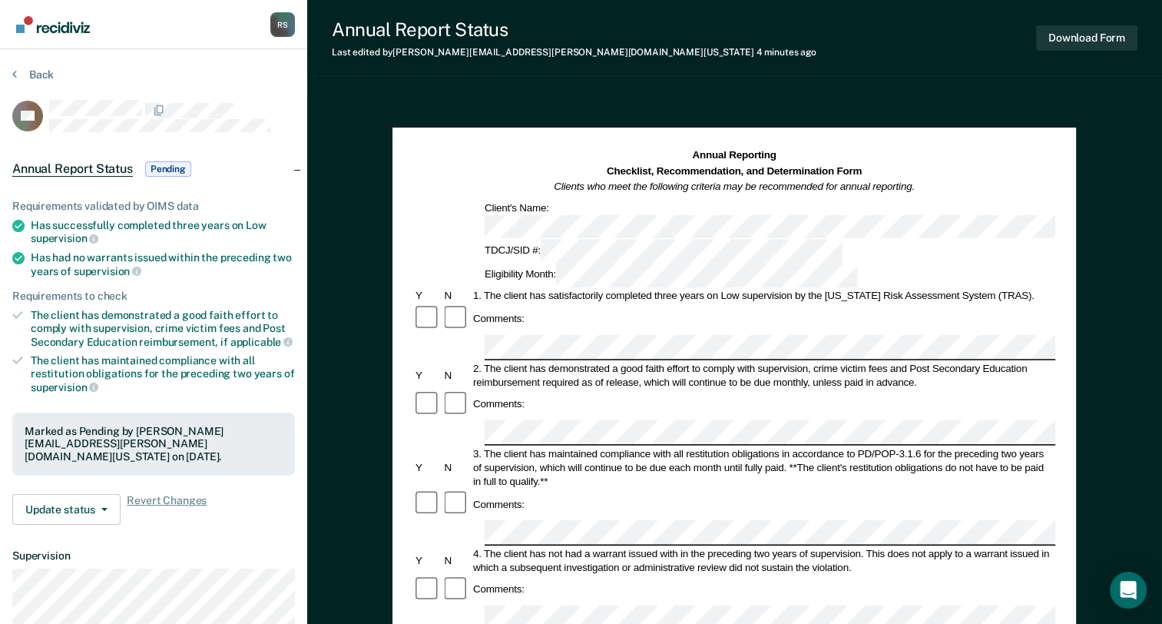
drag, startPoint x: 1097, startPoint y: 163, endPoint x: 1100, endPoint y: 145, distance: 17.8
click at [1097, 162] on div "Annual Reporting Checklist, Recommendation, and Determination Form Clients who …" at bounding box center [734, 616] width 855 height 1043
click at [1102, 39] on button "Download Form" at bounding box center [1086, 37] width 101 height 25
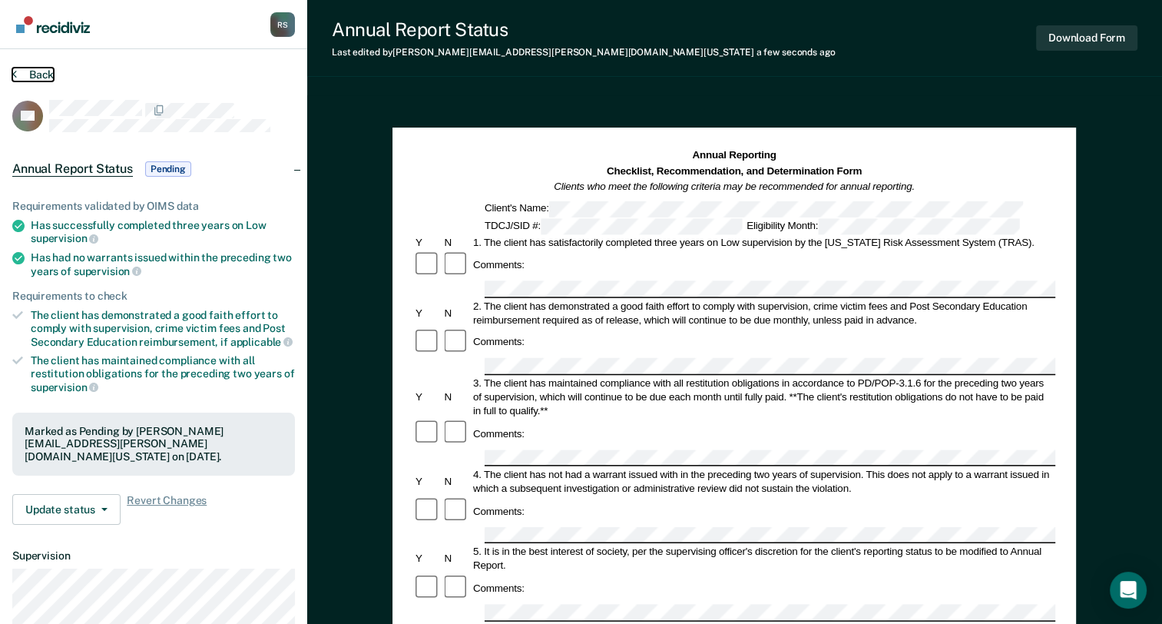
click at [40, 71] on button "Back" at bounding box center [32, 75] width 41 height 14
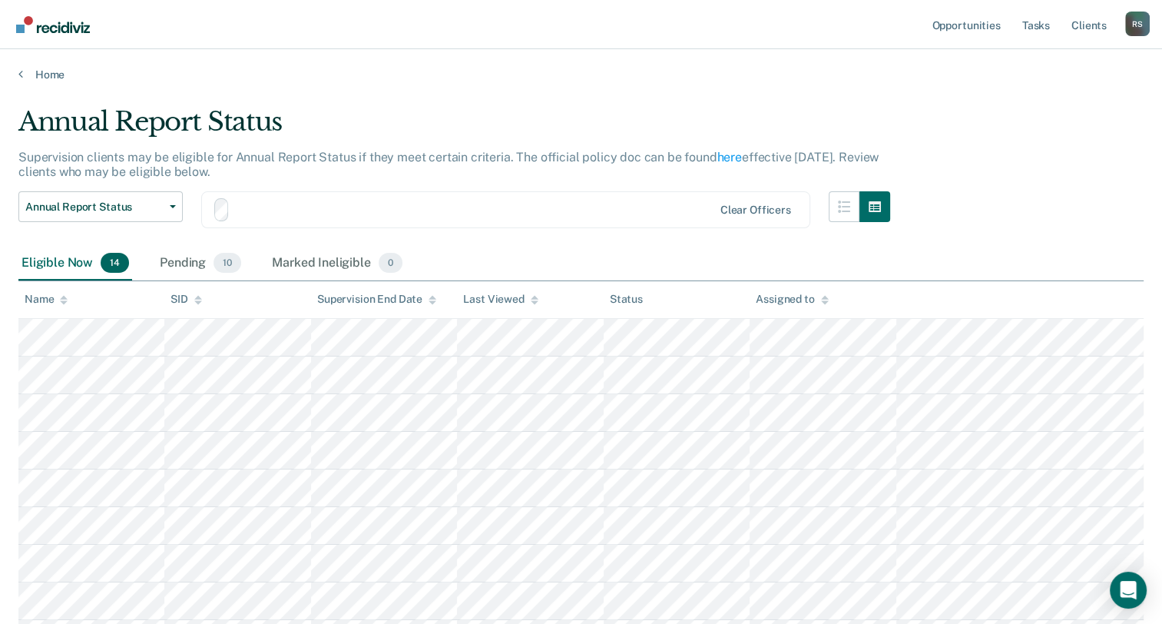
scroll to position [154, 0]
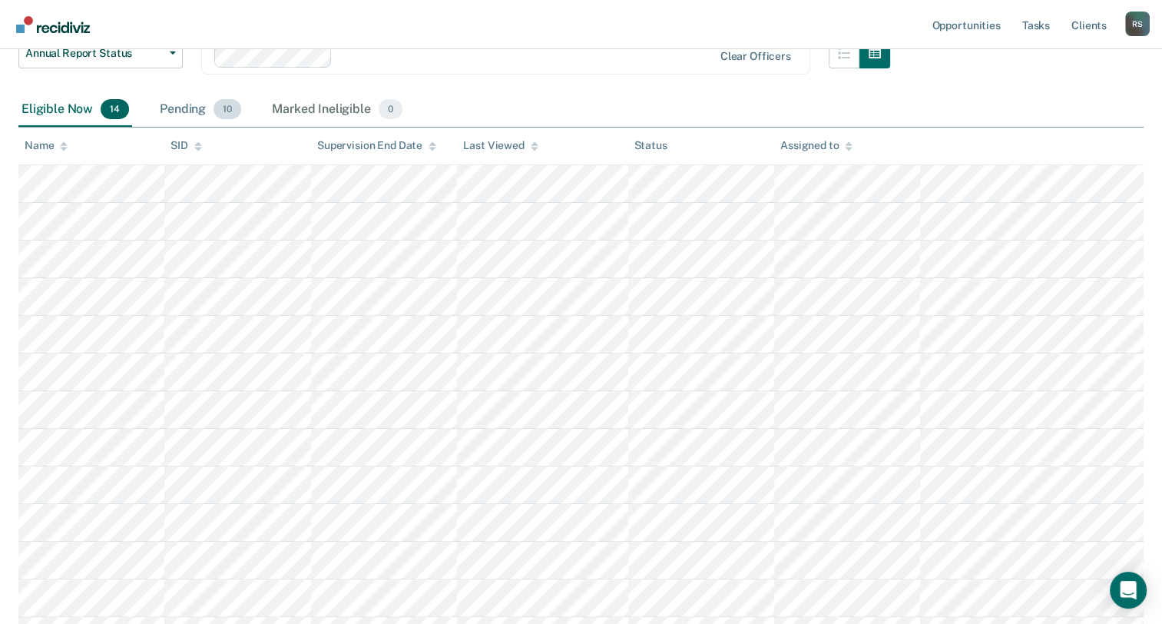
click at [180, 103] on div "Pending 10" at bounding box center [201, 110] width 88 height 34
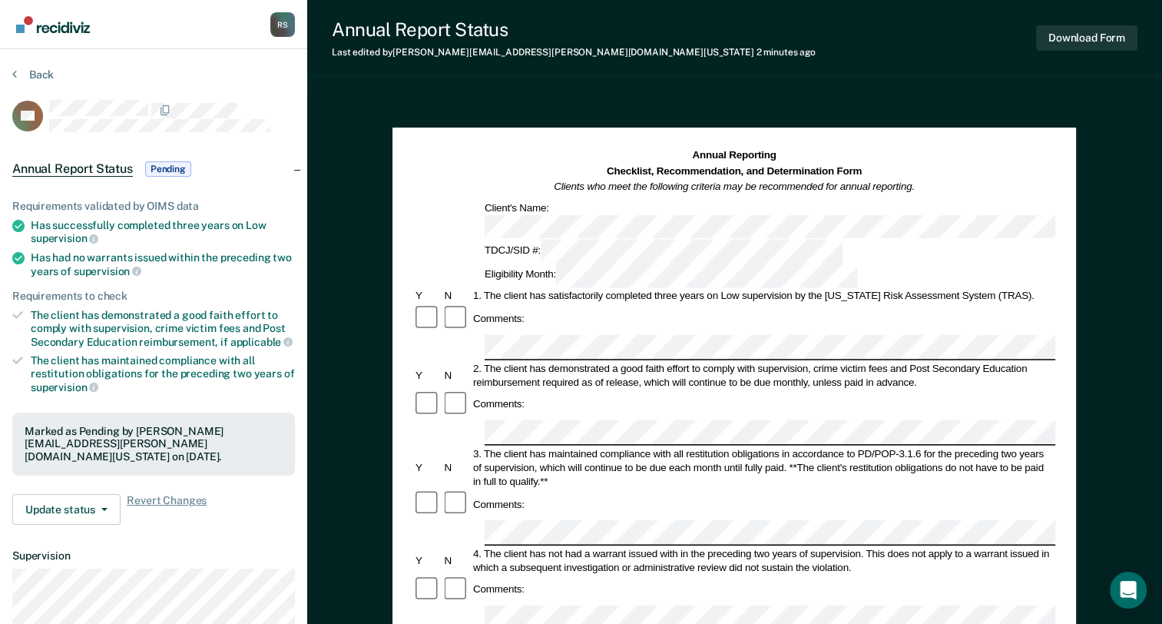
click at [1148, 180] on div "Annual Reporting Checklist, Recommendation, and Determination Form Clients who …" at bounding box center [734, 616] width 855 height 1043
click at [1100, 44] on button "Download Form" at bounding box center [1086, 37] width 101 height 25
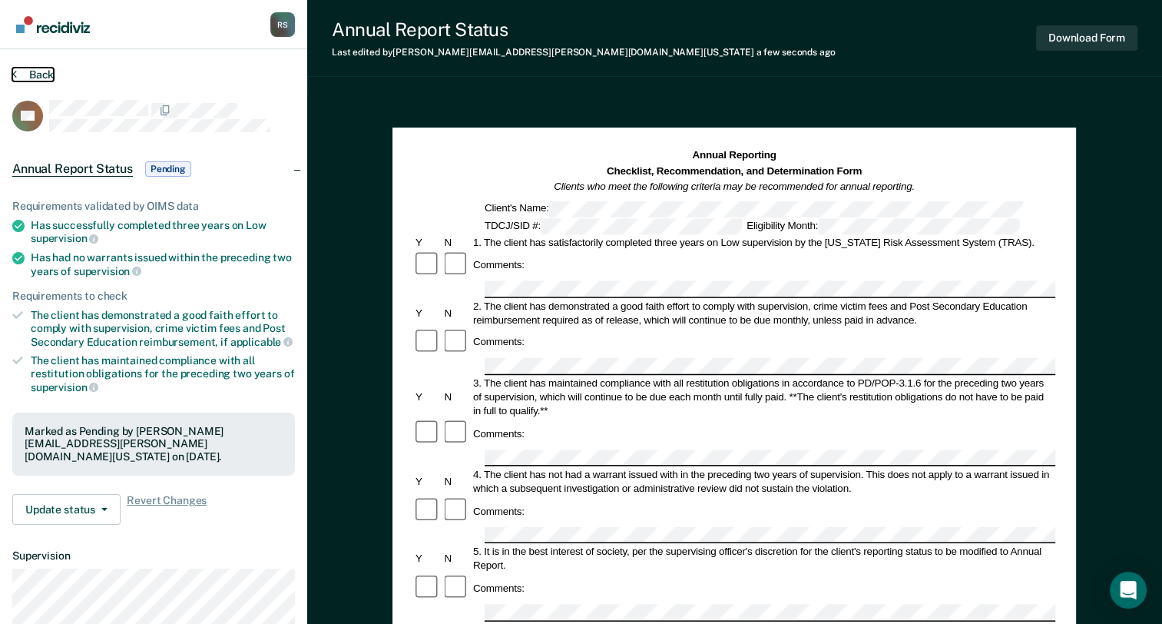
click at [37, 75] on button "Back" at bounding box center [32, 75] width 41 height 14
